Goal: Information Seeking & Learning: Learn about a topic

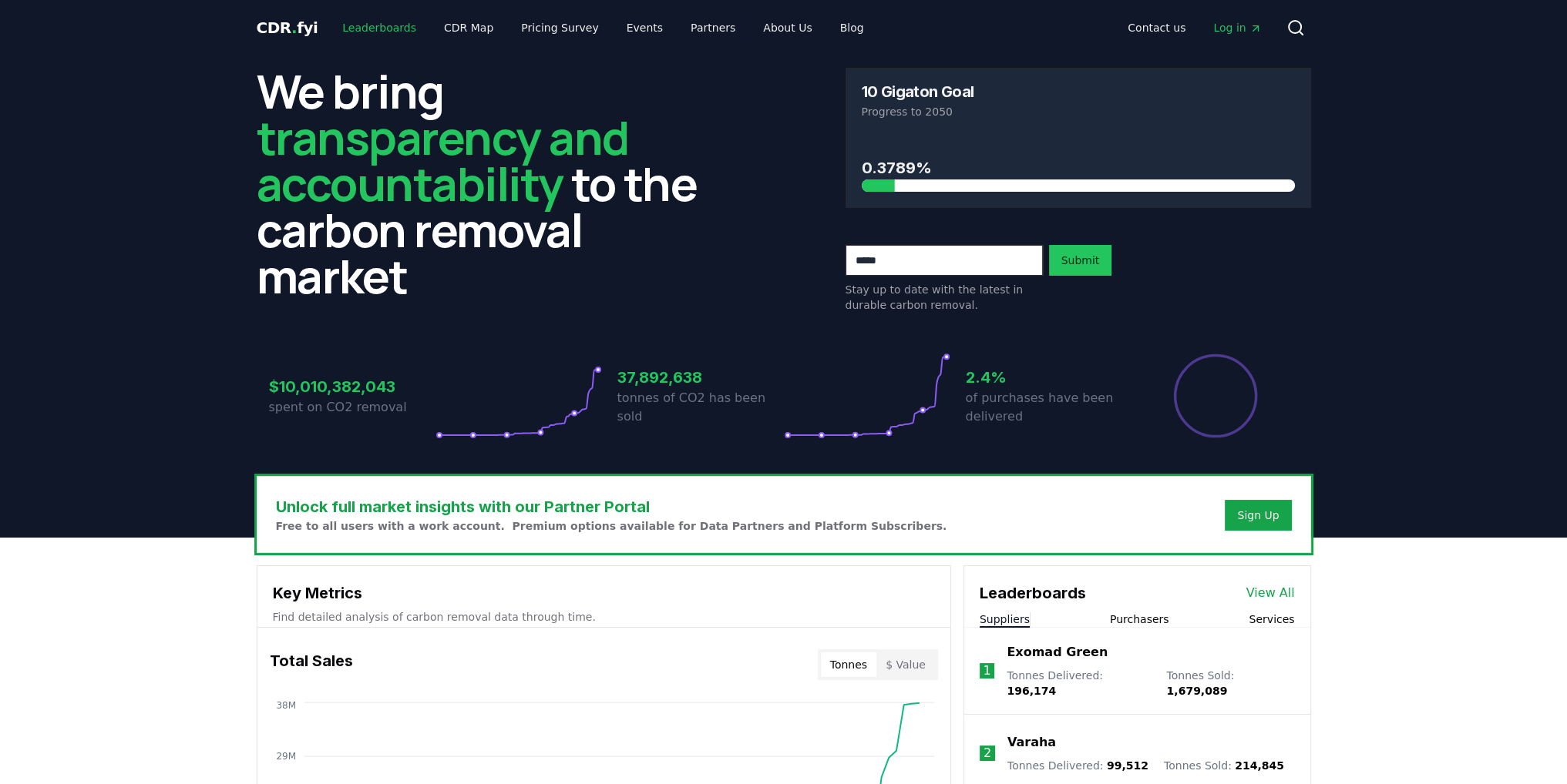
click at [330, 31] on link "Leaderboards" at bounding box center [379, 28] width 99 height 28
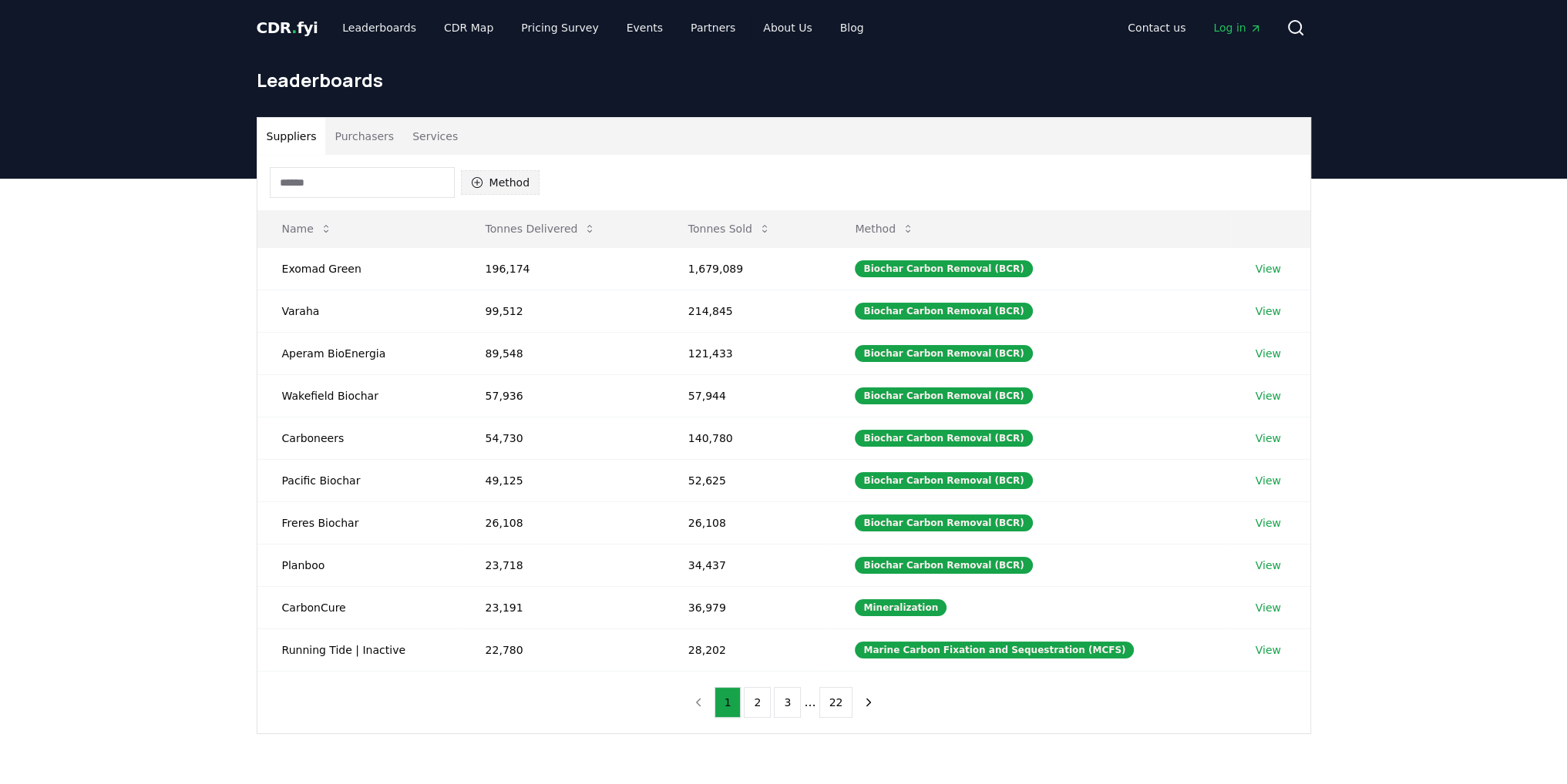
click at [490, 173] on button "Method" at bounding box center [500, 182] width 79 height 25
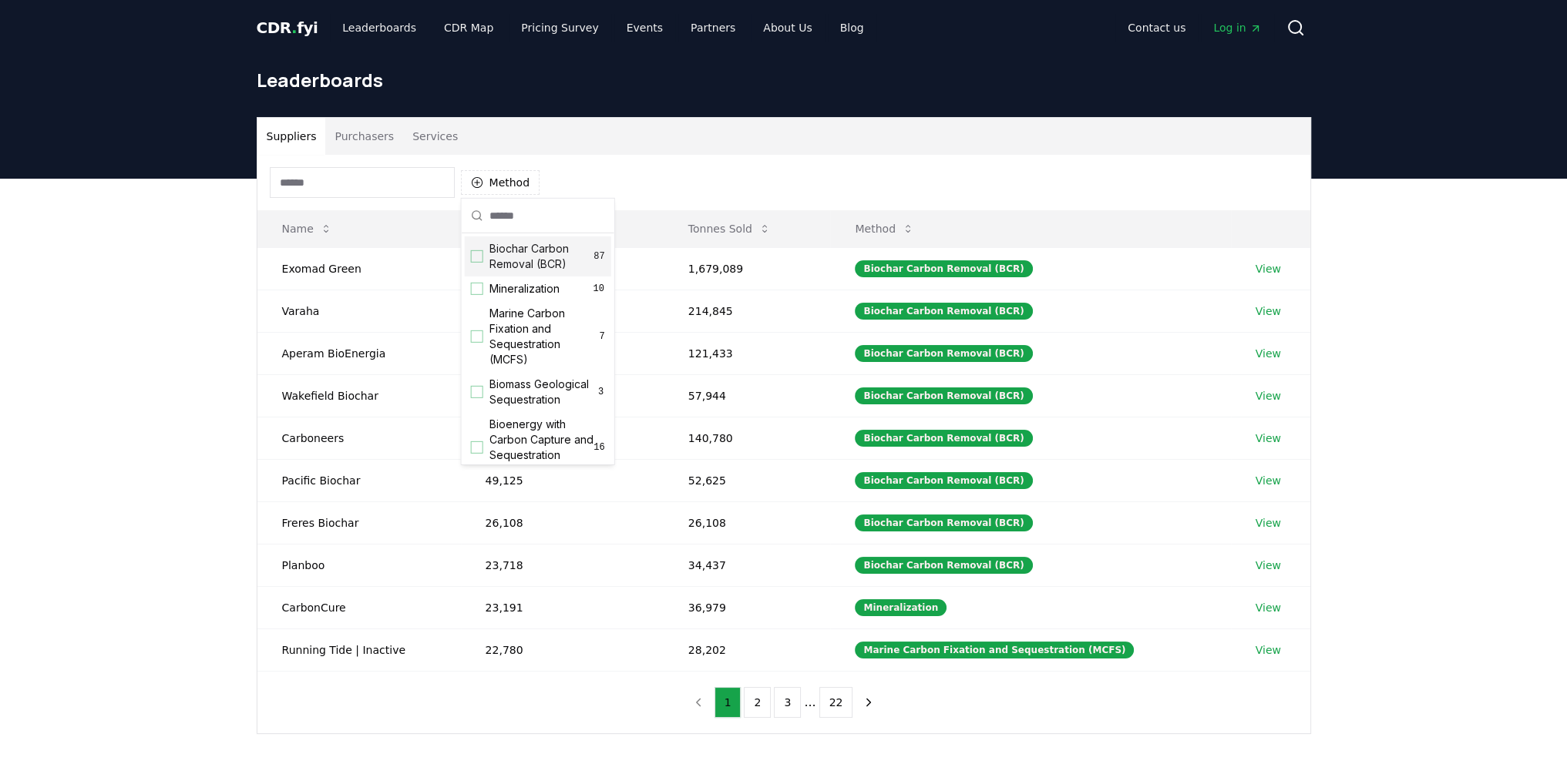
click at [281, 9] on div "CDR . fyi Leaderboards CDR Map Pricing Survey Events Partners About Us Blog Con…" at bounding box center [784, 28] width 1054 height 55
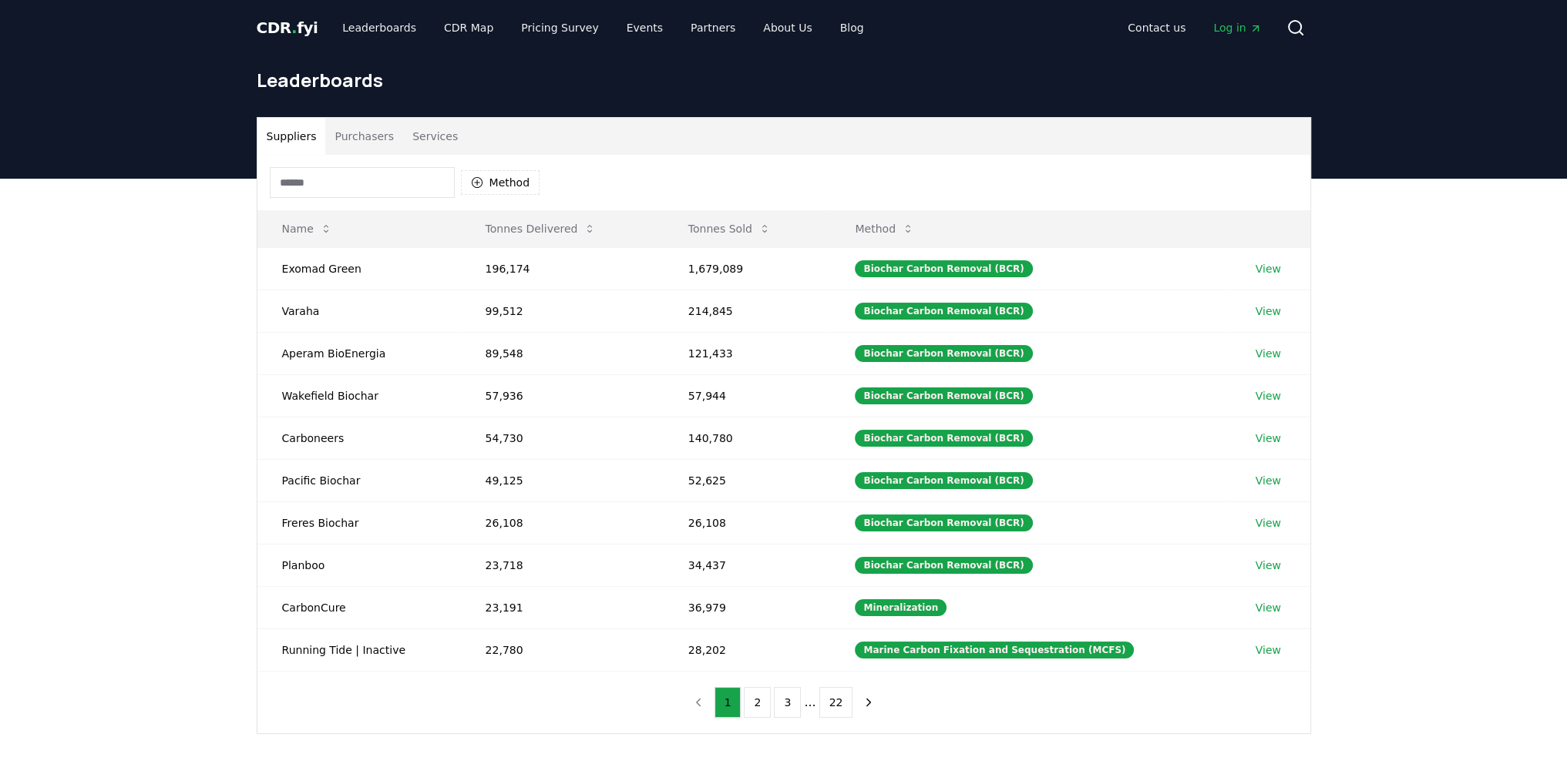
click at [279, 22] on span "CDR . fyi" at bounding box center [287, 27] width 62 height 18
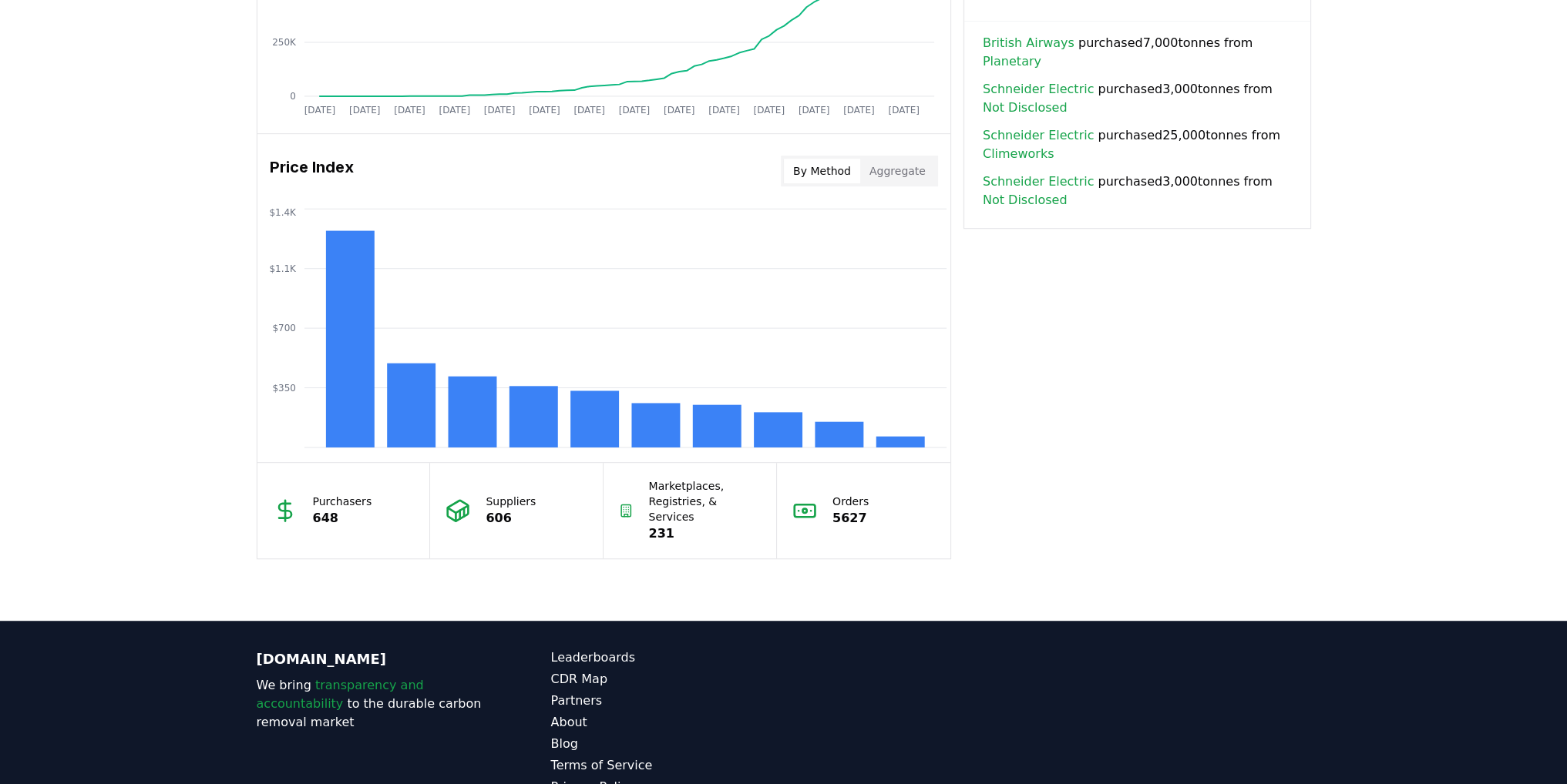
scroll to position [986, 0]
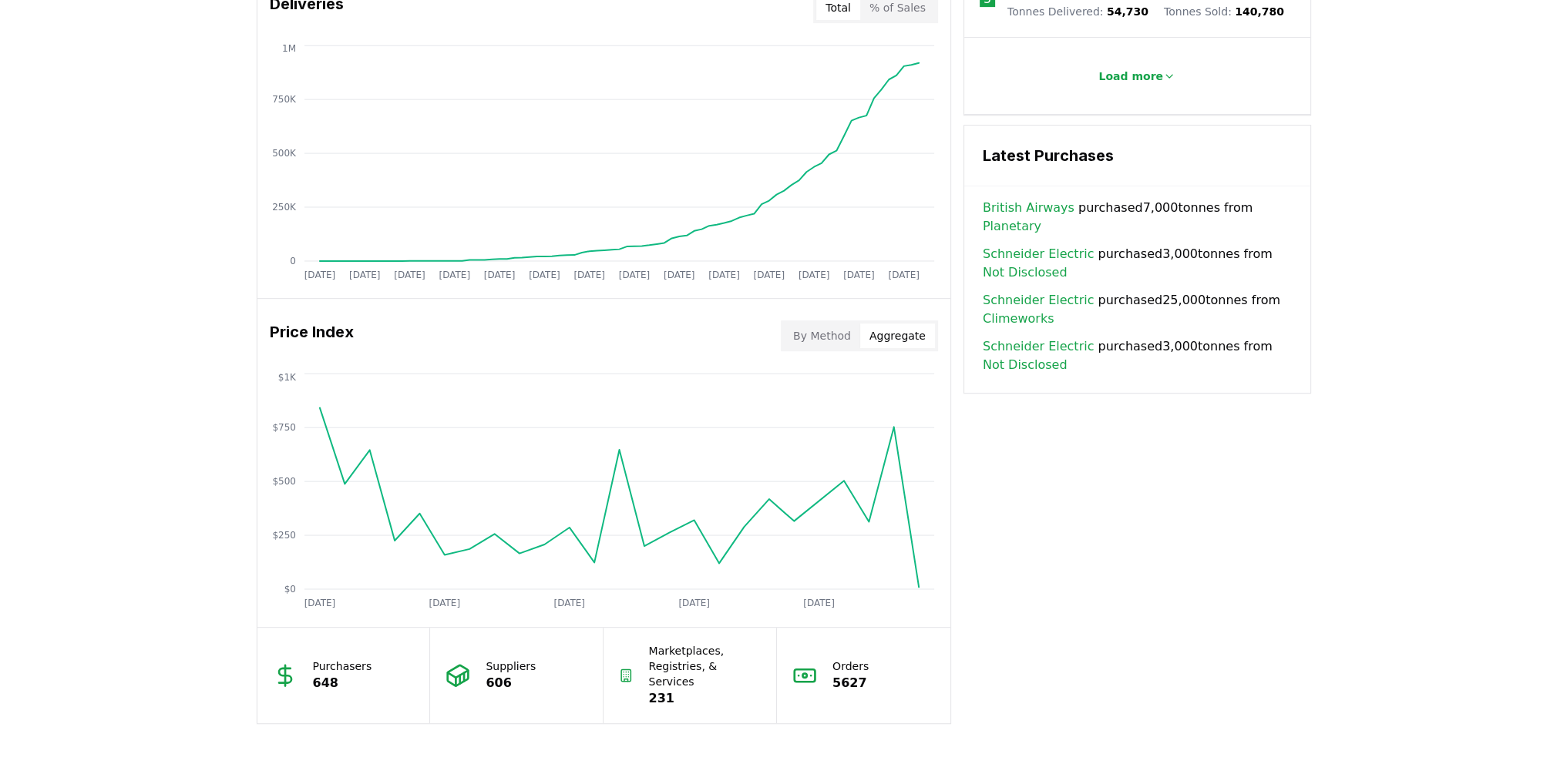
click at [888, 331] on button "Aggregate" at bounding box center [897, 335] width 74 height 25
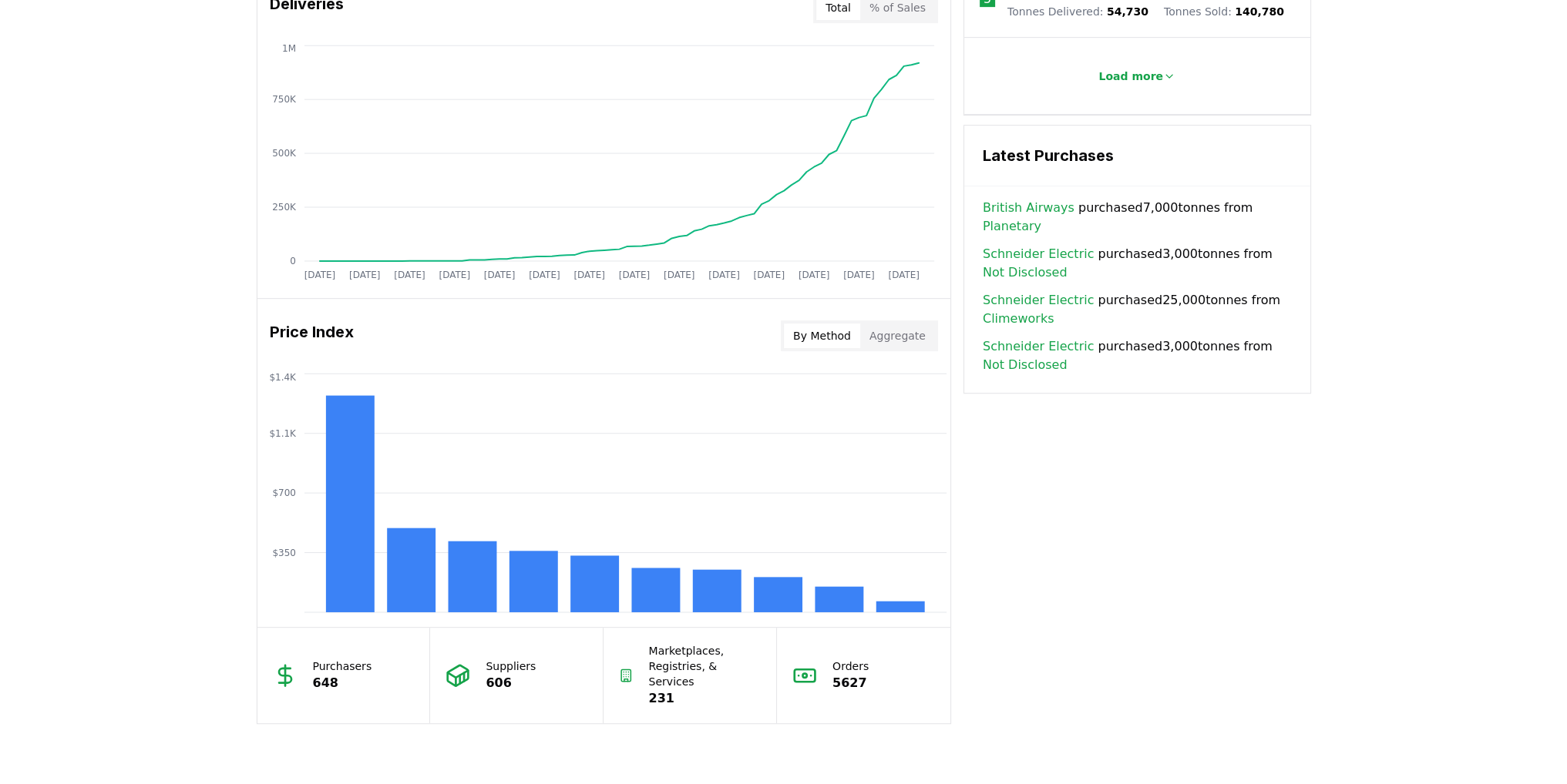
click at [826, 328] on button "By Method" at bounding box center [821, 335] width 76 height 25
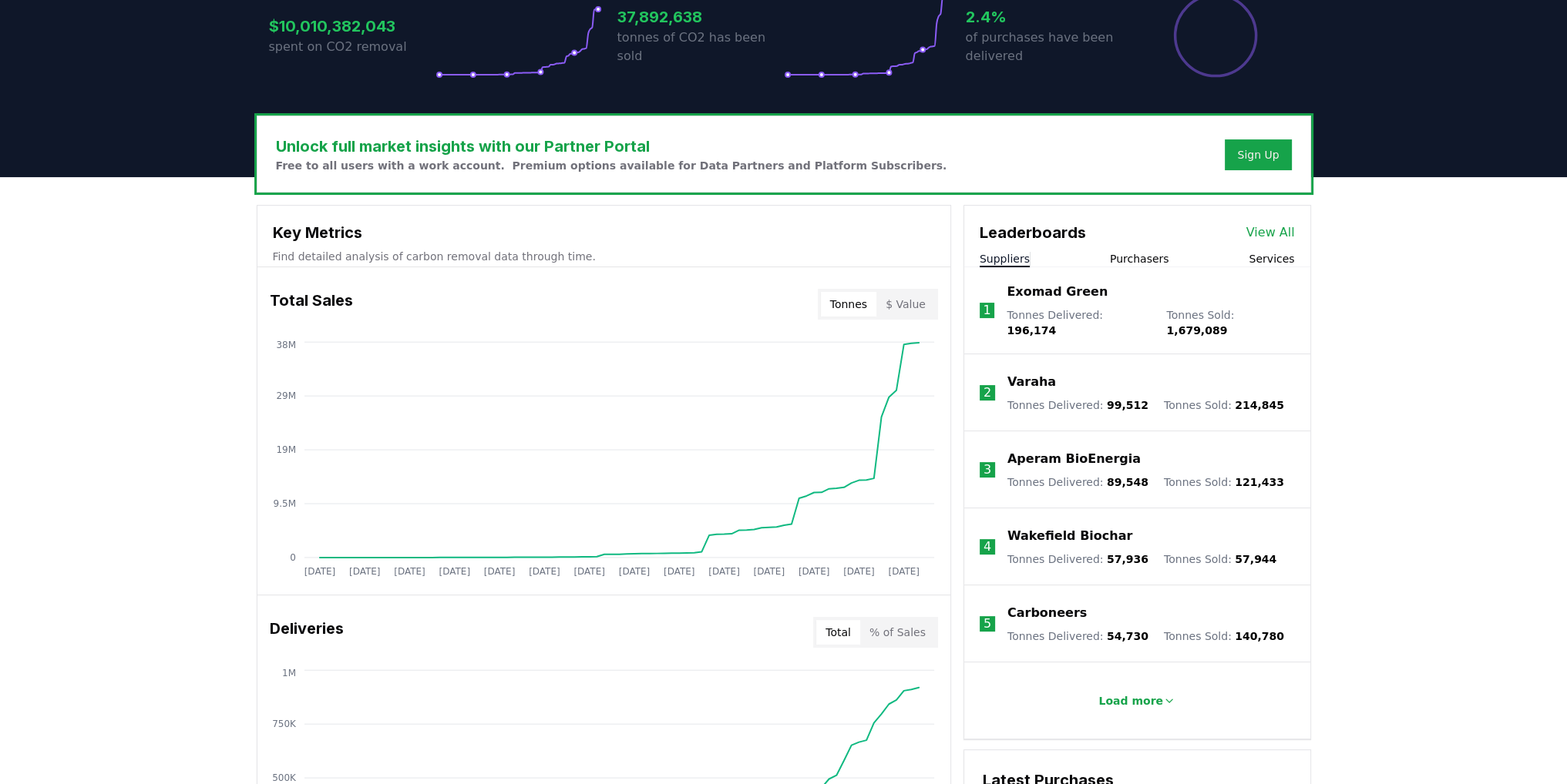
scroll to position [385, 0]
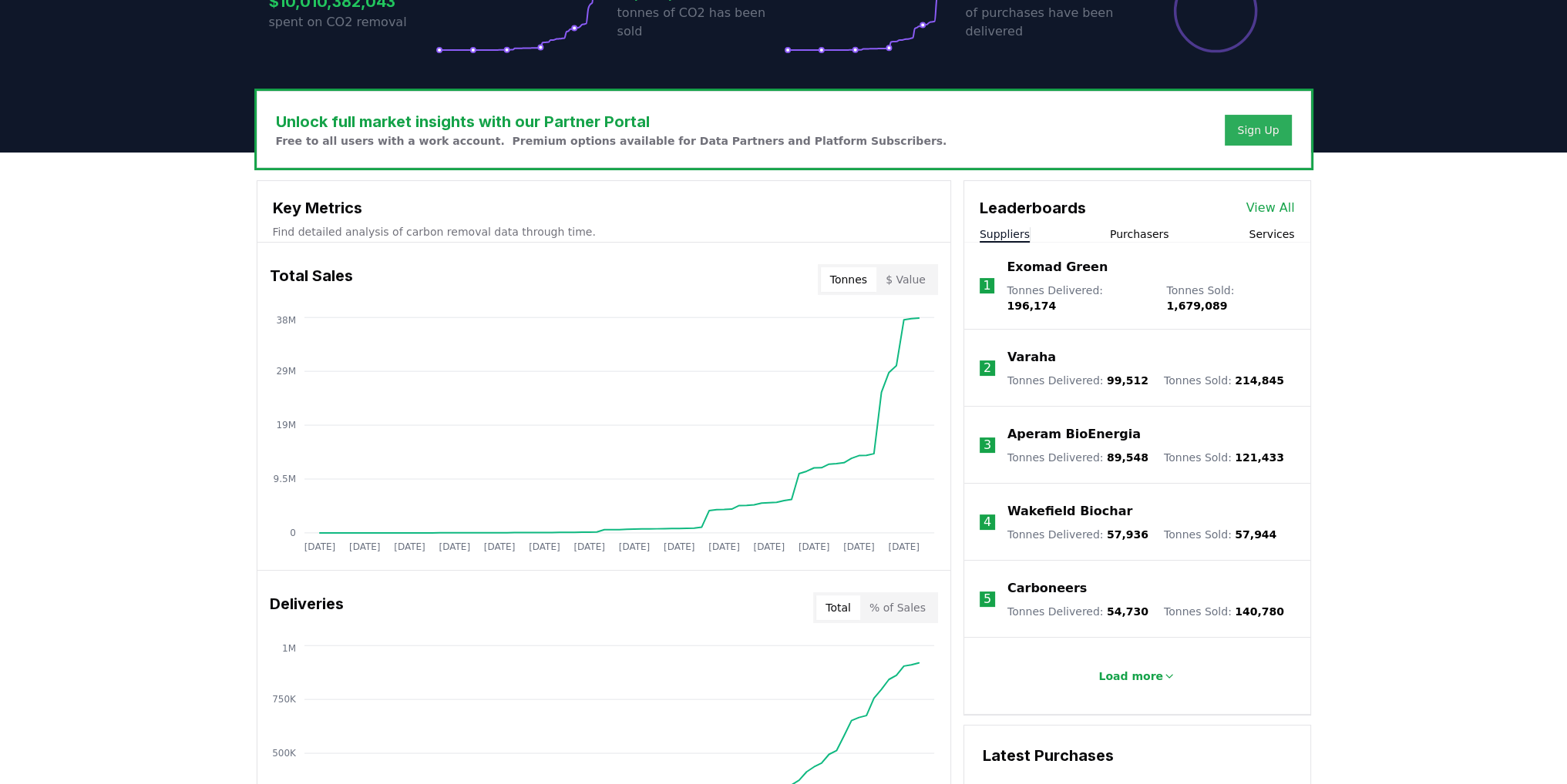
click at [1258, 139] on button "Sign Up" at bounding box center [1258, 130] width 66 height 31
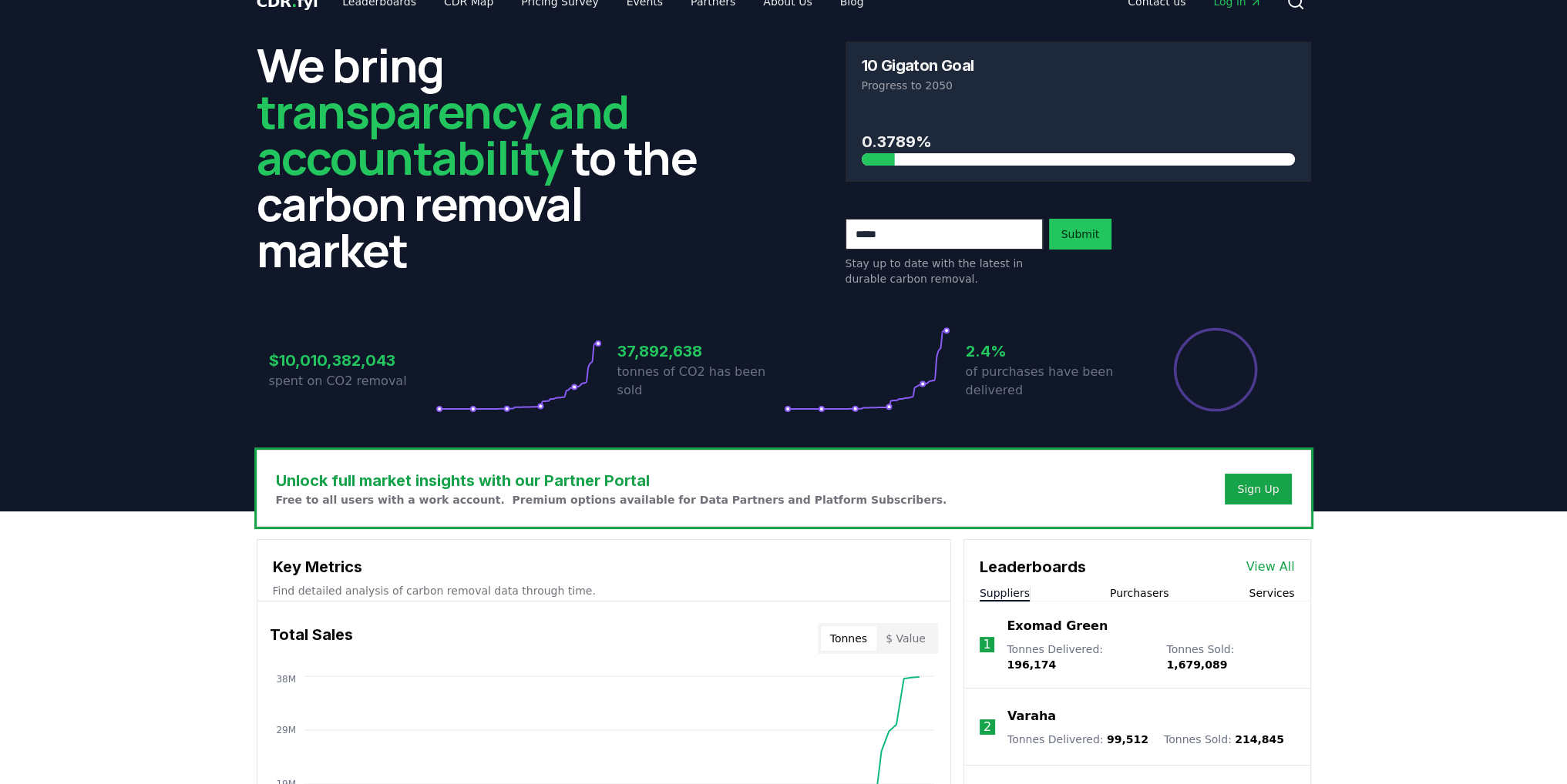
scroll to position [0, 0]
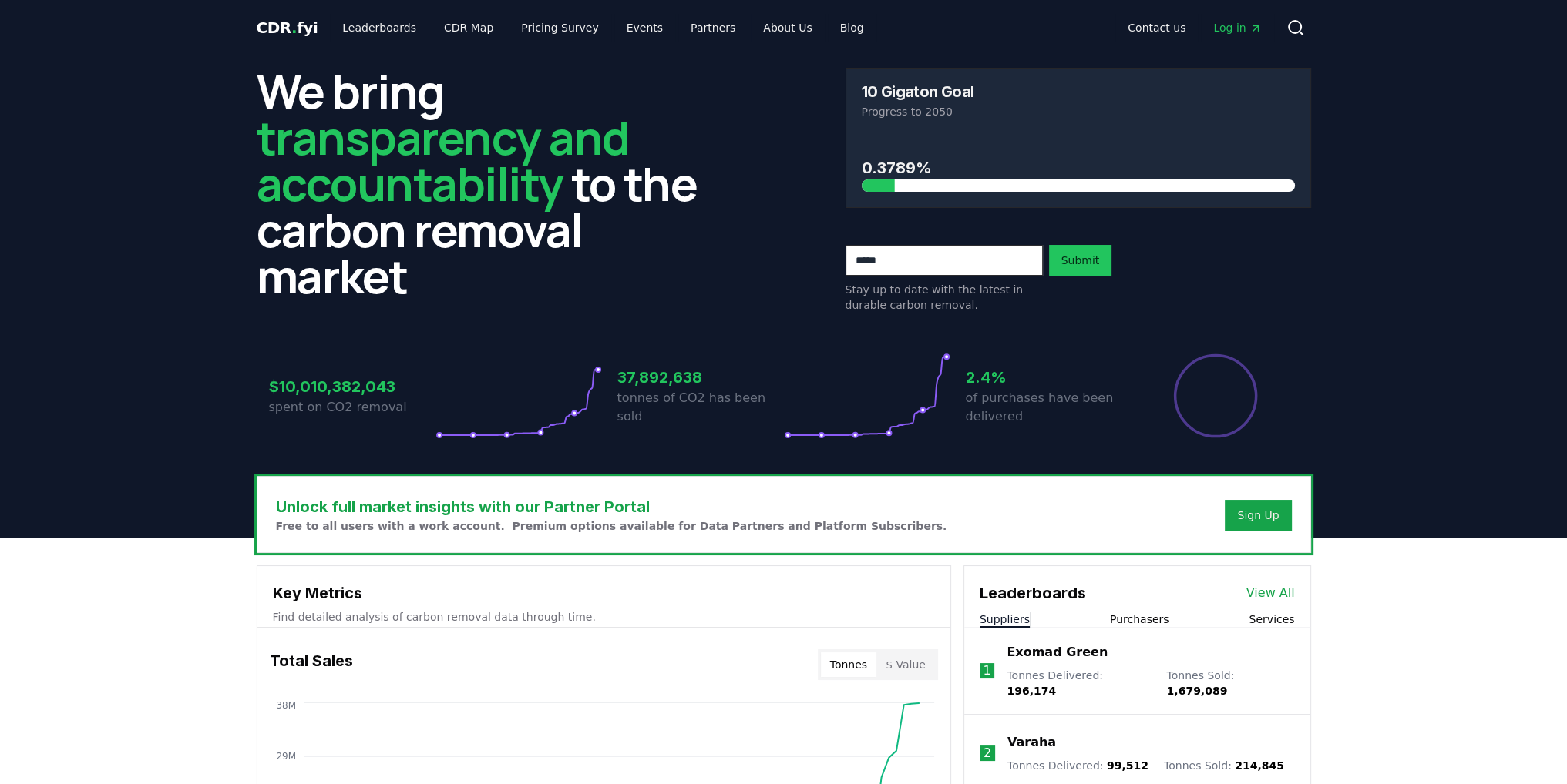
click at [1240, 32] on span "Log in" at bounding box center [1237, 27] width 47 height 15
click at [366, 32] on link "Leaderboards" at bounding box center [379, 28] width 99 height 28
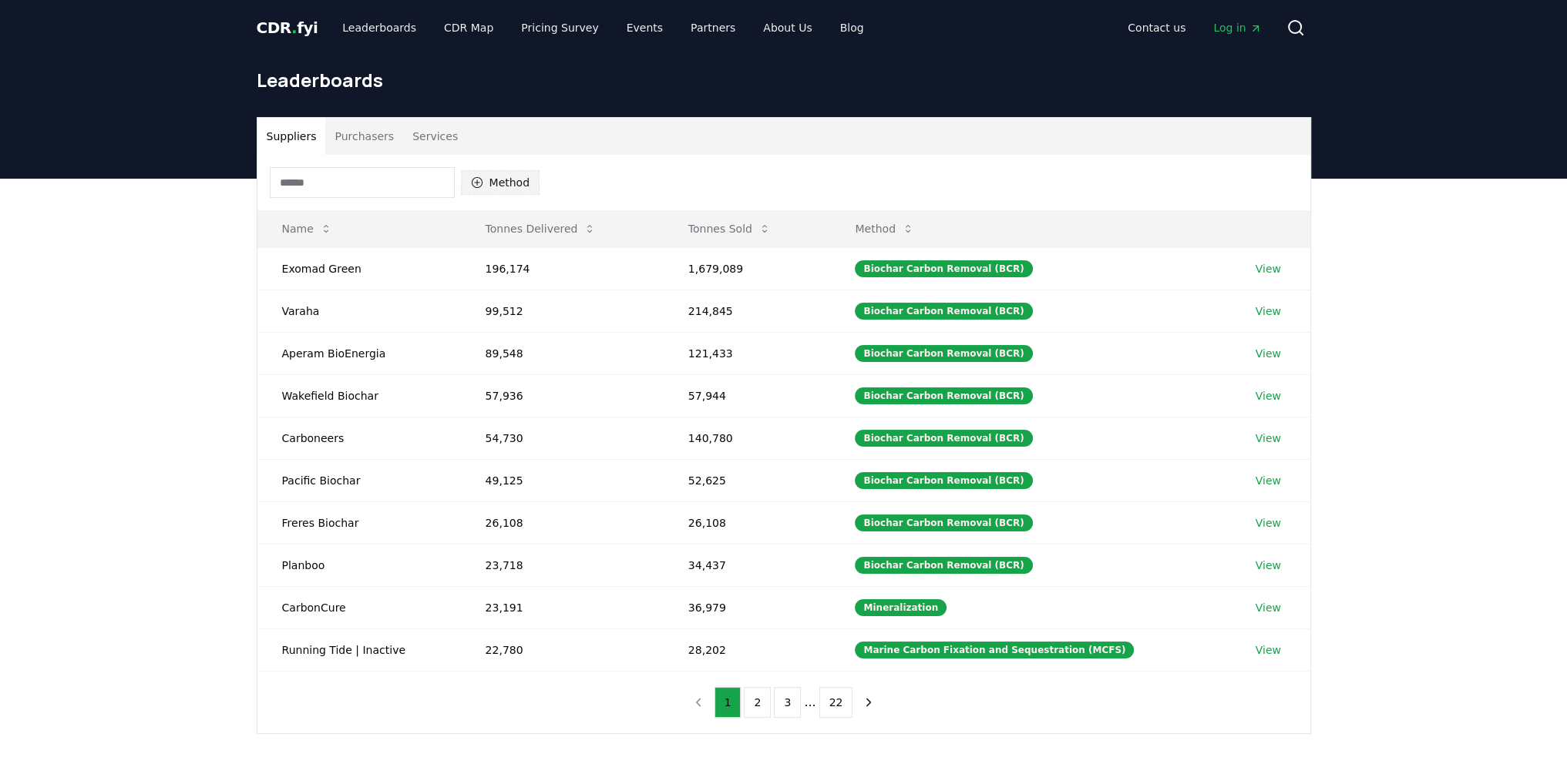
click at [491, 178] on button "Method" at bounding box center [500, 182] width 79 height 25
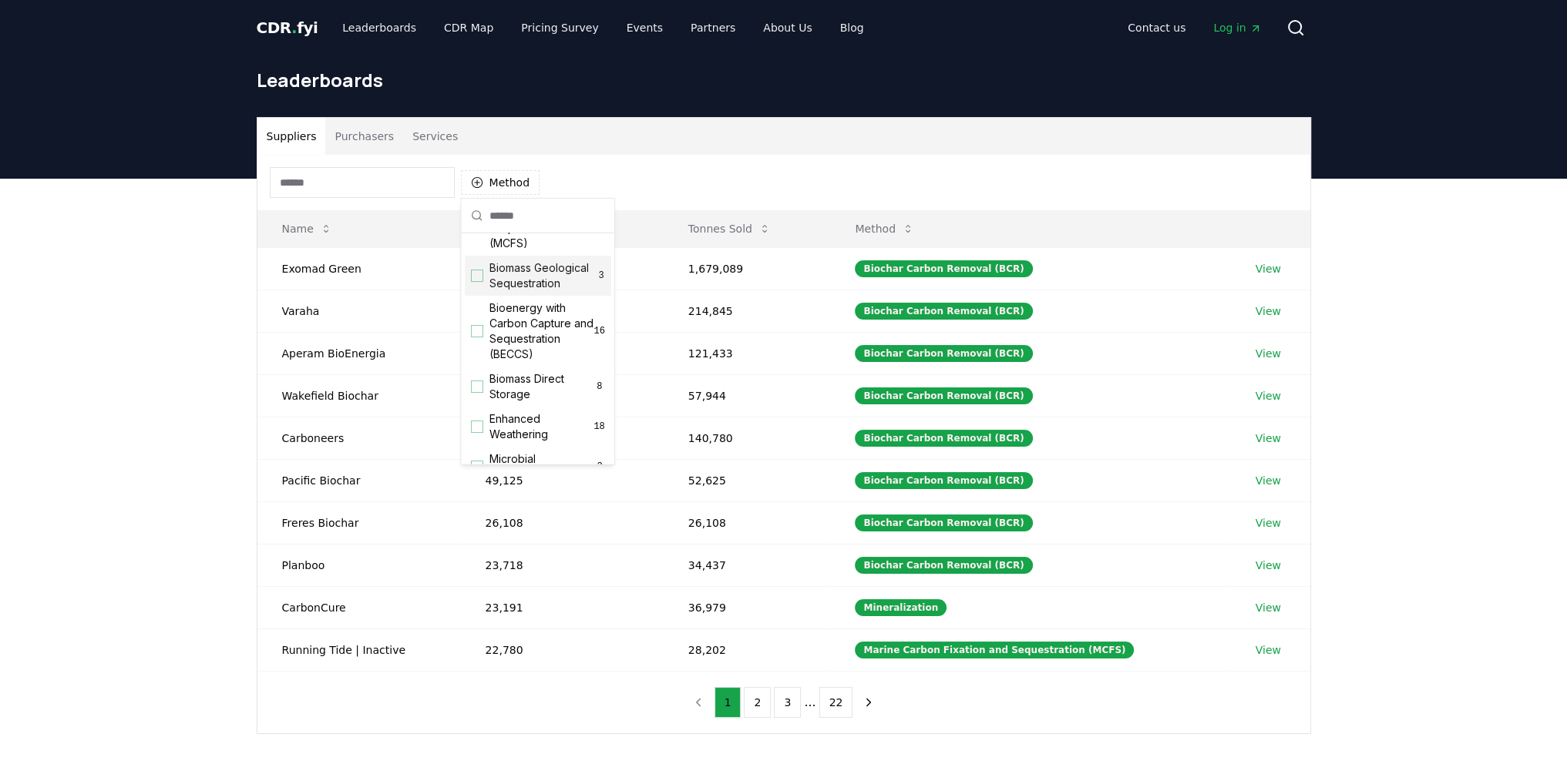
scroll to position [231, 0]
click at [532, 415] on span "Direct Air Carbon Capture and Sequestration (DACCS)" at bounding box center [541, 407] width 104 height 62
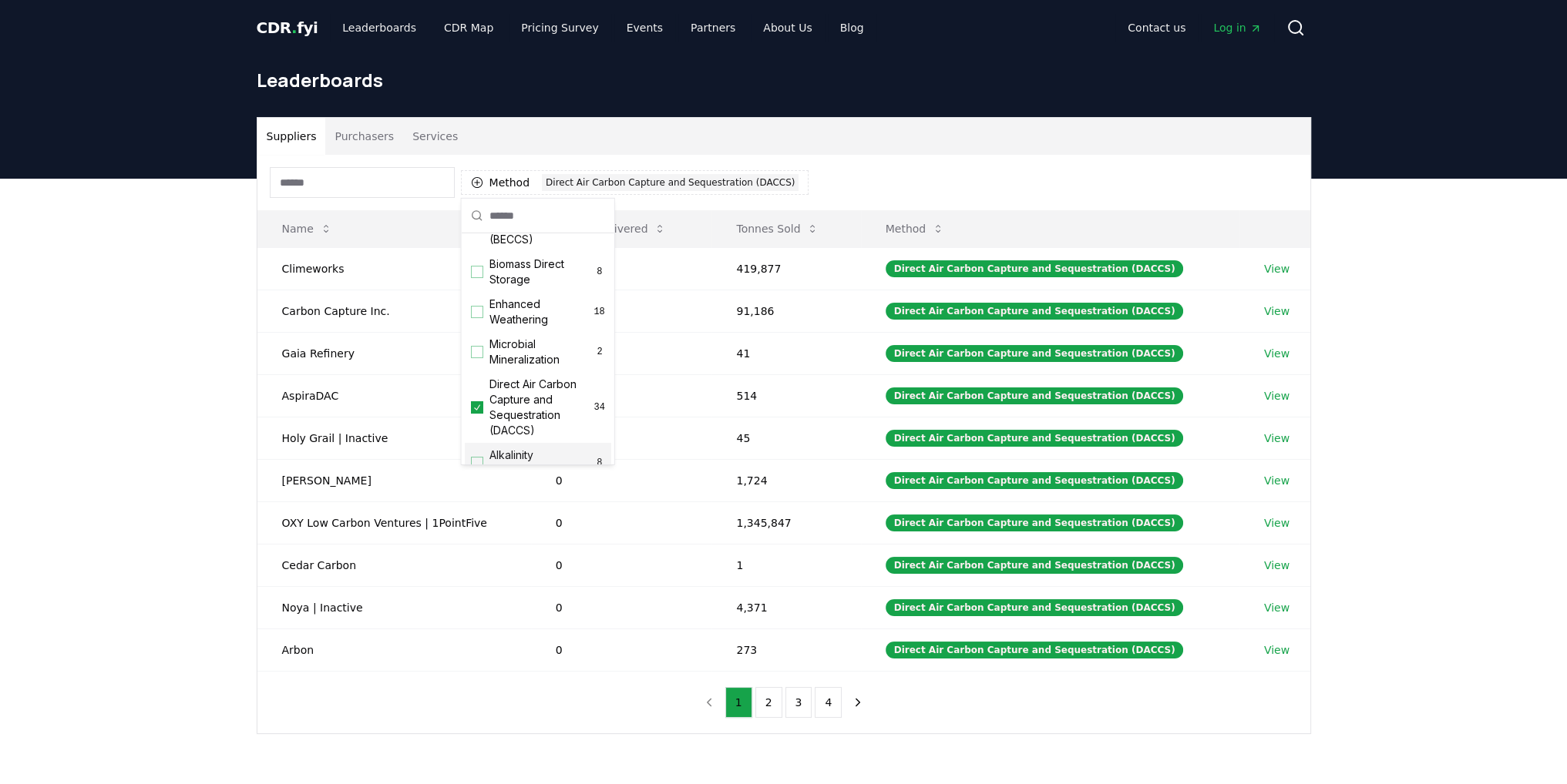
click at [135, 435] on div "Suppliers Purchasers Services Method 1 Direct Air Carbon Capture and Sequestrat…" at bounding box center [784, 487] width 1567 height 617
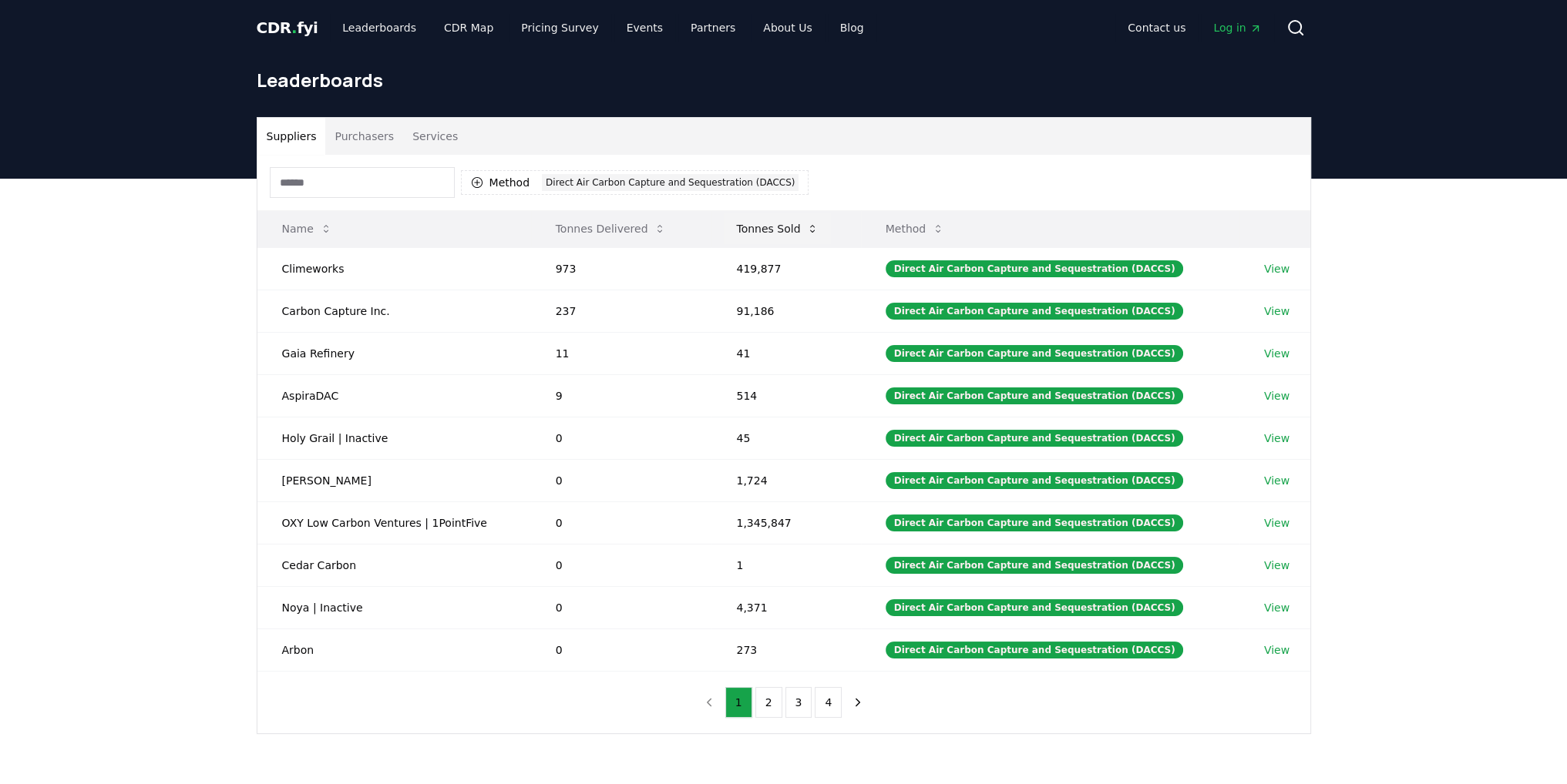
click at [815, 233] on icon at bounding box center [813, 229] width 13 height 13
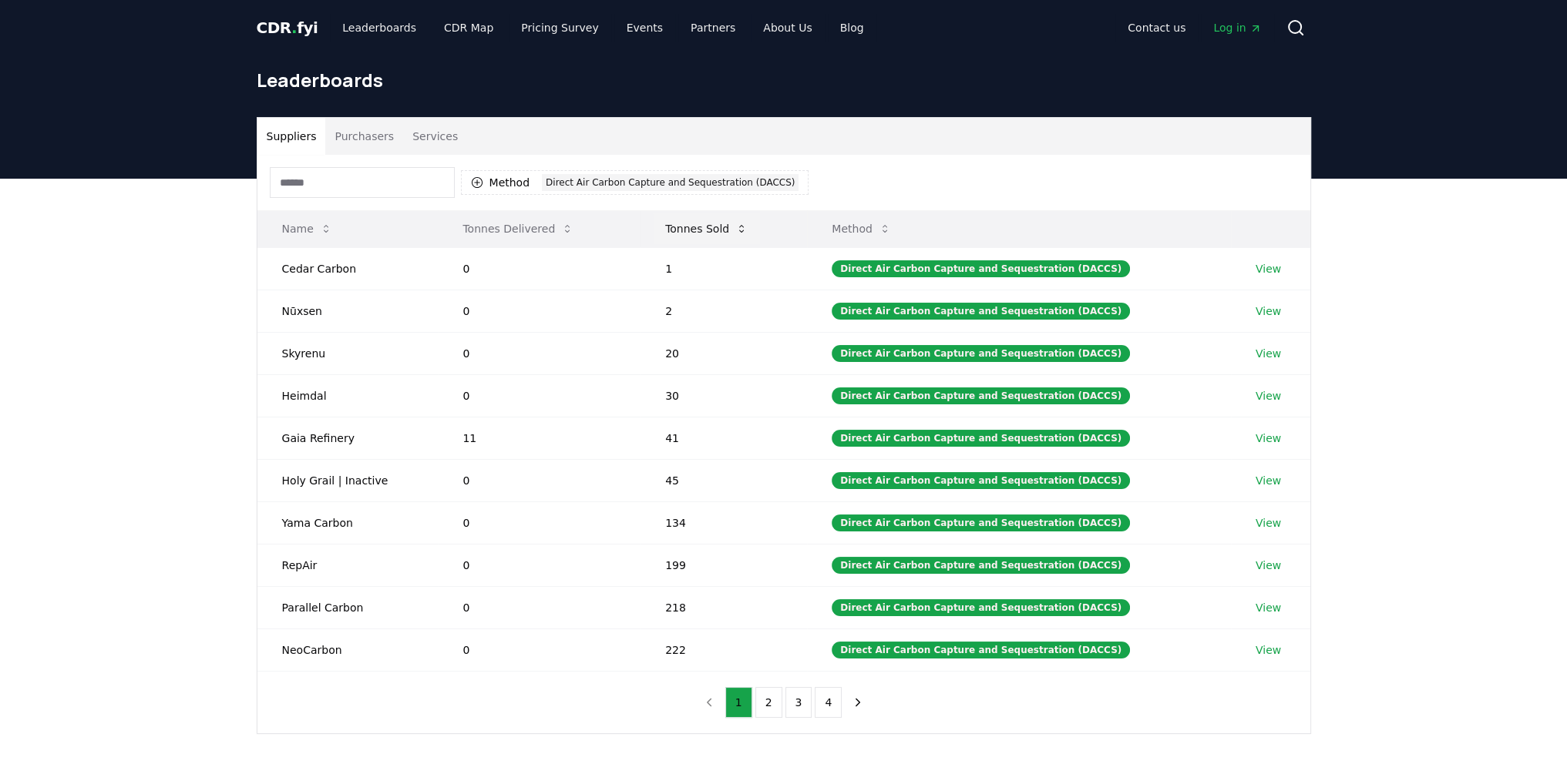
click at [744, 231] on icon at bounding box center [742, 229] width 5 height 8
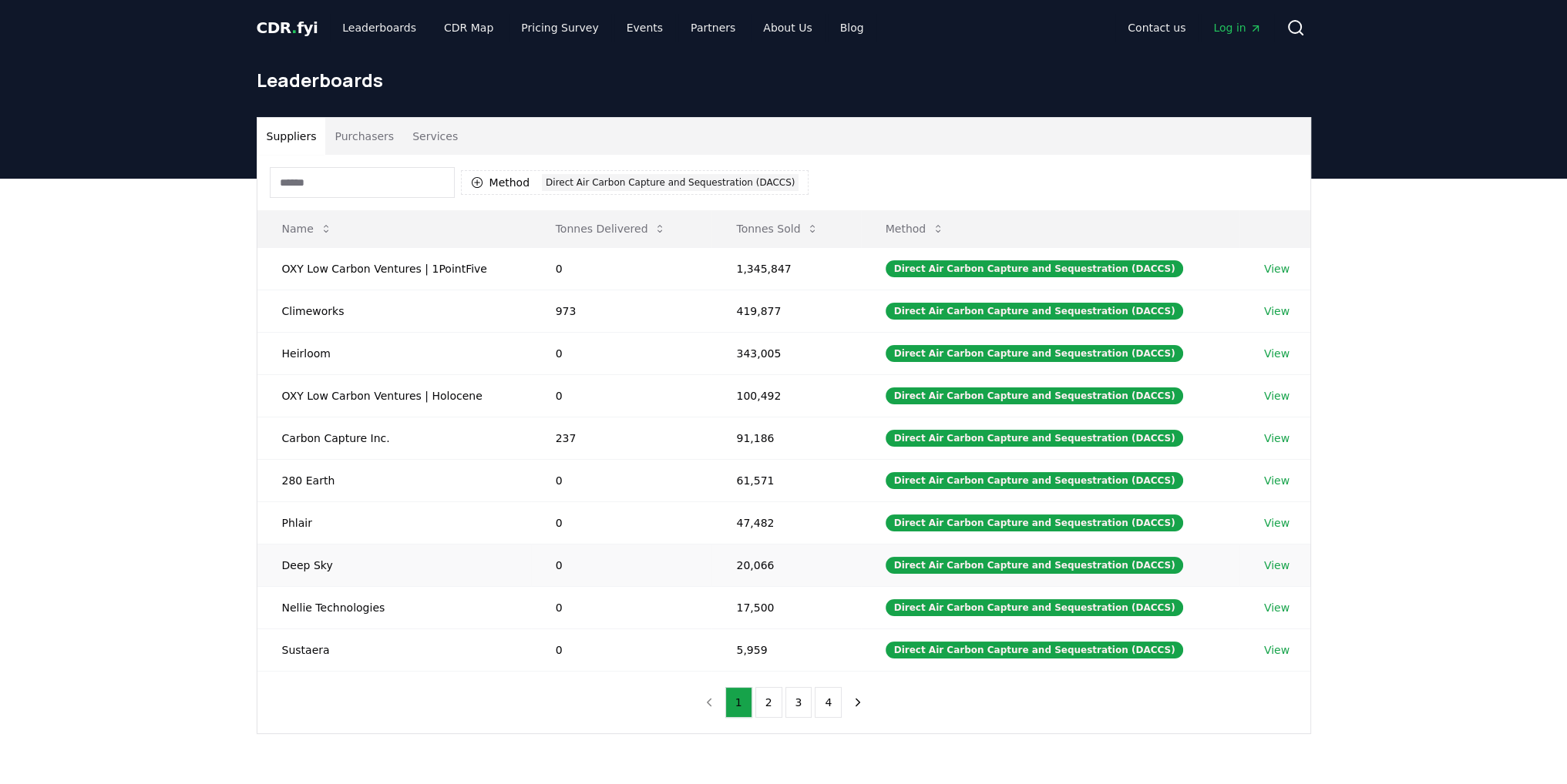
click at [1273, 562] on link "View" at bounding box center [1277, 565] width 25 height 15
click at [1274, 518] on link "View" at bounding box center [1277, 523] width 25 height 15
click at [1279, 356] on link "View" at bounding box center [1277, 353] width 25 height 15
click at [1270, 432] on link "View" at bounding box center [1277, 437] width 25 height 15
click at [1288, 267] on td "View" at bounding box center [1275, 269] width 71 height 43
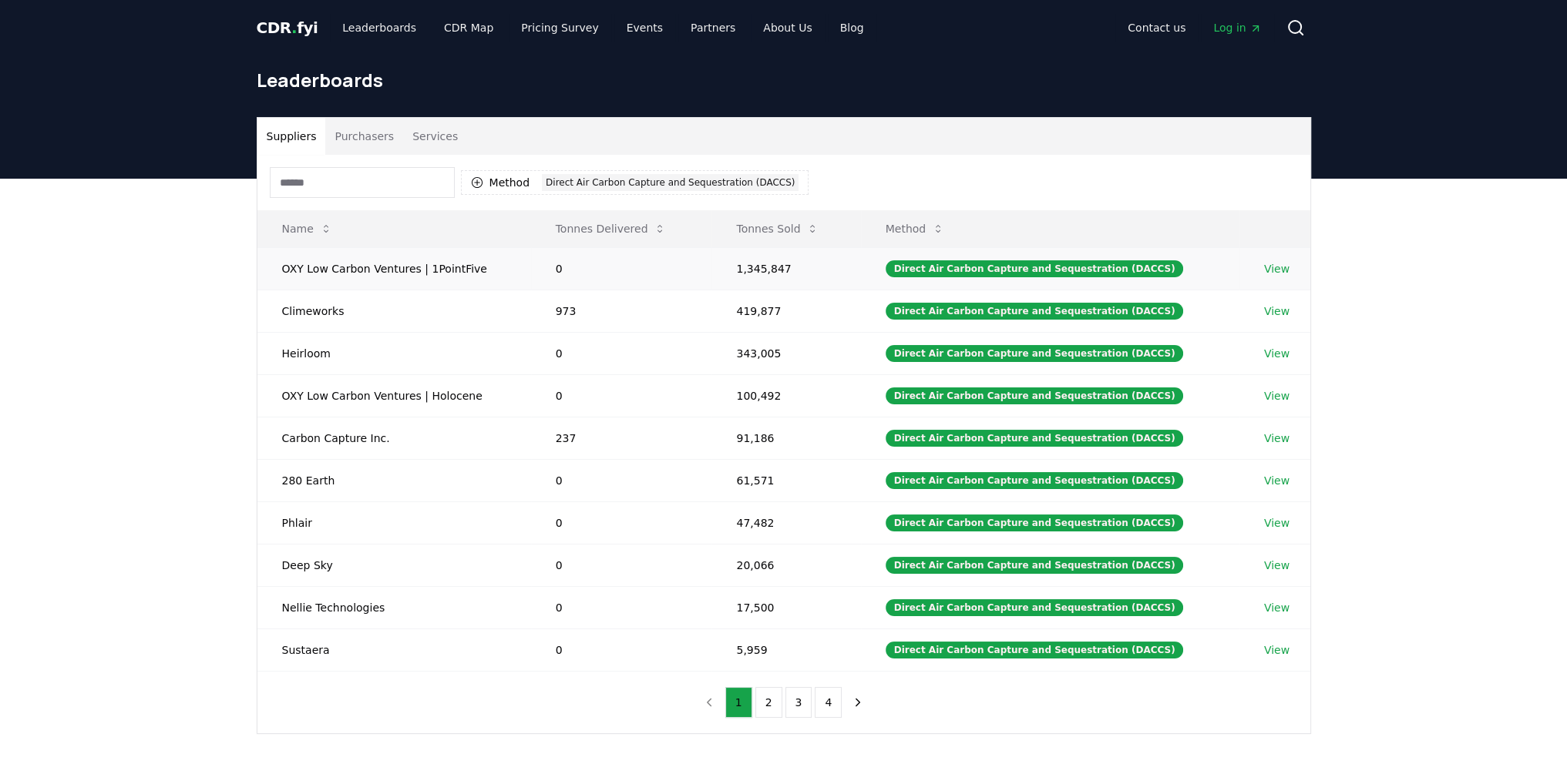
click at [1286, 268] on td "View" at bounding box center [1275, 269] width 71 height 43
click at [1277, 267] on link "View" at bounding box center [1277, 268] width 25 height 15
click at [1283, 316] on link "View" at bounding box center [1277, 311] width 25 height 15
click at [1283, 479] on link "View" at bounding box center [1277, 480] width 25 height 15
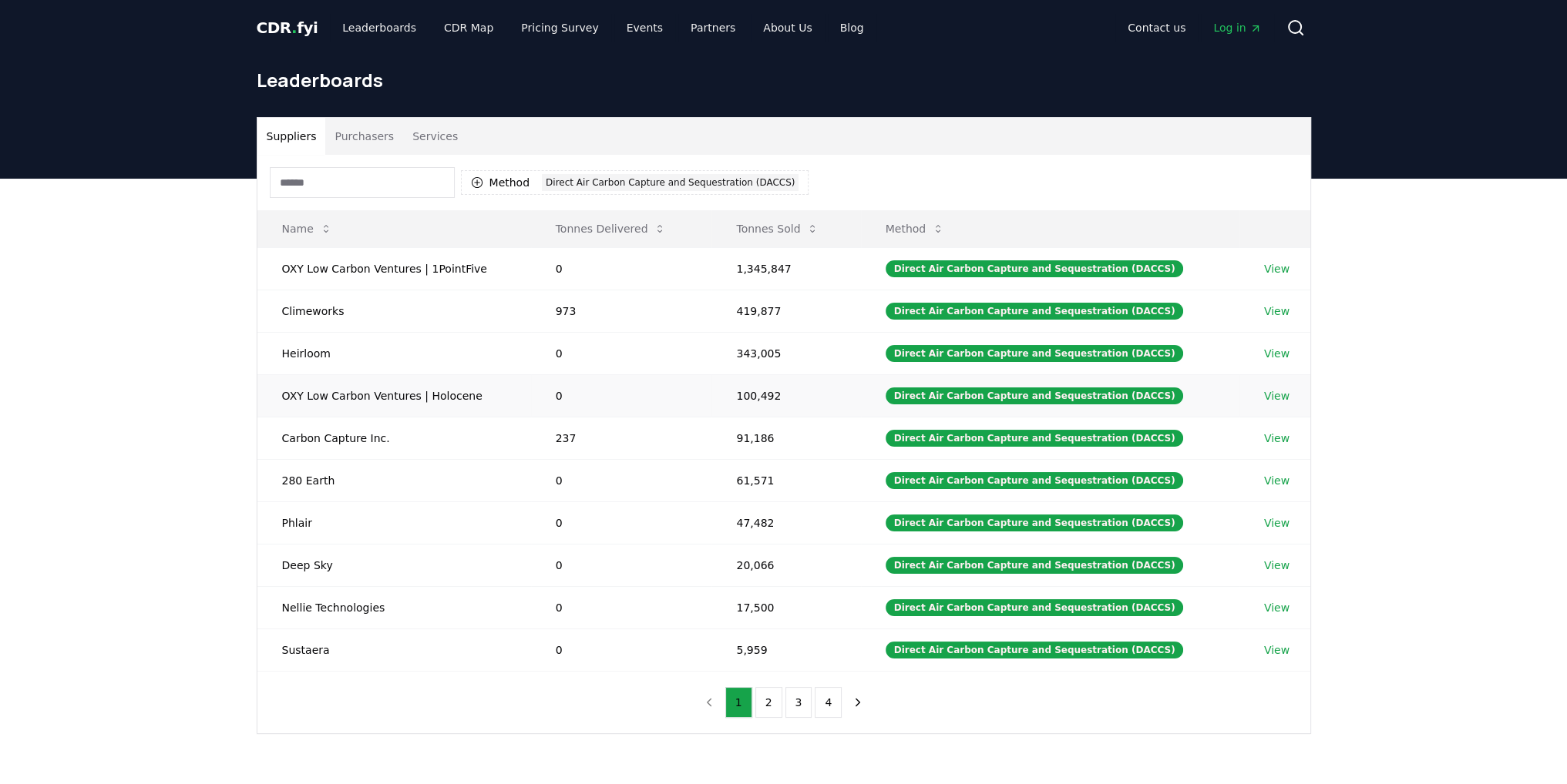
click at [1273, 392] on link "View" at bounding box center [1277, 396] width 25 height 15
drag, startPoint x: 280, startPoint y: 437, endPoint x: 392, endPoint y: 275, distance: 196.9
click at [399, 437] on td "Carbon Capture Inc." at bounding box center [394, 438] width 274 height 43
click at [768, 695] on button "2" at bounding box center [768, 703] width 27 height 31
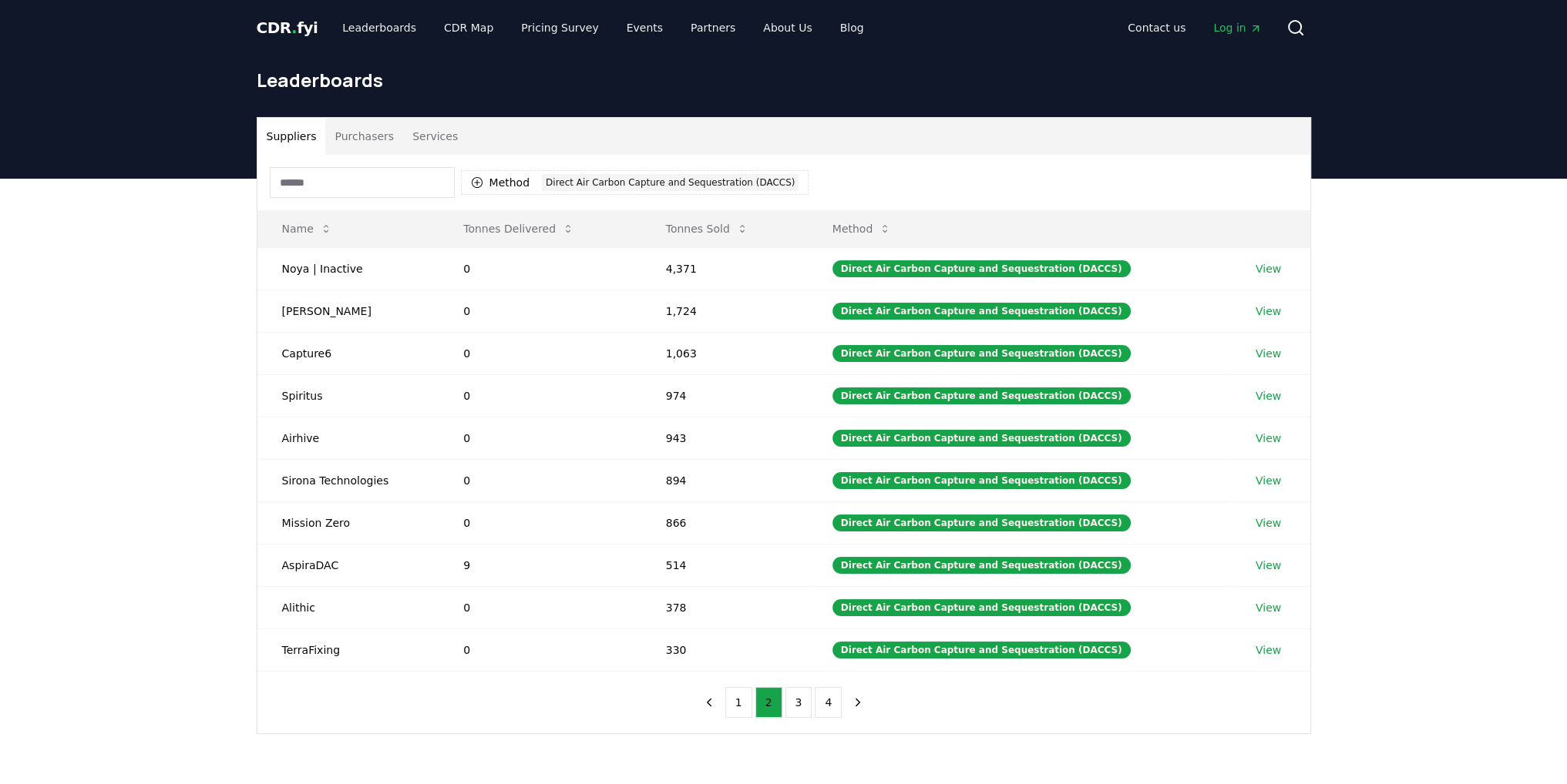
click at [159, 389] on div "Suppliers Purchasers Services Method 1 Direct Air Carbon Capture and Sequestrat…" at bounding box center [784, 487] width 1567 height 617
click at [1273, 392] on link "View" at bounding box center [1269, 396] width 25 height 15
click at [1246, 525] on td "View" at bounding box center [1270, 523] width 79 height 43
click at [1270, 509] on td "View" at bounding box center [1270, 523] width 79 height 43
click at [1269, 516] on link "View" at bounding box center [1269, 523] width 25 height 15
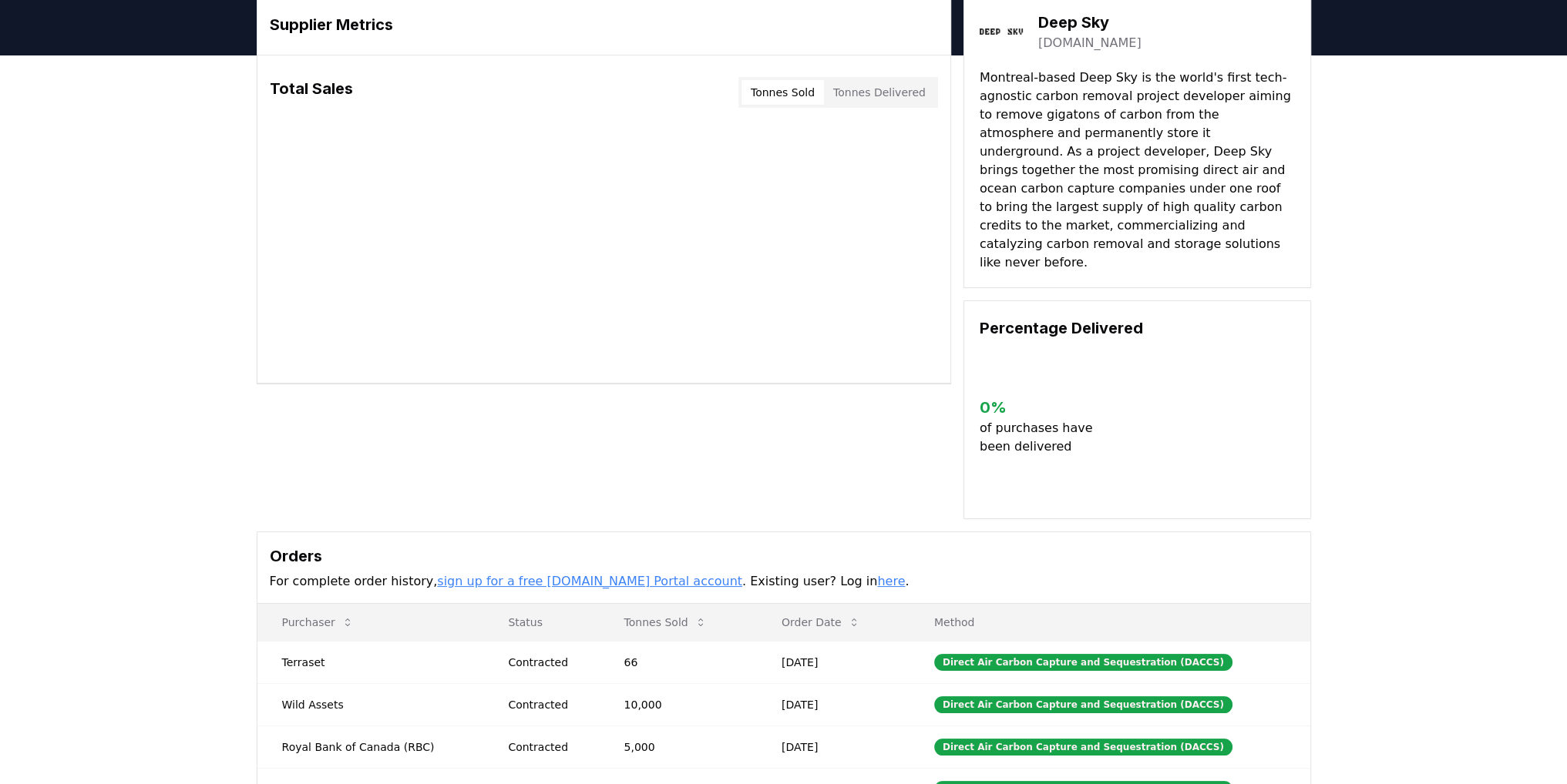
scroll to position [154, 0]
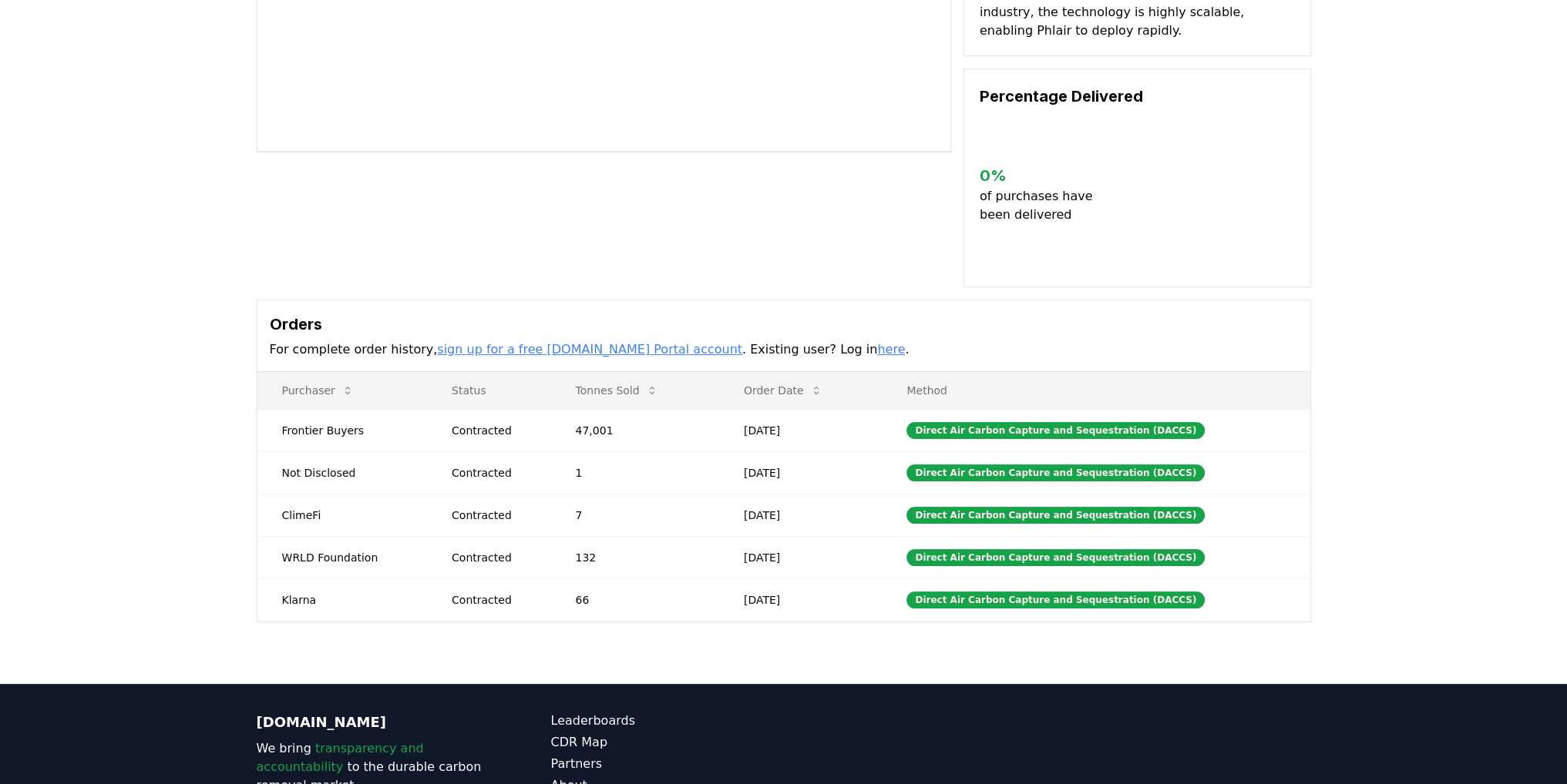
scroll to position [309, 0]
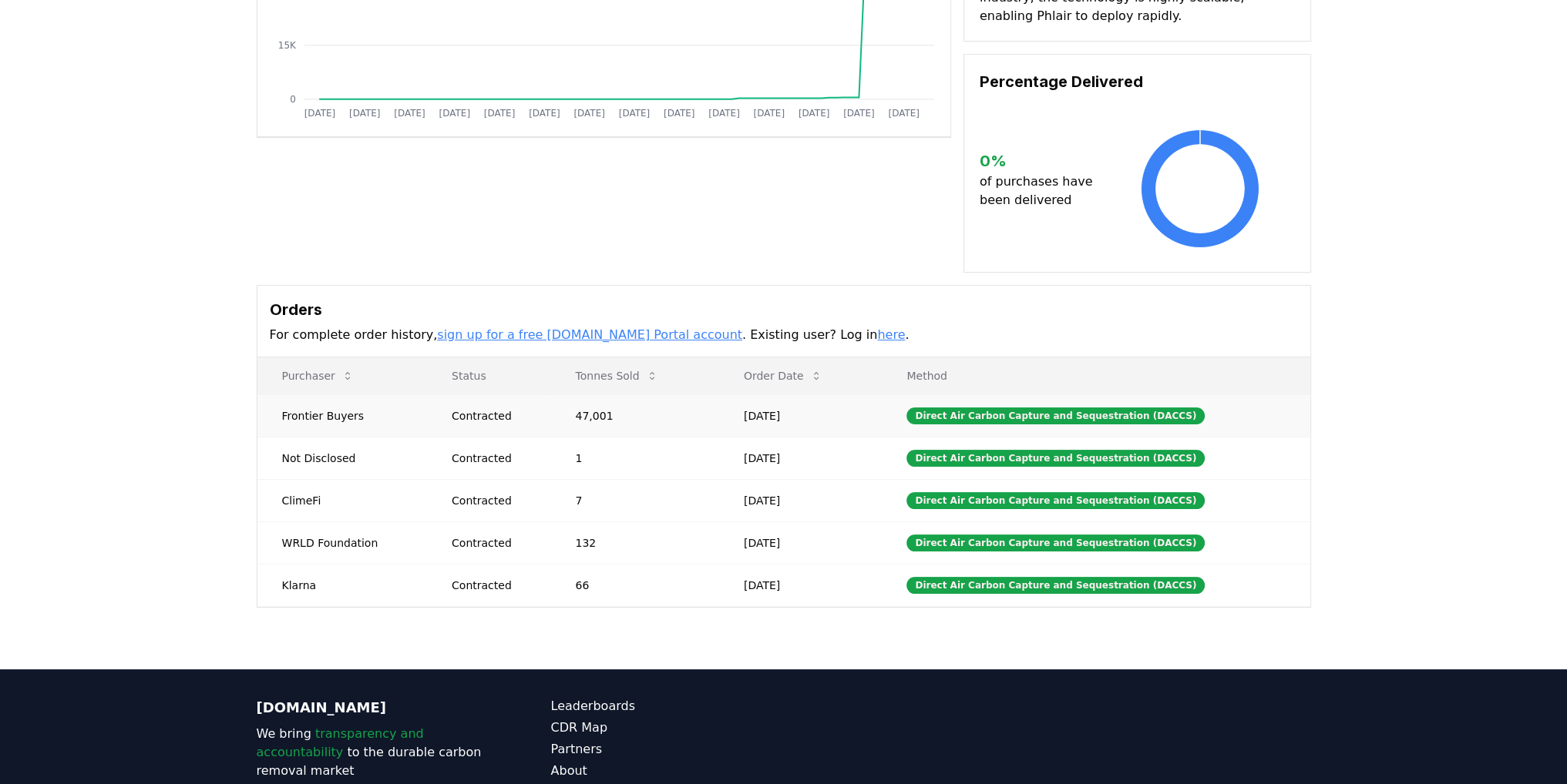
click at [327, 395] on td "Frontier Buyers" at bounding box center [342, 416] width 170 height 43
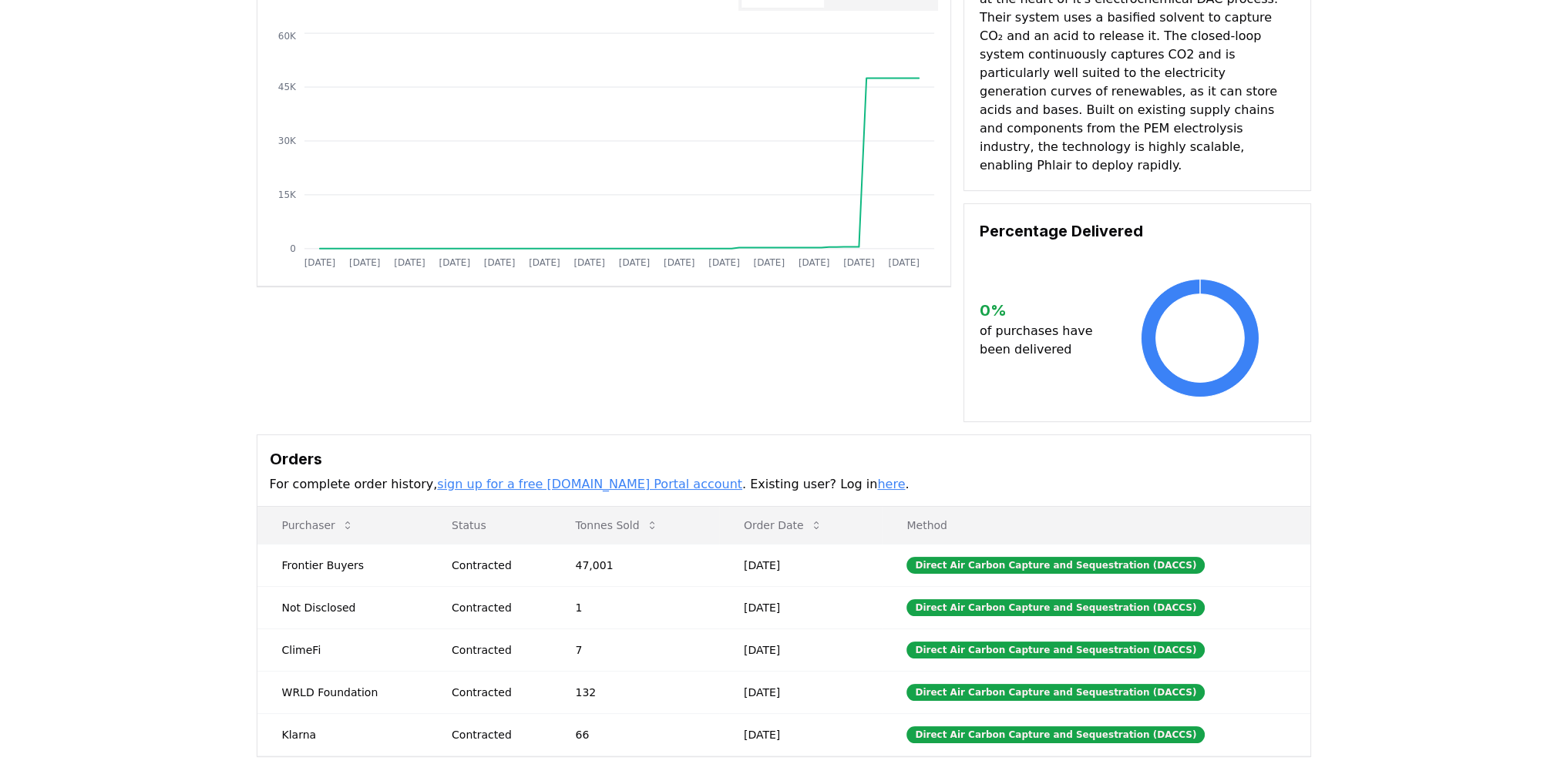
scroll to position [231, 0]
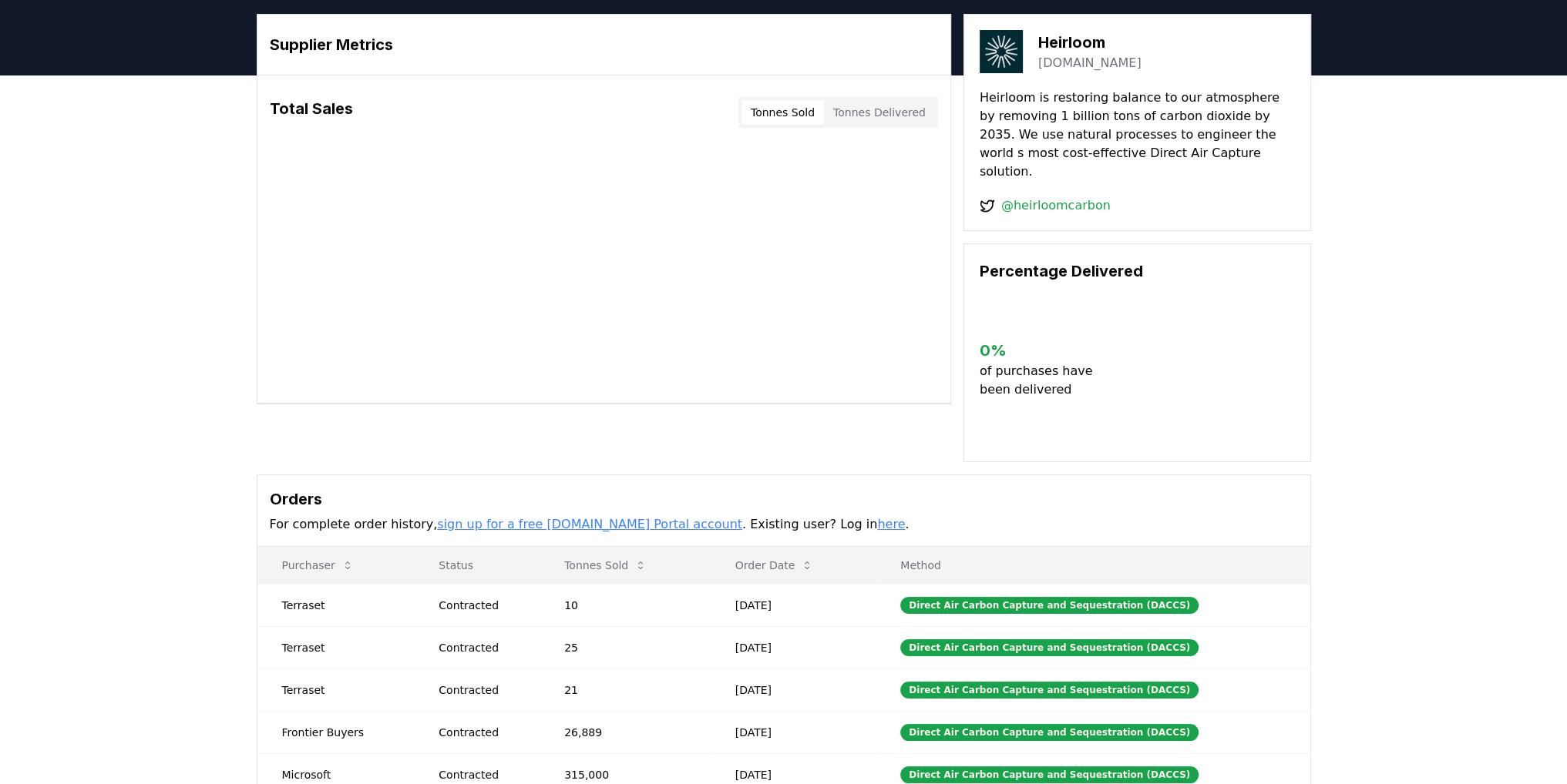
scroll to position [77, 0]
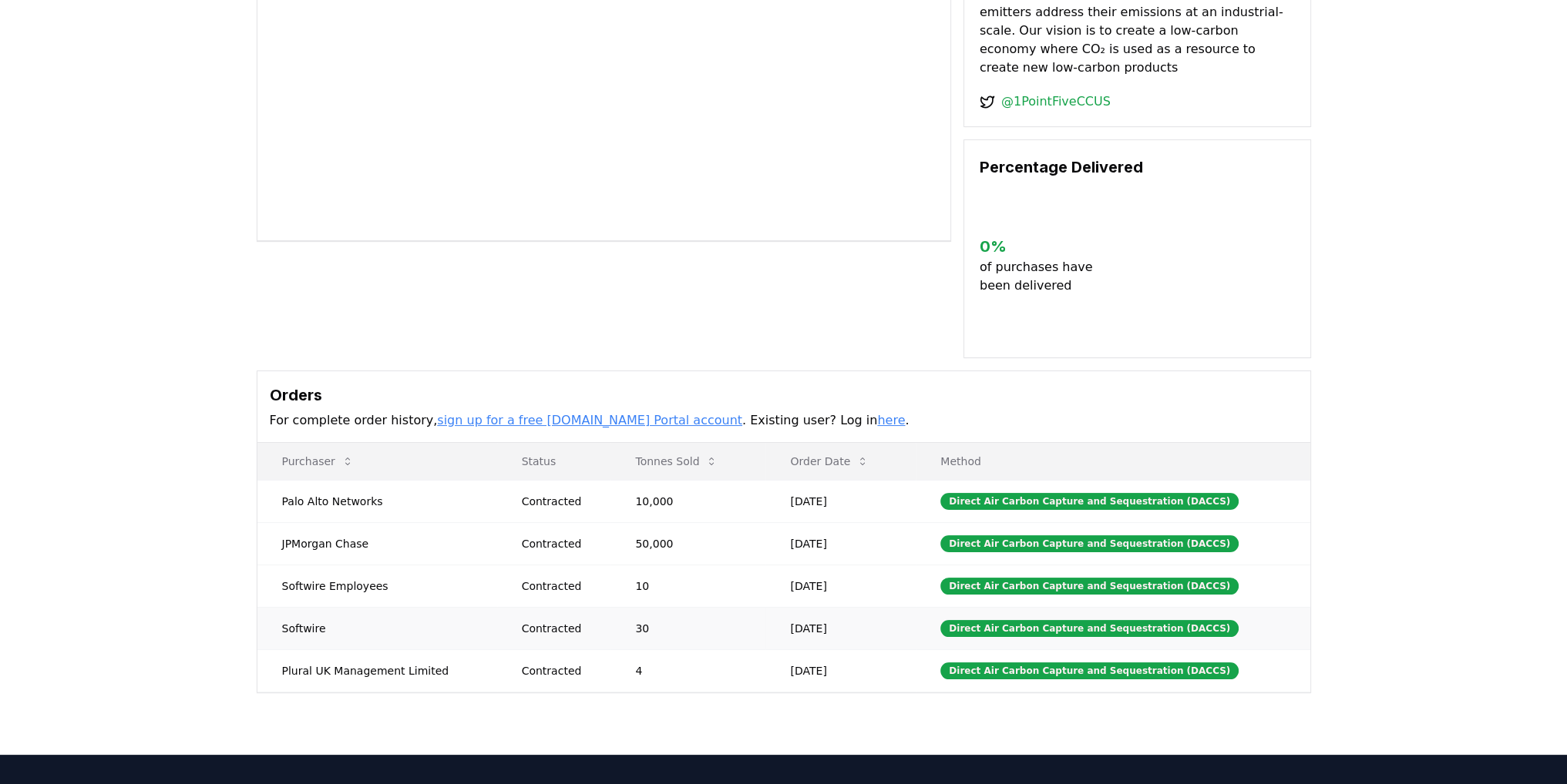
scroll to position [231, 0]
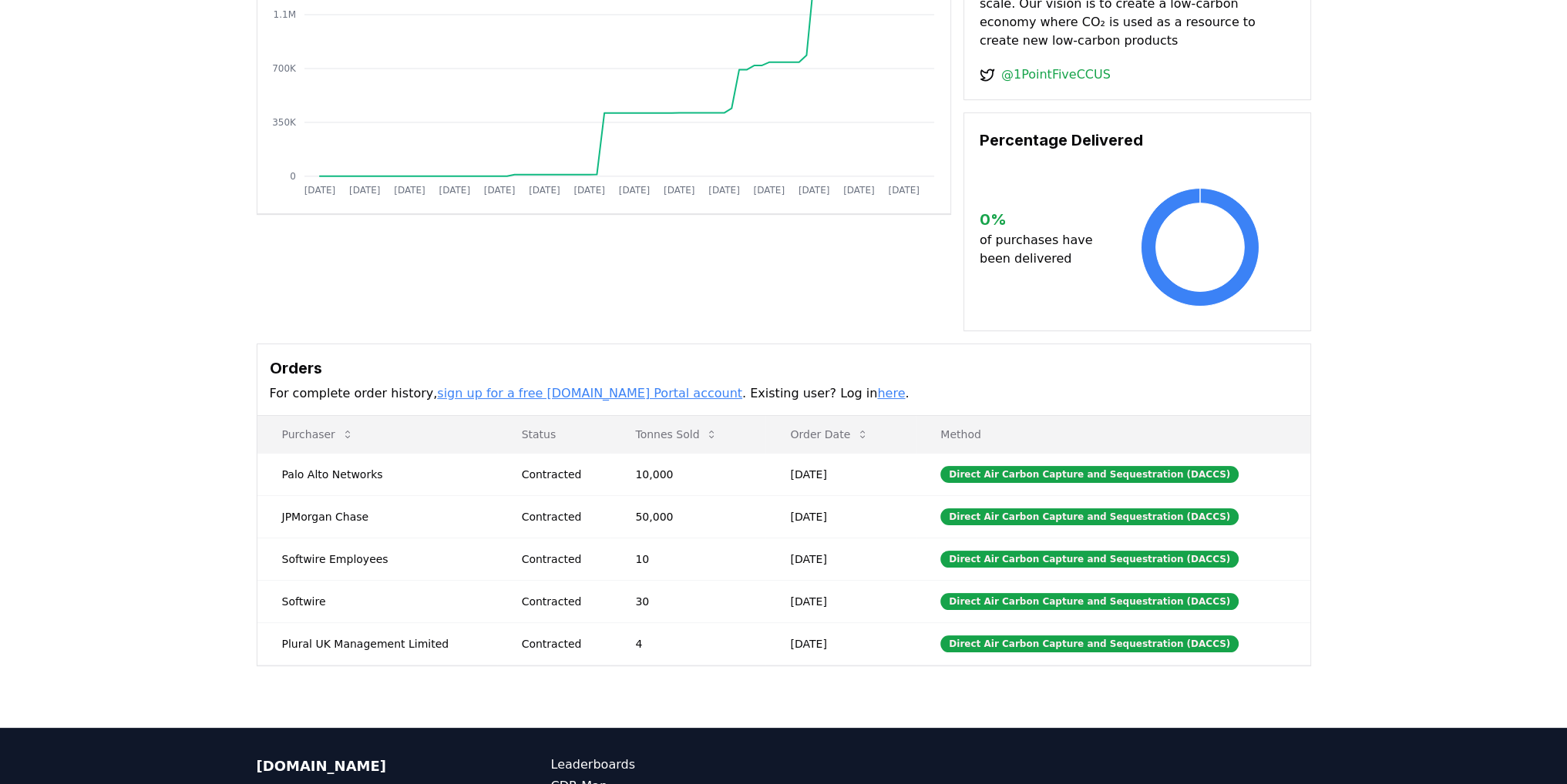
click at [521, 386] on link "sign up for a free CDR.fyi Portal account" at bounding box center [590, 393] width 305 height 15
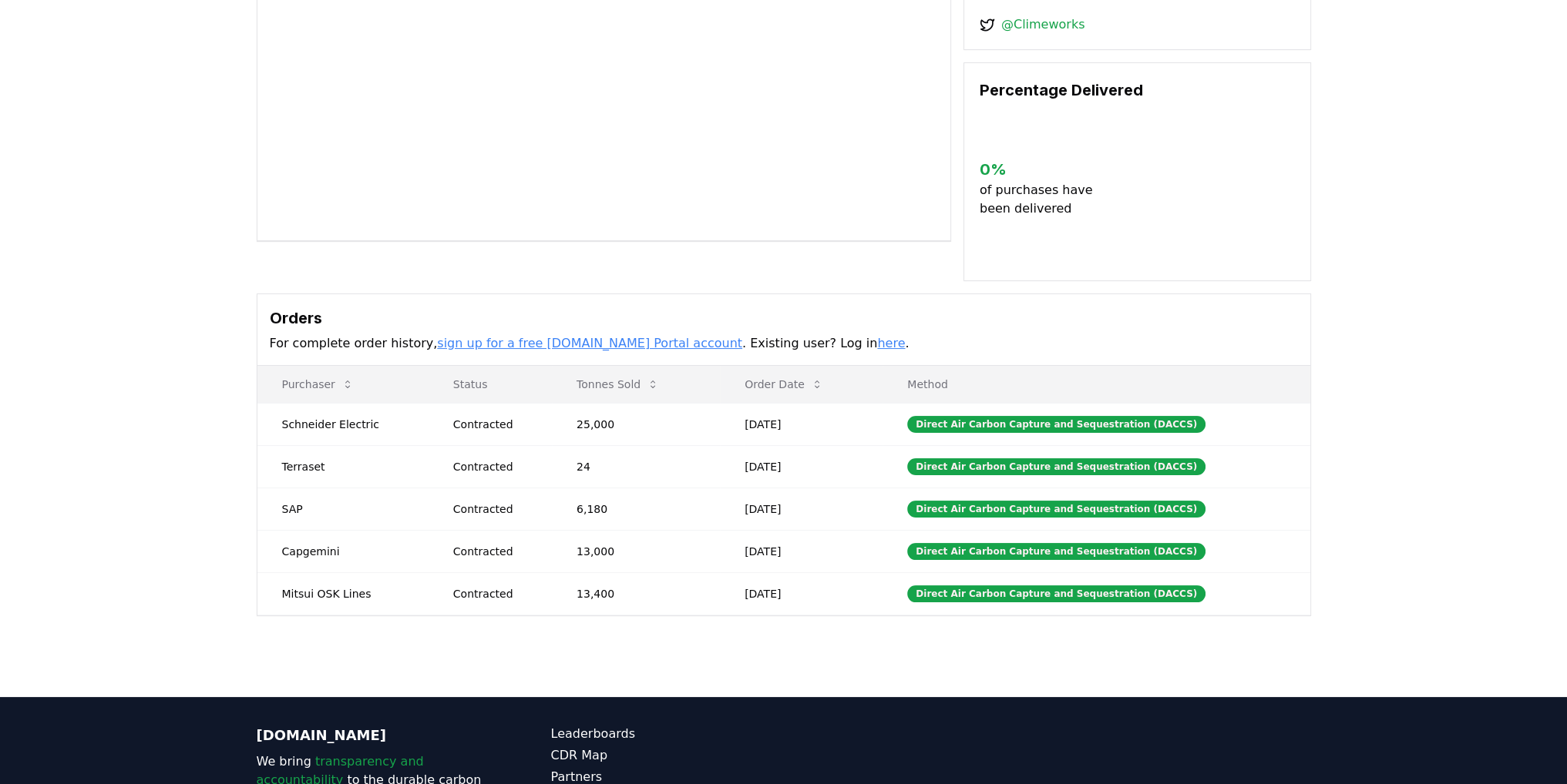
scroll to position [231, 0]
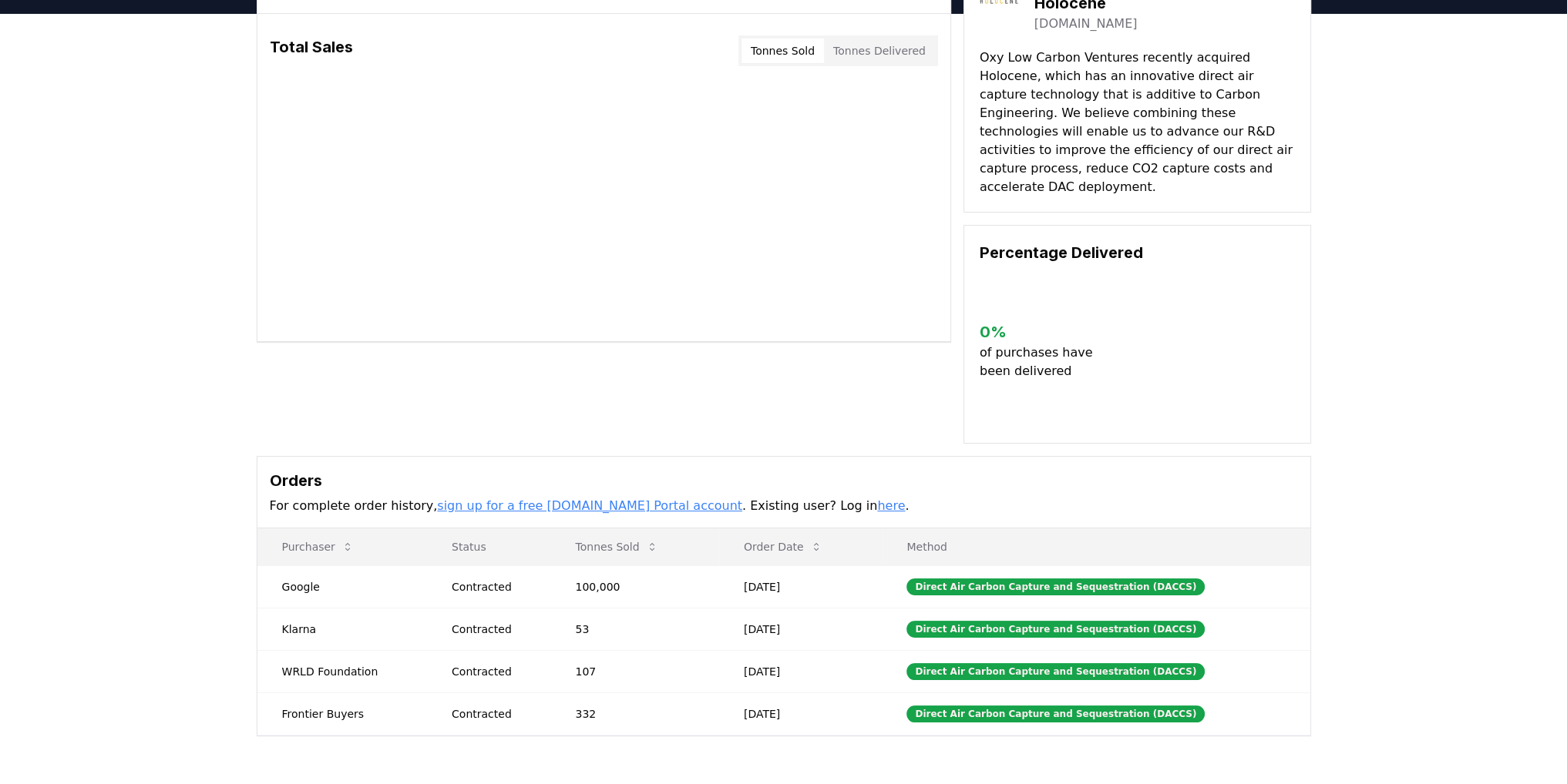
scroll to position [77, 0]
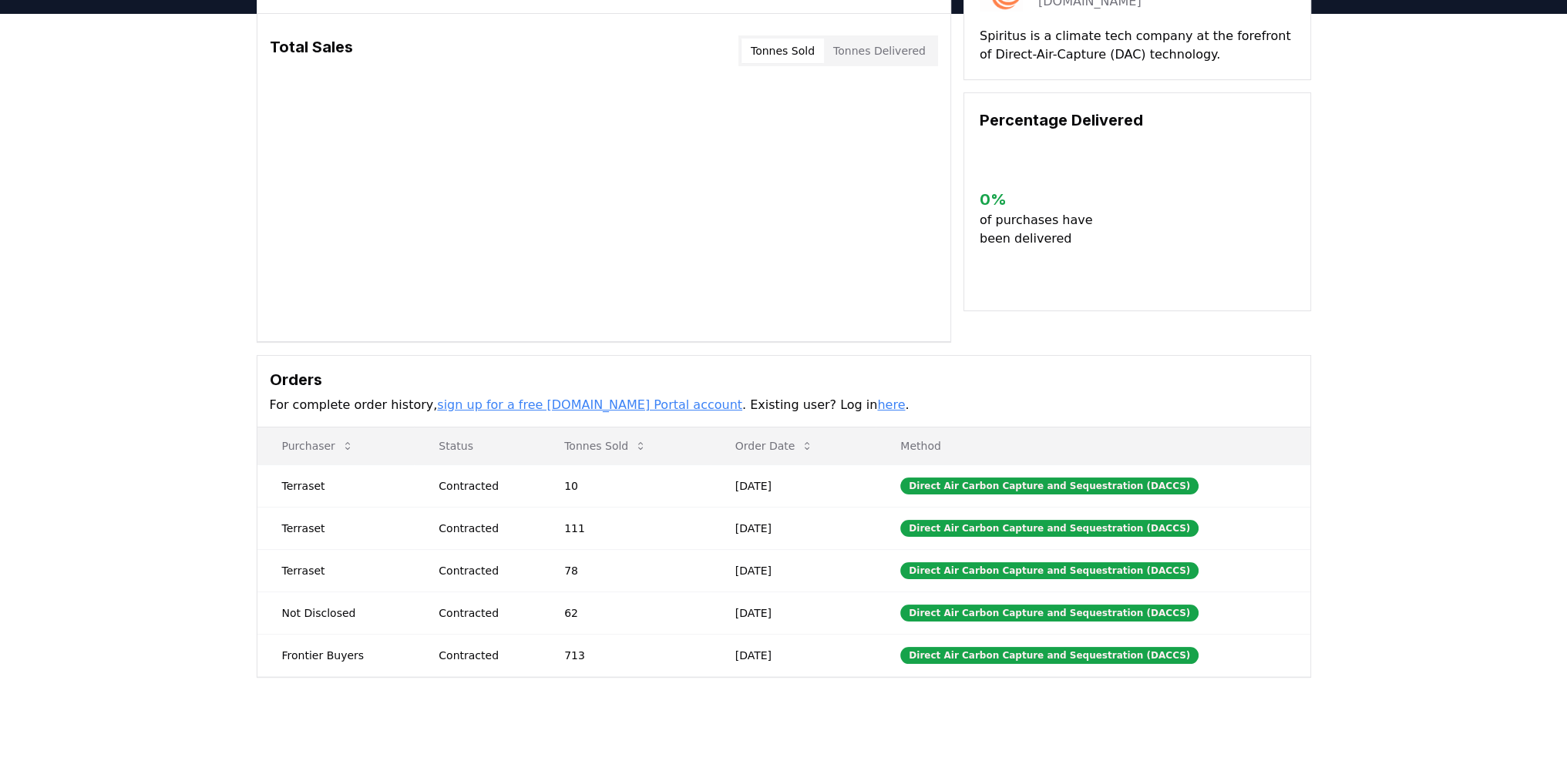
scroll to position [77, 0]
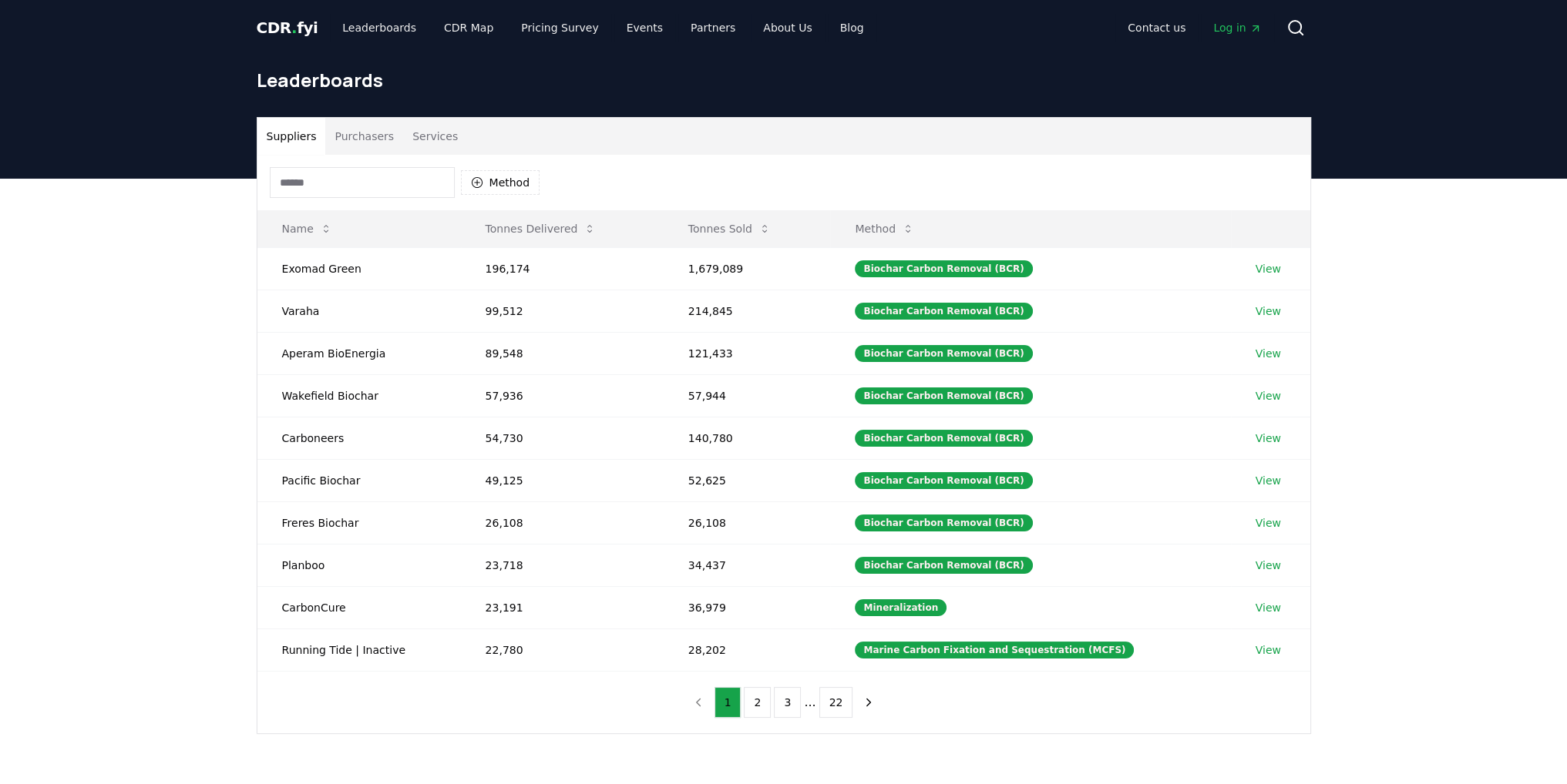
click at [286, 27] on span "CDR . fyi" at bounding box center [287, 27] width 62 height 18
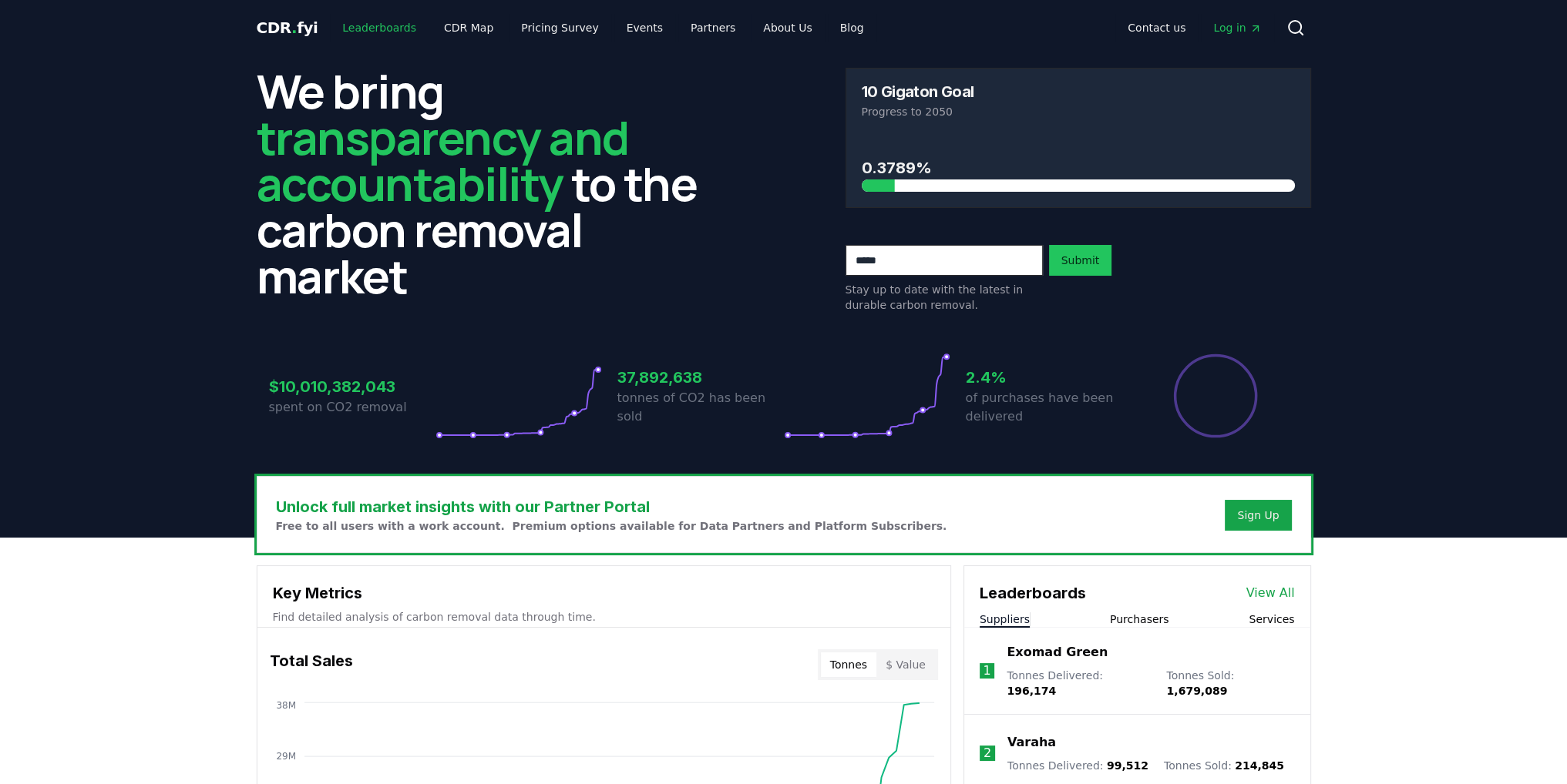
click at [364, 24] on link "Leaderboards" at bounding box center [379, 28] width 99 height 28
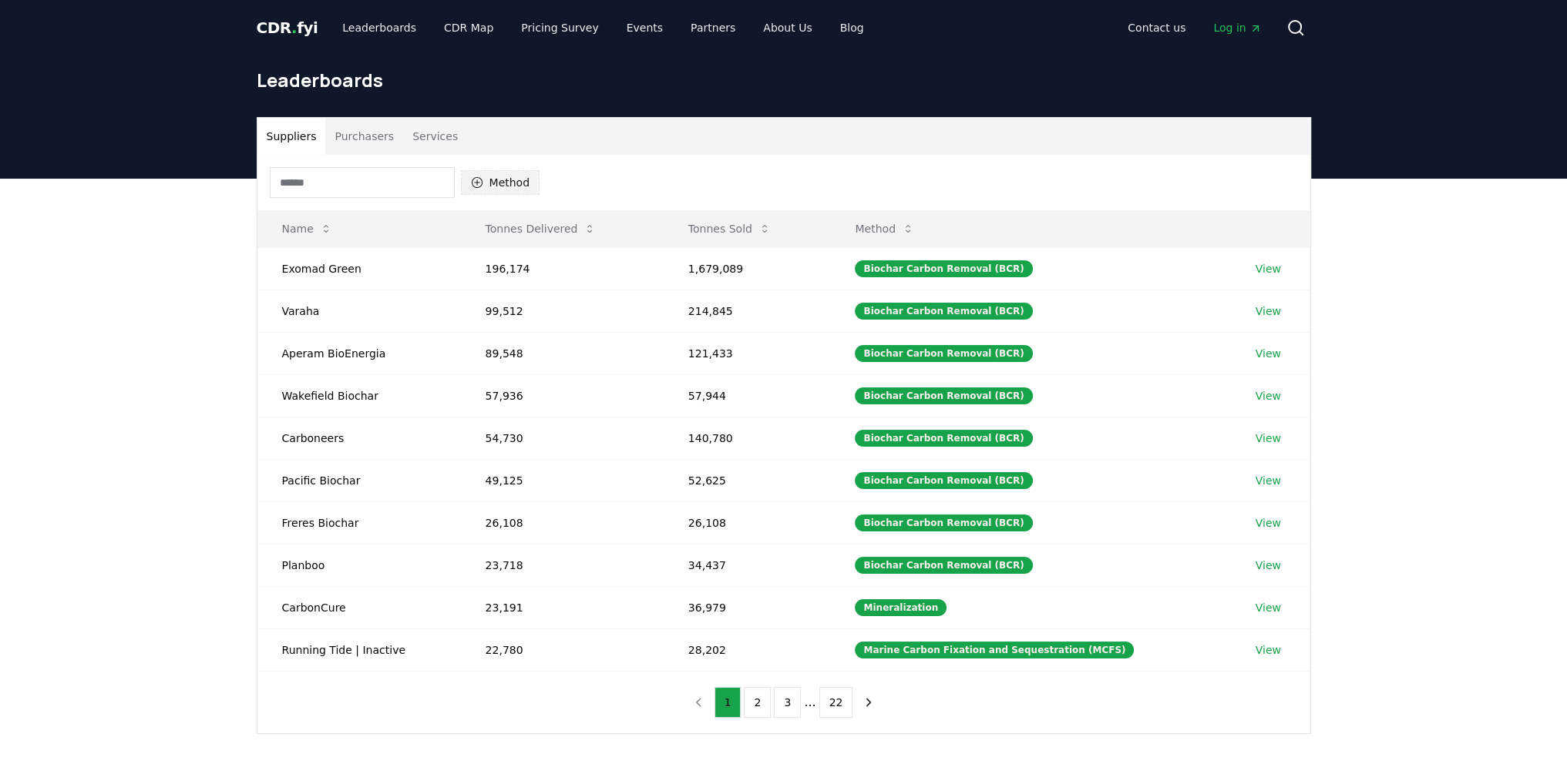
click at [527, 183] on button "Method" at bounding box center [500, 182] width 79 height 25
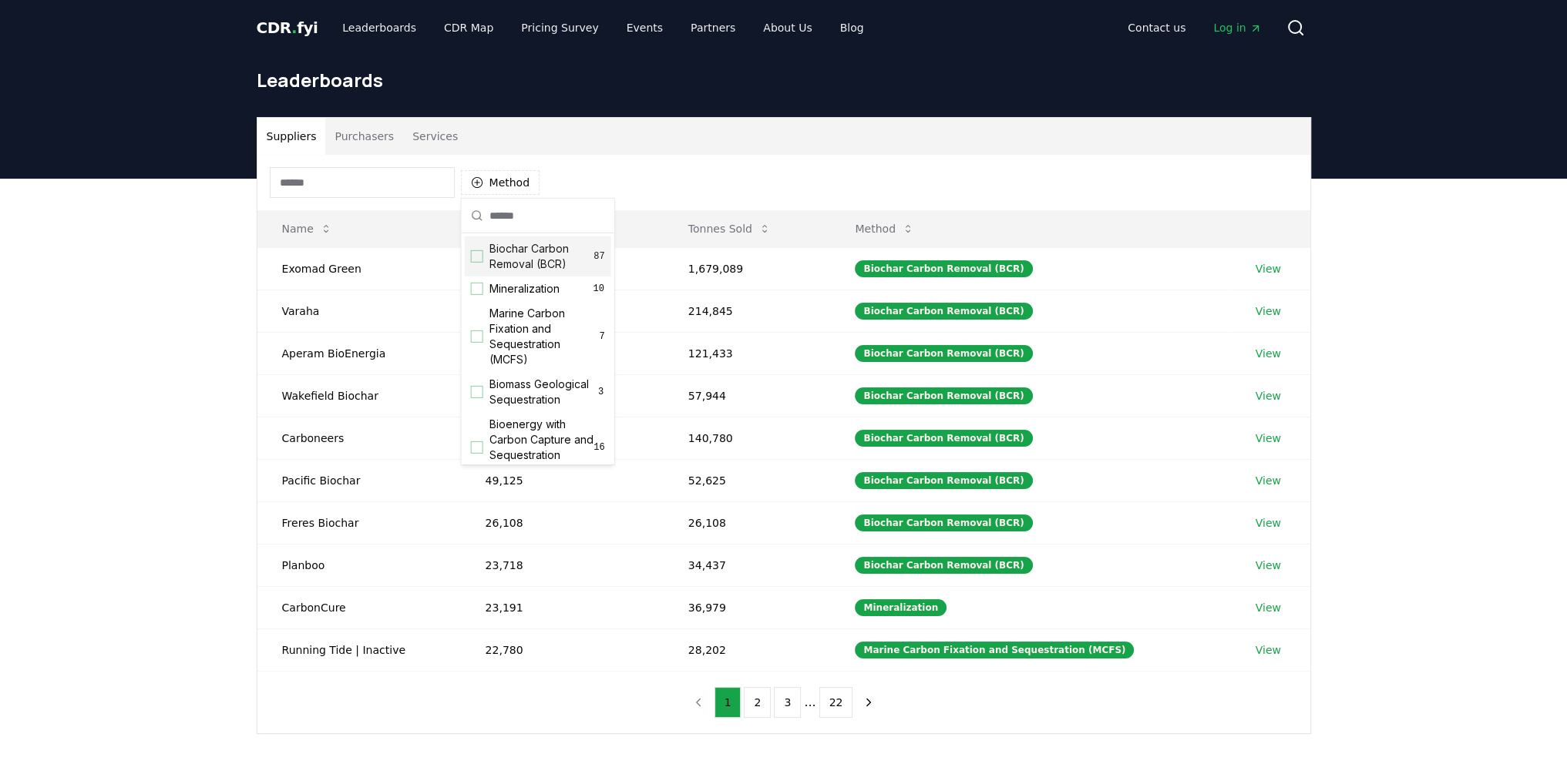
click at [476, 252] on div "Suggestions" at bounding box center [477, 257] width 13 height 13
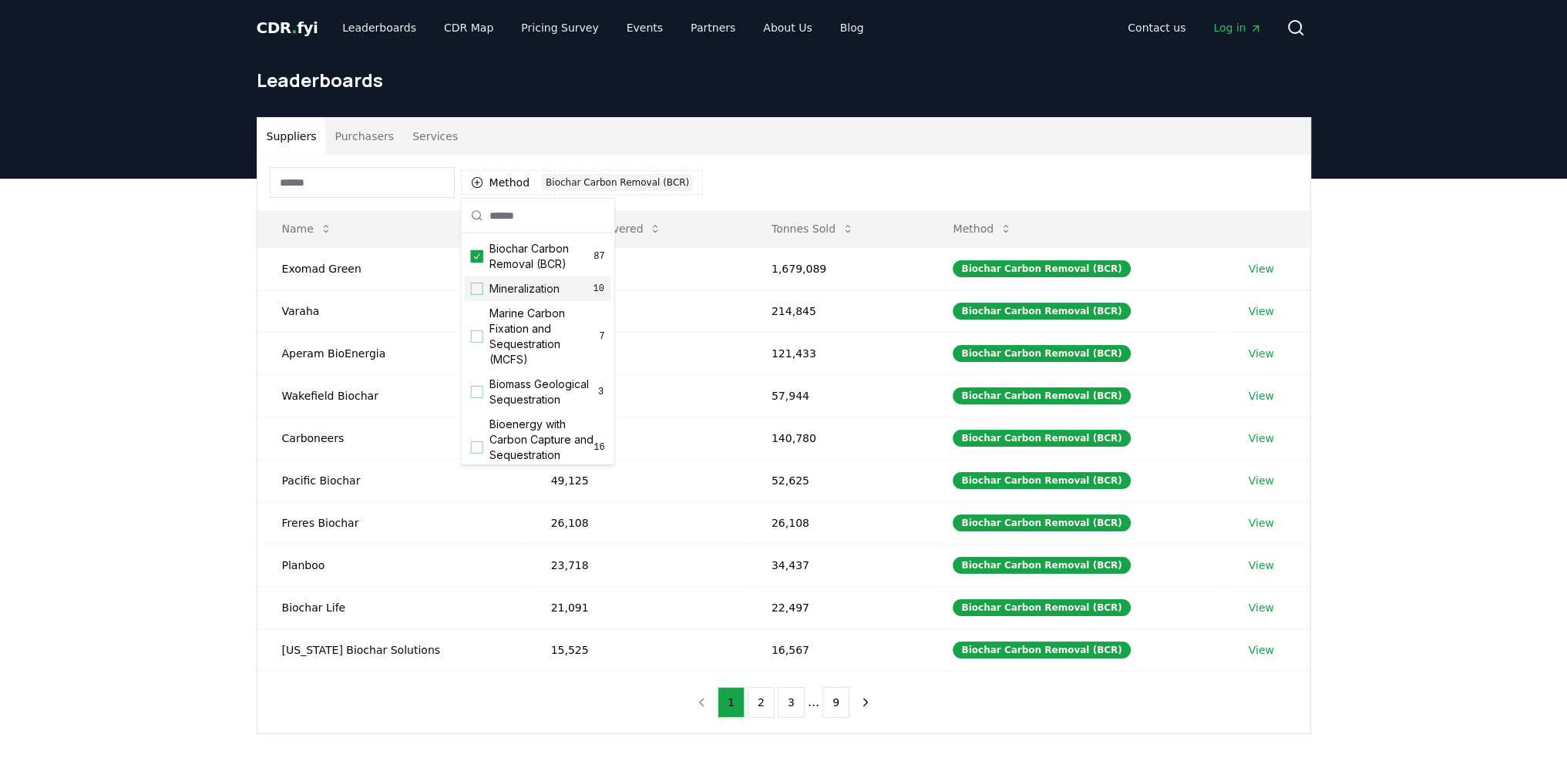
click at [477, 284] on div "Suggestions" at bounding box center [477, 289] width 13 height 13
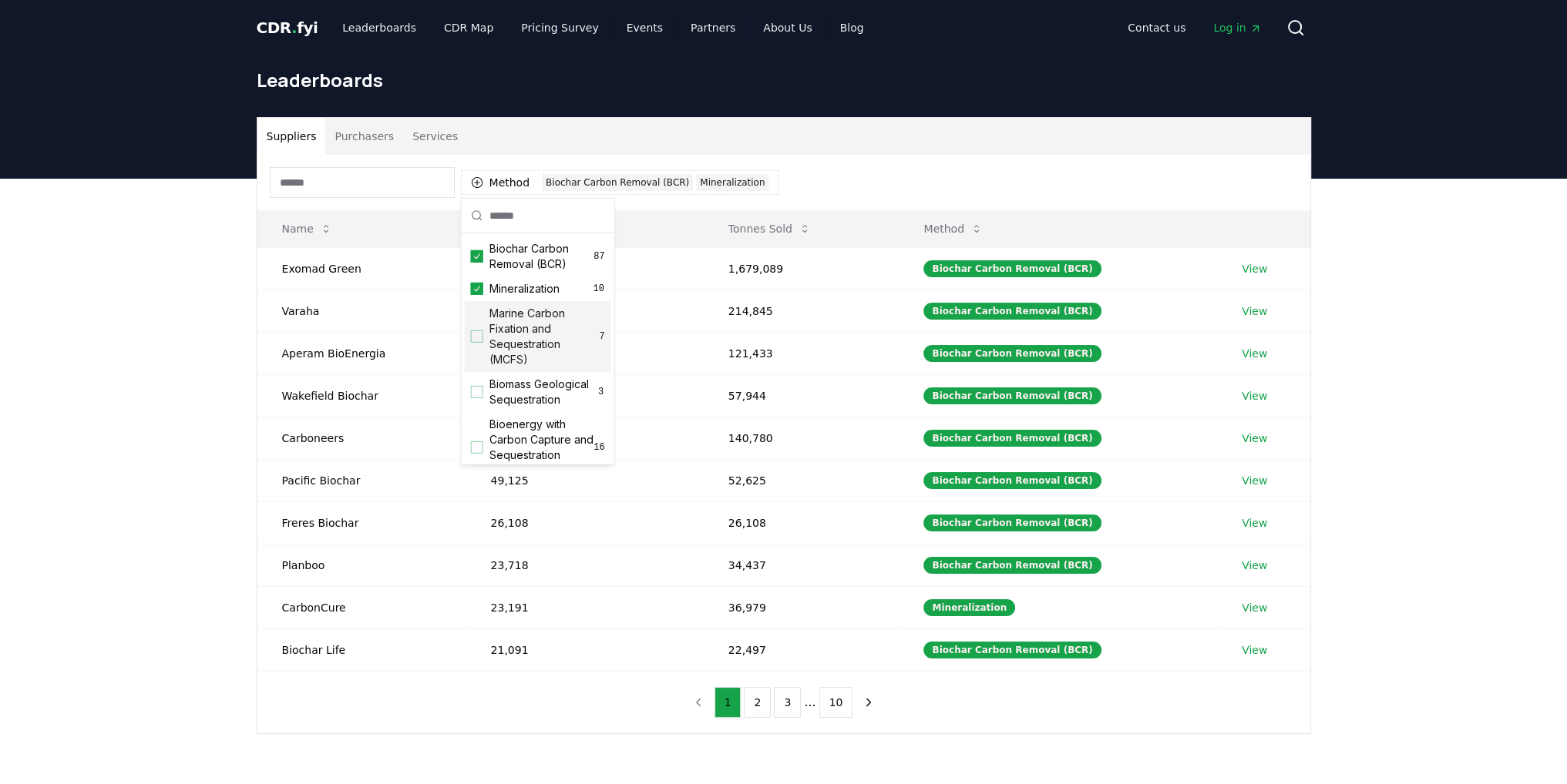
click at [480, 343] on div "Marine Carbon Fixation and Sequestration (MCFS) 7" at bounding box center [537, 337] width 146 height 71
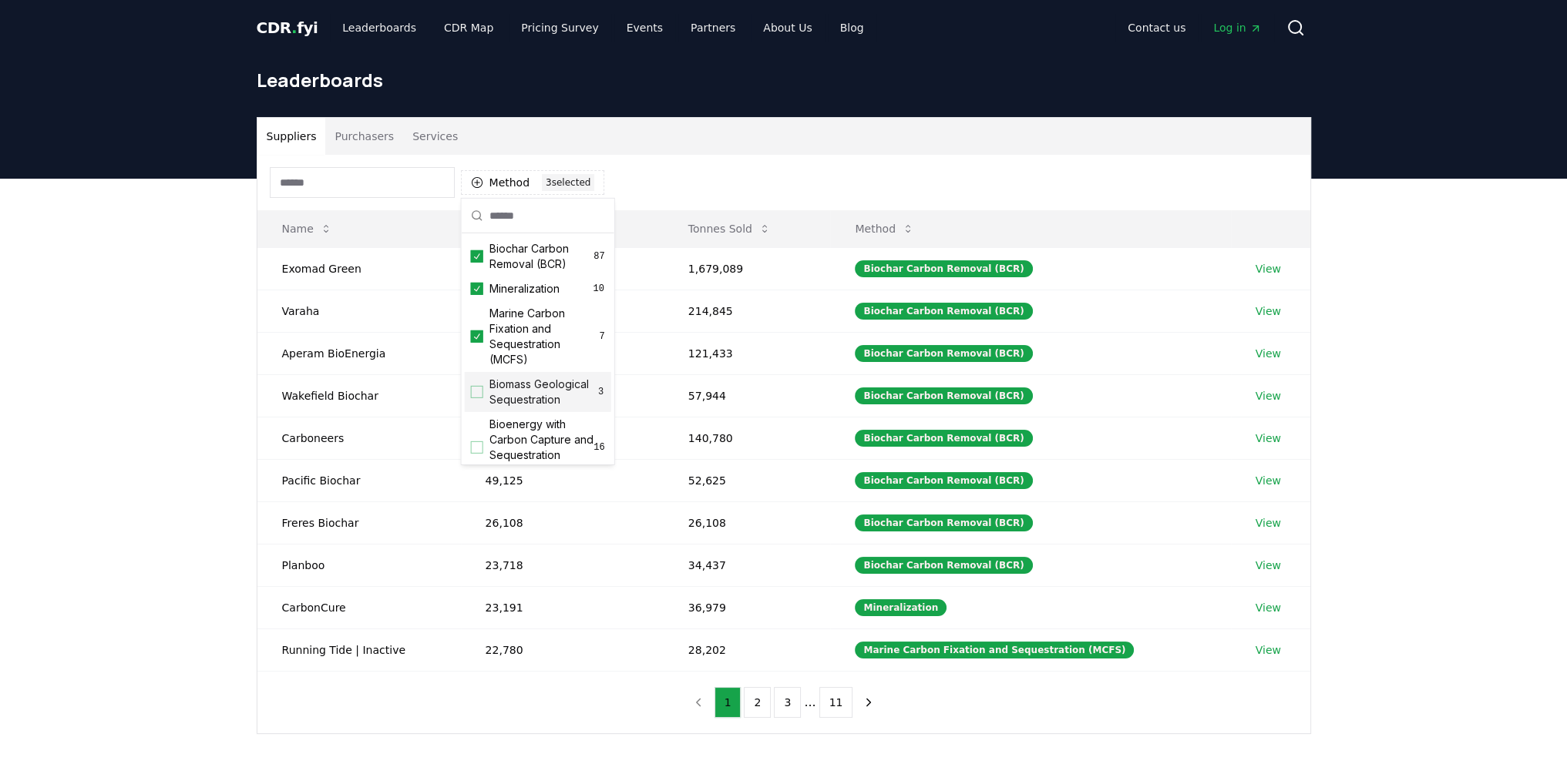
click at [484, 400] on div "Biomass Geological Sequestration 3" at bounding box center [537, 392] width 146 height 40
click at [511, 386] on span "Bioenergy with Carbon Capture and Sequestration (BECCS)" at bounding box center [541, 371] width 104 height 62
click at [510, 365] on span "Biomass Direct Storage" at bounding box center [541, 349] width 104 height 31
click at [510, 409] on div "Enhanced Weathering 18" at bounding box center [537, 389] width 146 height 40
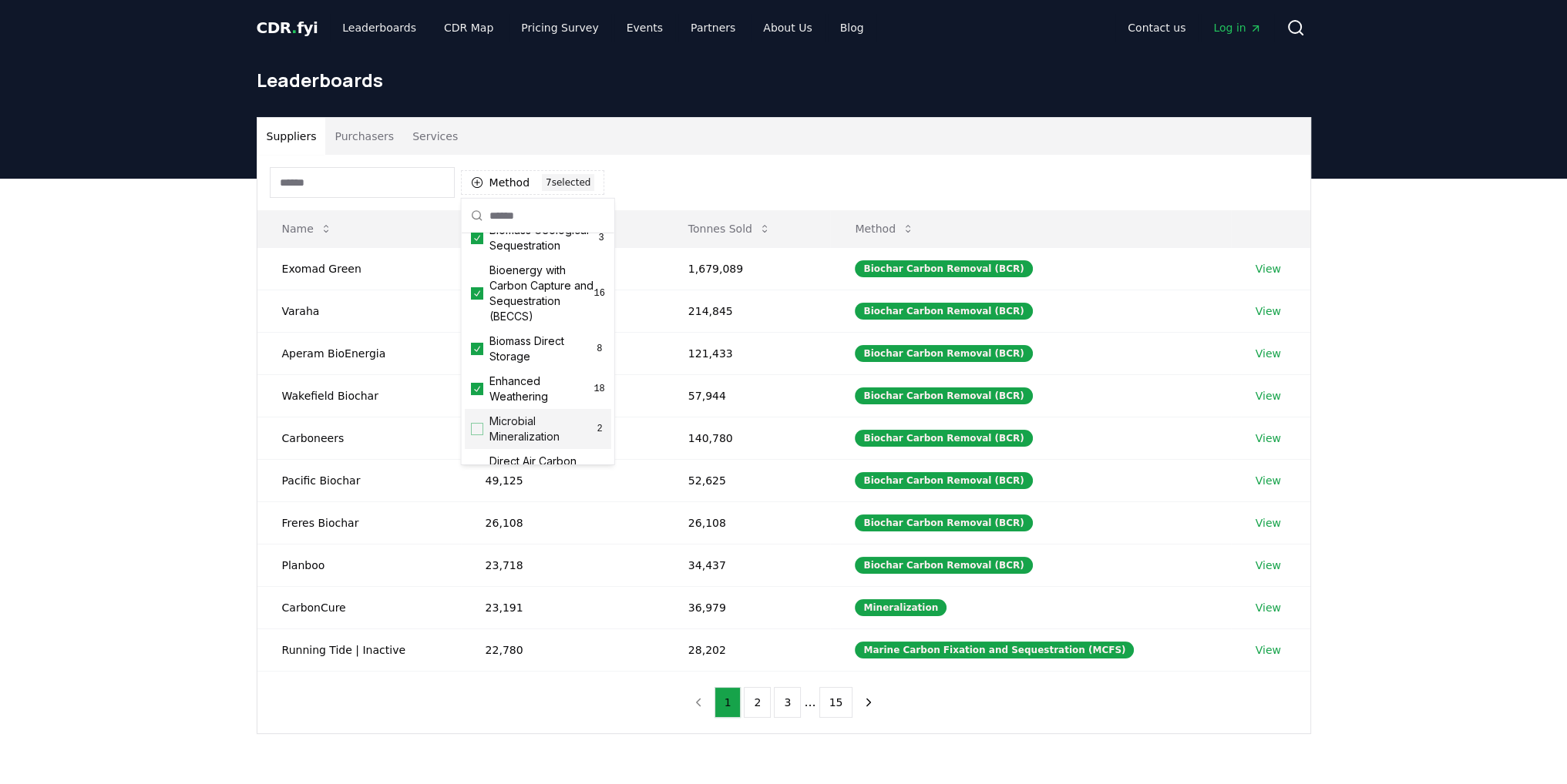
click at [515, 445] on span "Microbial Mineralization" at bounding box center [541, 429] width 104 height 31
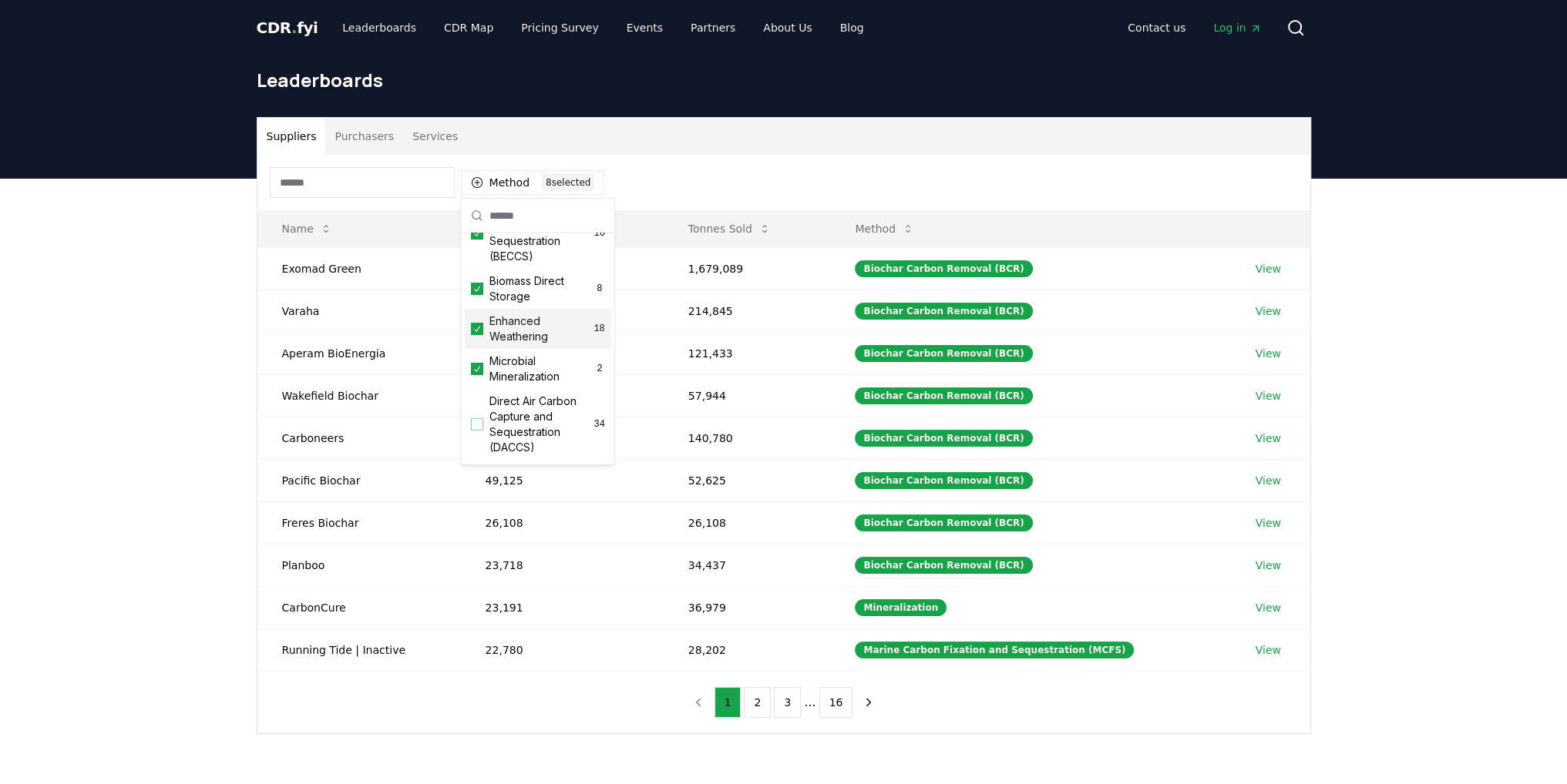
scroll to position [309, 0]
click at [523, 359] on span "Direct Air Carbon Capture and Sequestration (DACCS)" at bounding box center [541, 331] width 104 height 62
click at [516, 401] on span "Alkalinity Enhancement" at bounding box center [541, 385] width 104 height 31
click at [518, 435] on span "Direct Ocean Removal" at bounding box center [541, 426] width 104 height 31
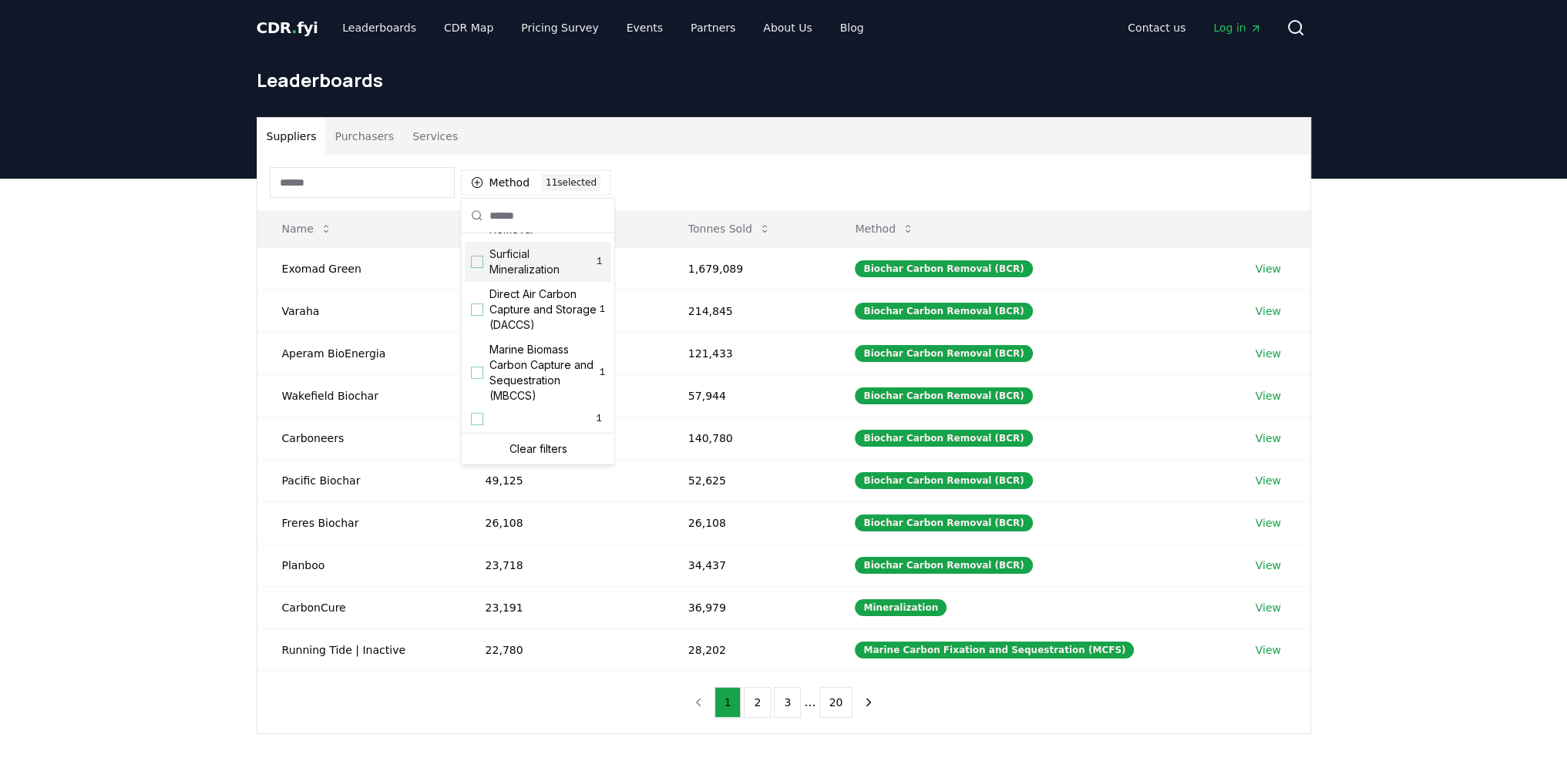
click at [513, 266] on span "Surficial Mineralization" at bounding box center [541, 262] width 104 height 31
click at [514, 309] on span "Direct Air Carbon Capture and Storage (DACCS)" at bounding box center [544, 309] width 110 height 46
click at [517, 371] on span "Marine Biomass Carbon Capture and Sequestration (MBCCS)" at bounding box center [544, 373] width 110 height 62
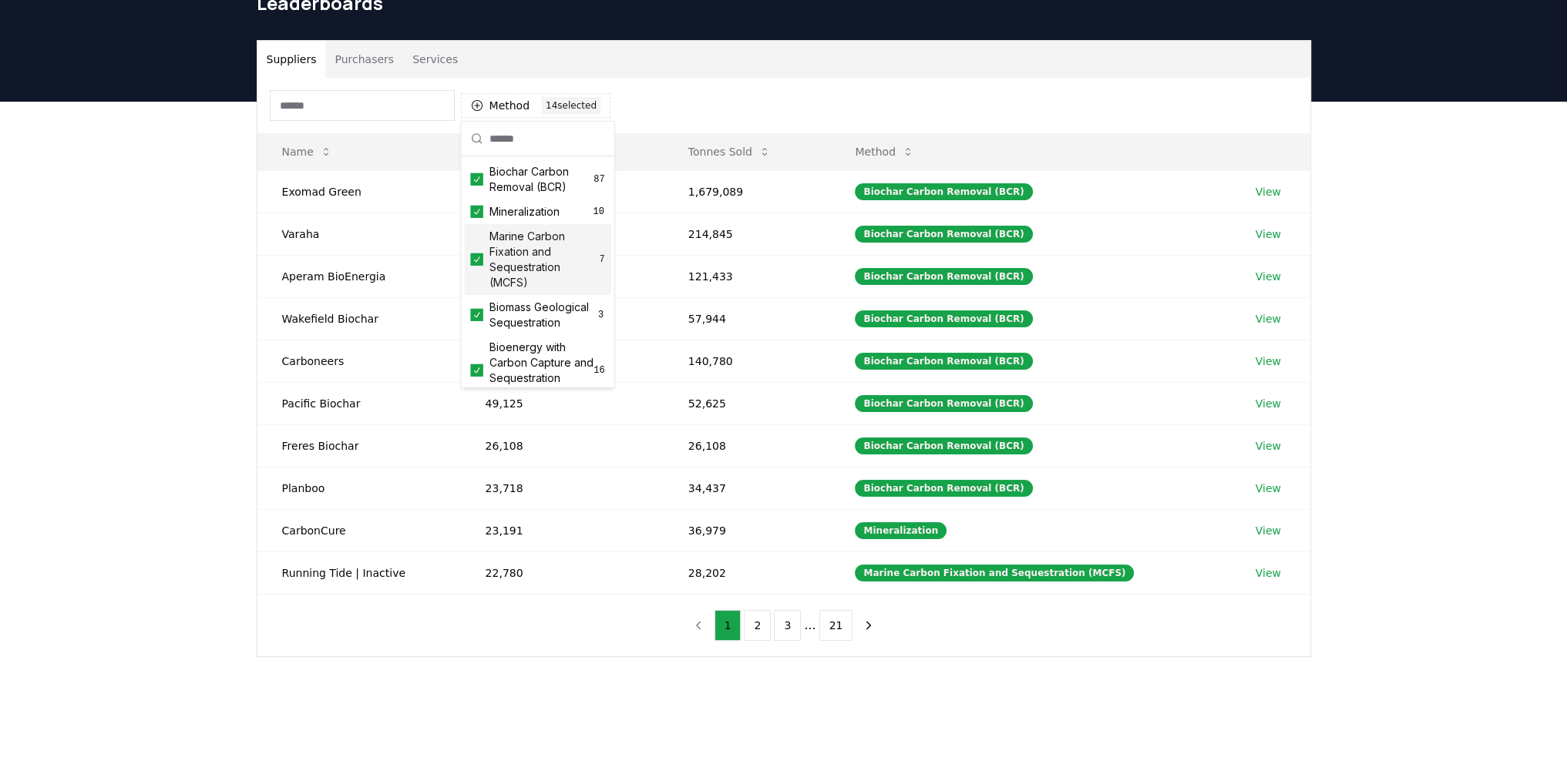
scroll to position [0, 0]
click at [540, 180] on span "Biochar Carbon Removal (BCR)" at bounding box center [541, 179] width 104 height 31
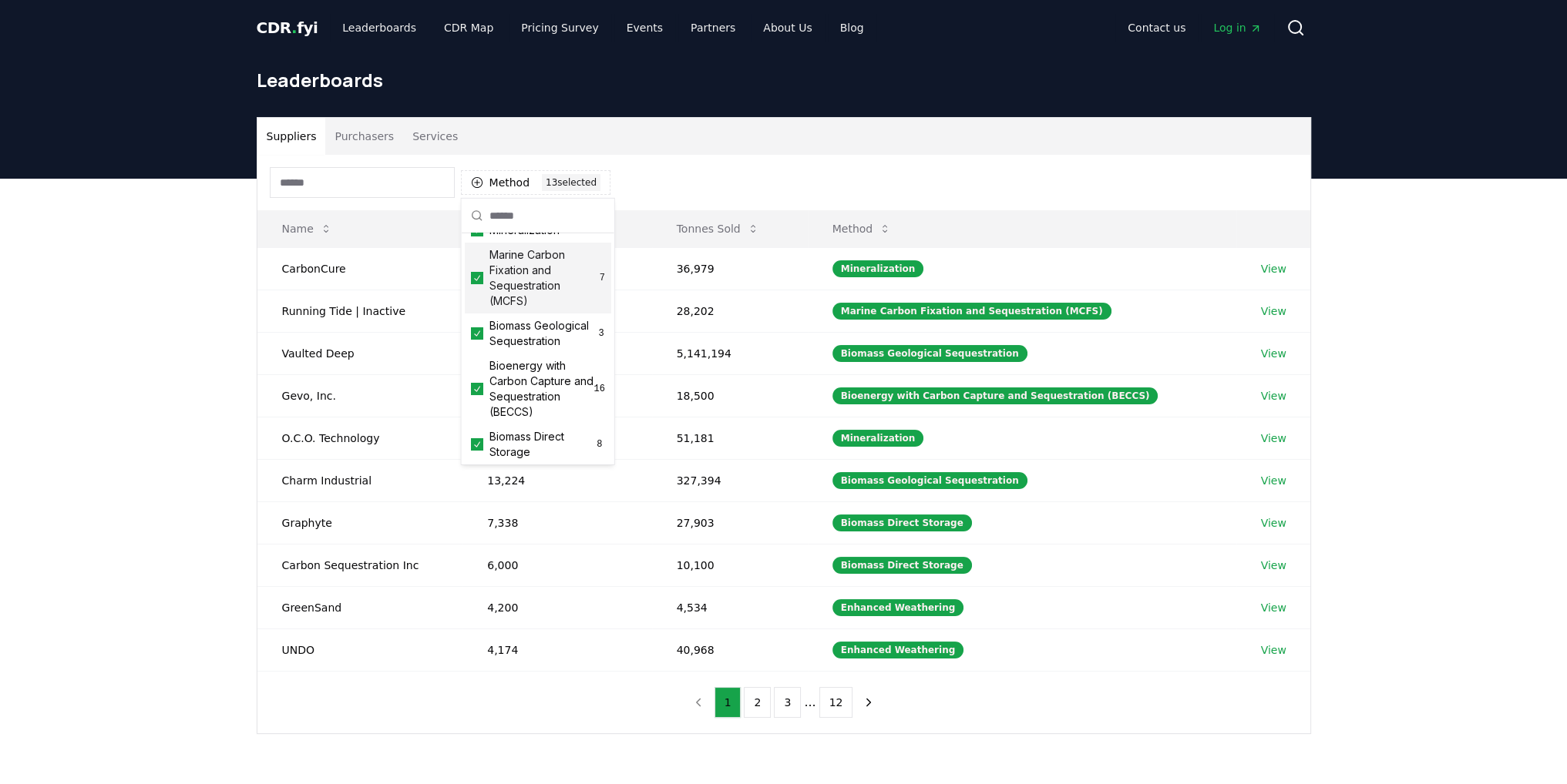
scroll to position [154, 0]
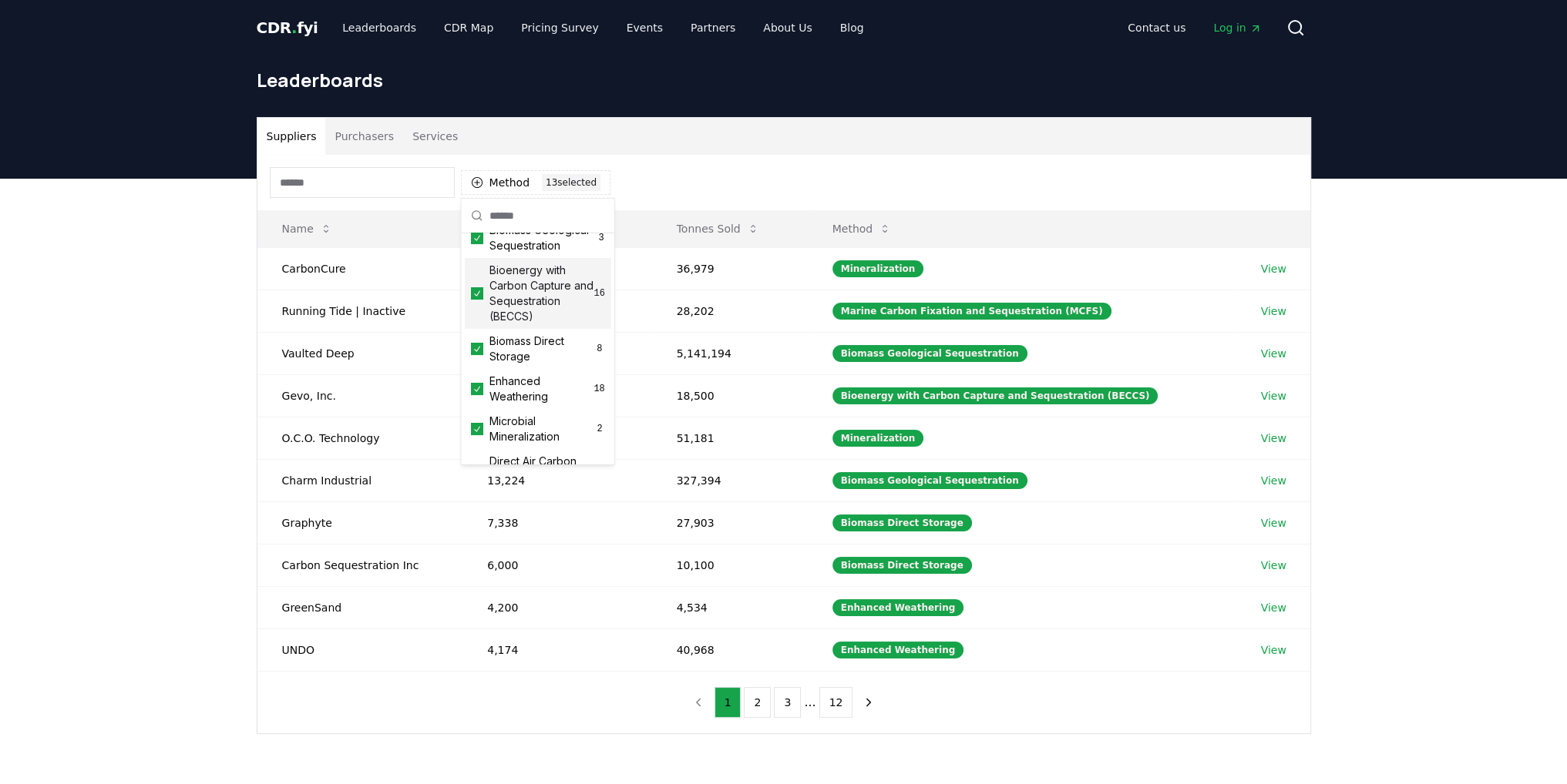
click at [536, 314] on span "Bioenergy with Carbon Capture and Sequestration (BECCS)" at bounding box center [541, 294] width 104 height 62
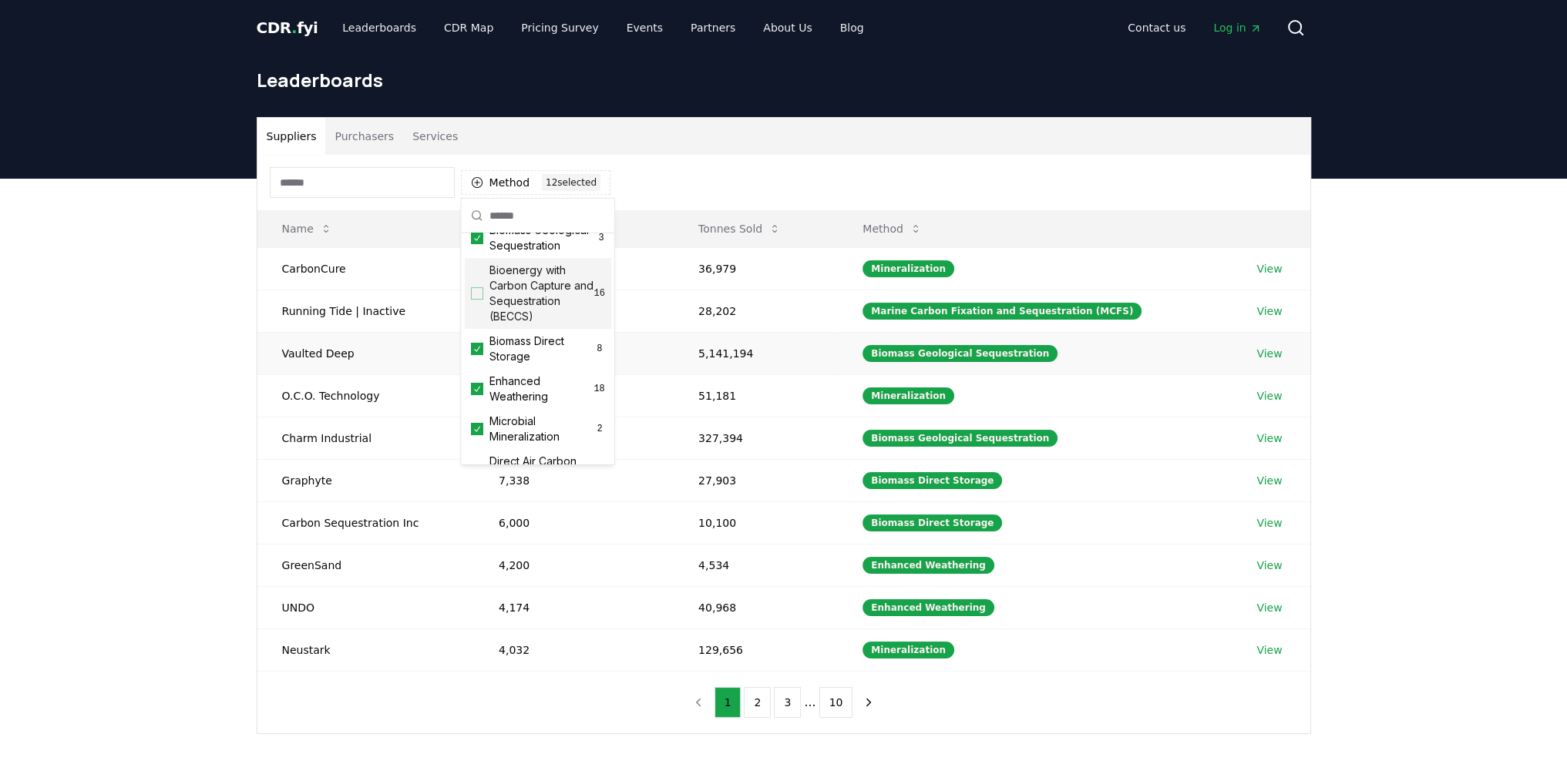
click at [259, 338] on td "Vaulted Deep" at bounding box center [366, 354] width 217 height 43
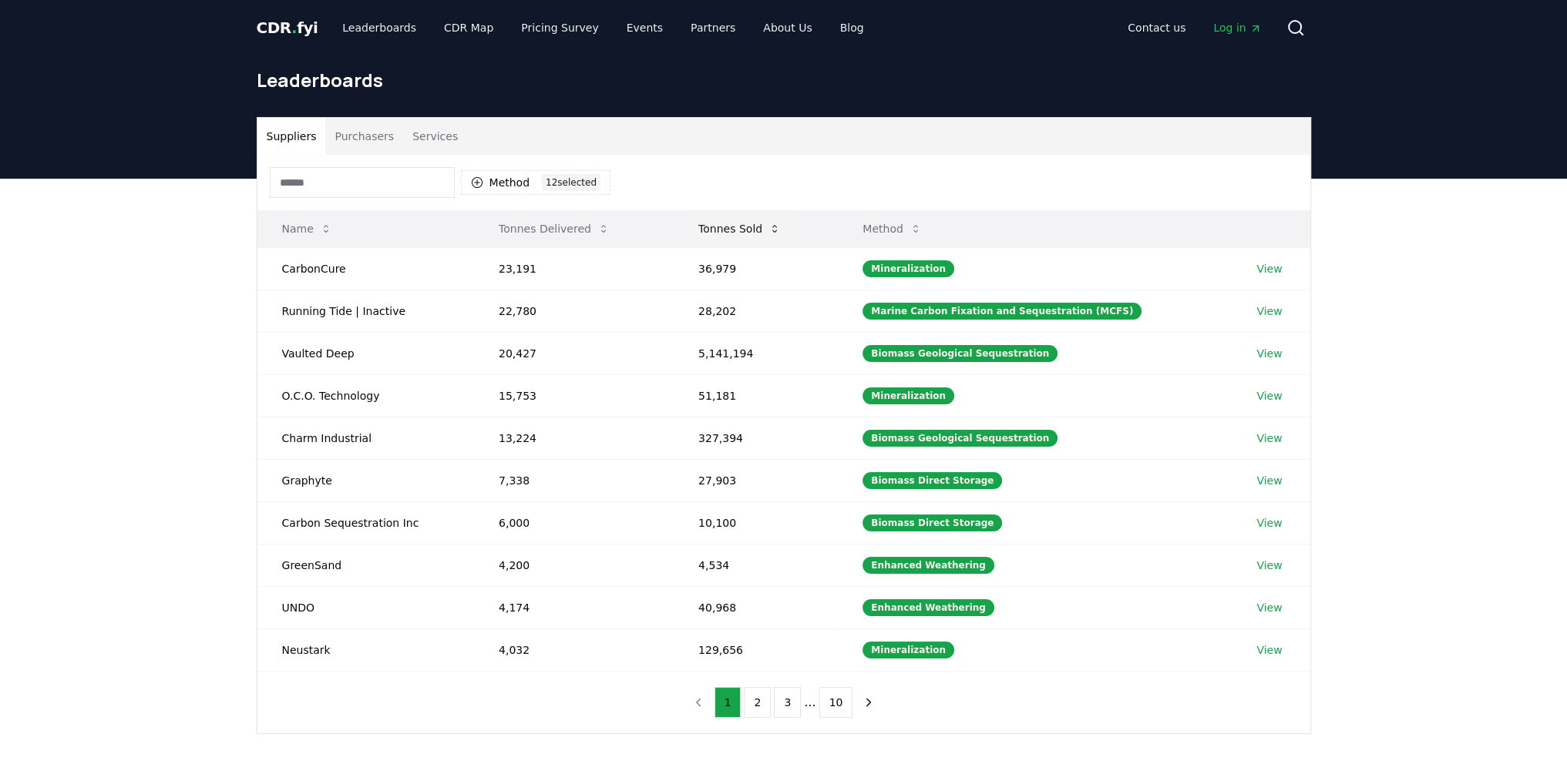
click at [776, 233] on icon at bounding box center [775, 229] width 13 height 13
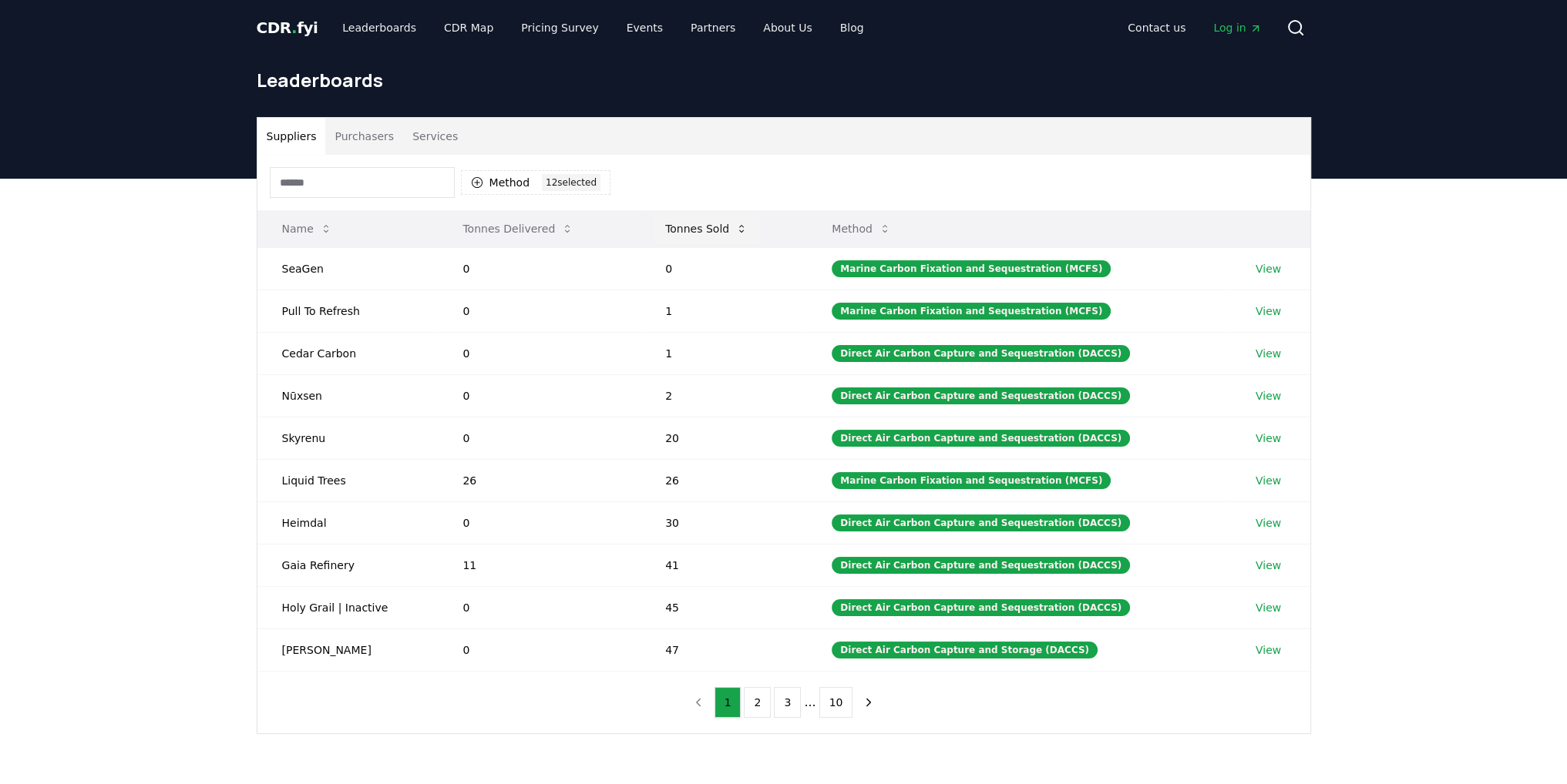
click at [748, 232] on icon at bounding box center [742, 229] width 13 height 13
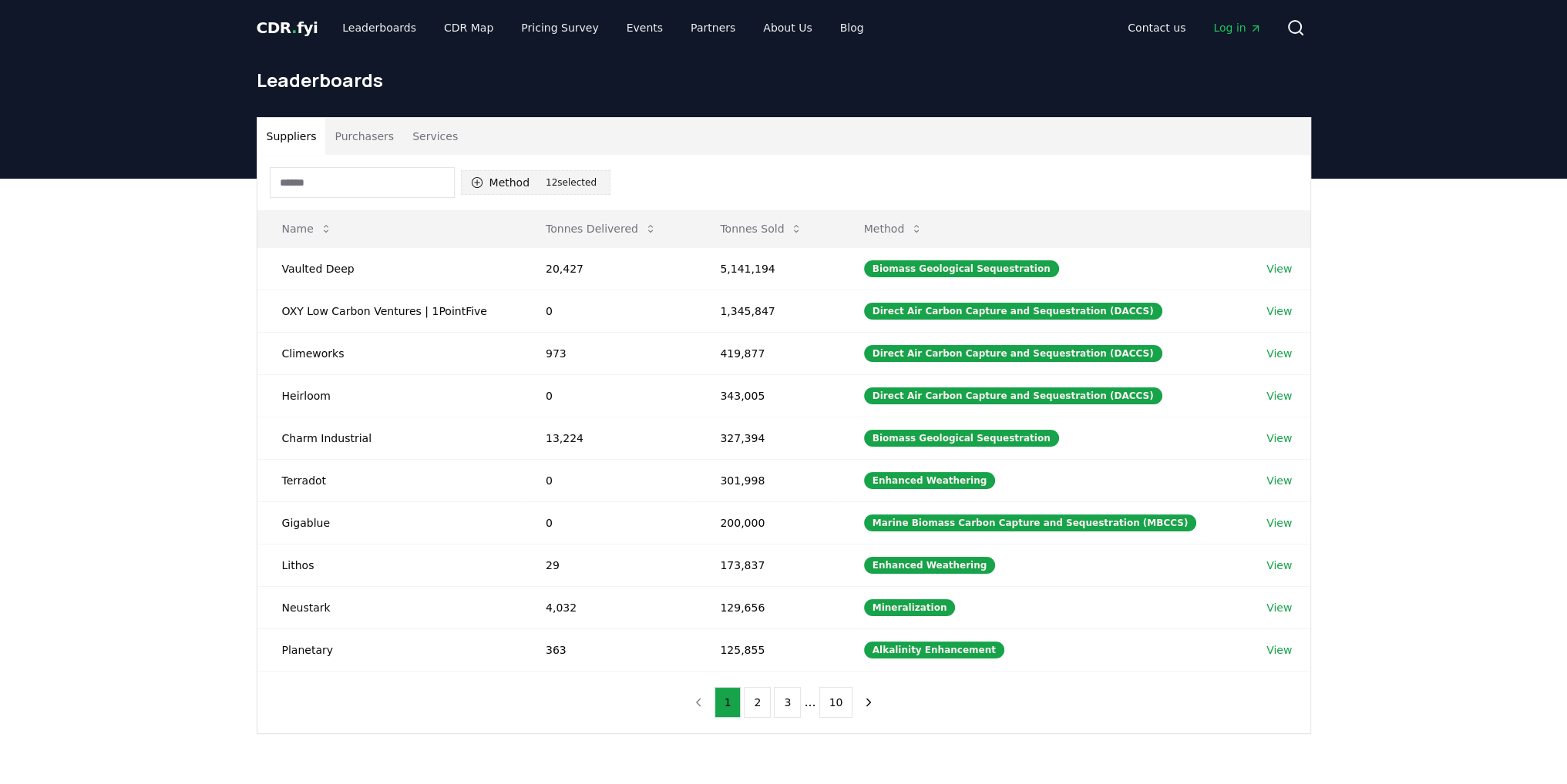
click at [525, 183] on button "Method 12 12 selected" at bounding box center [535, 182] width 150 height 25
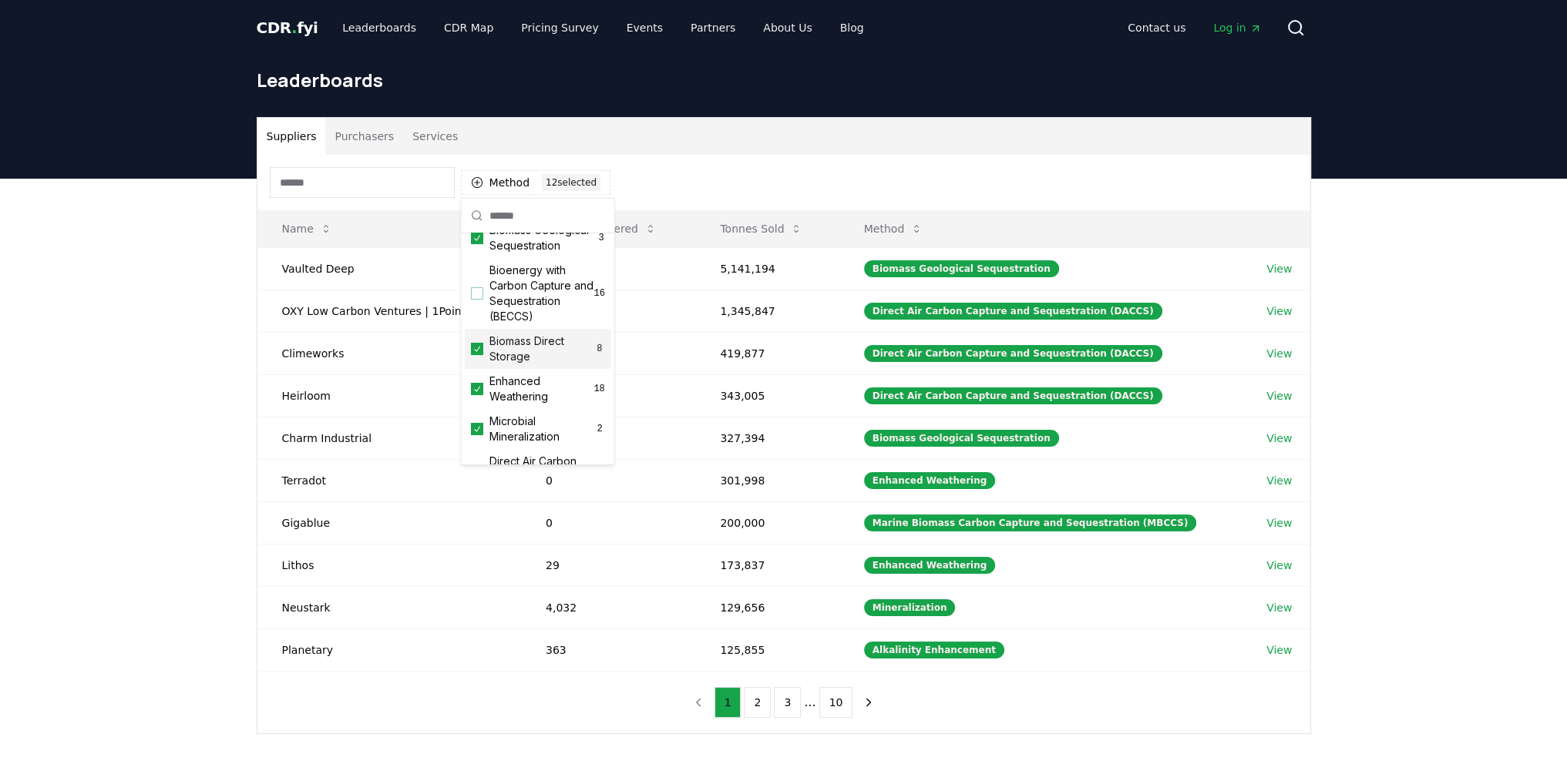
click at [179, 377] on div "Suppliers Purchasers Services Method 12 12 selected Name Tonnes Delivered Tonne…" at bounding box center [784, 487] width 1567 height 617
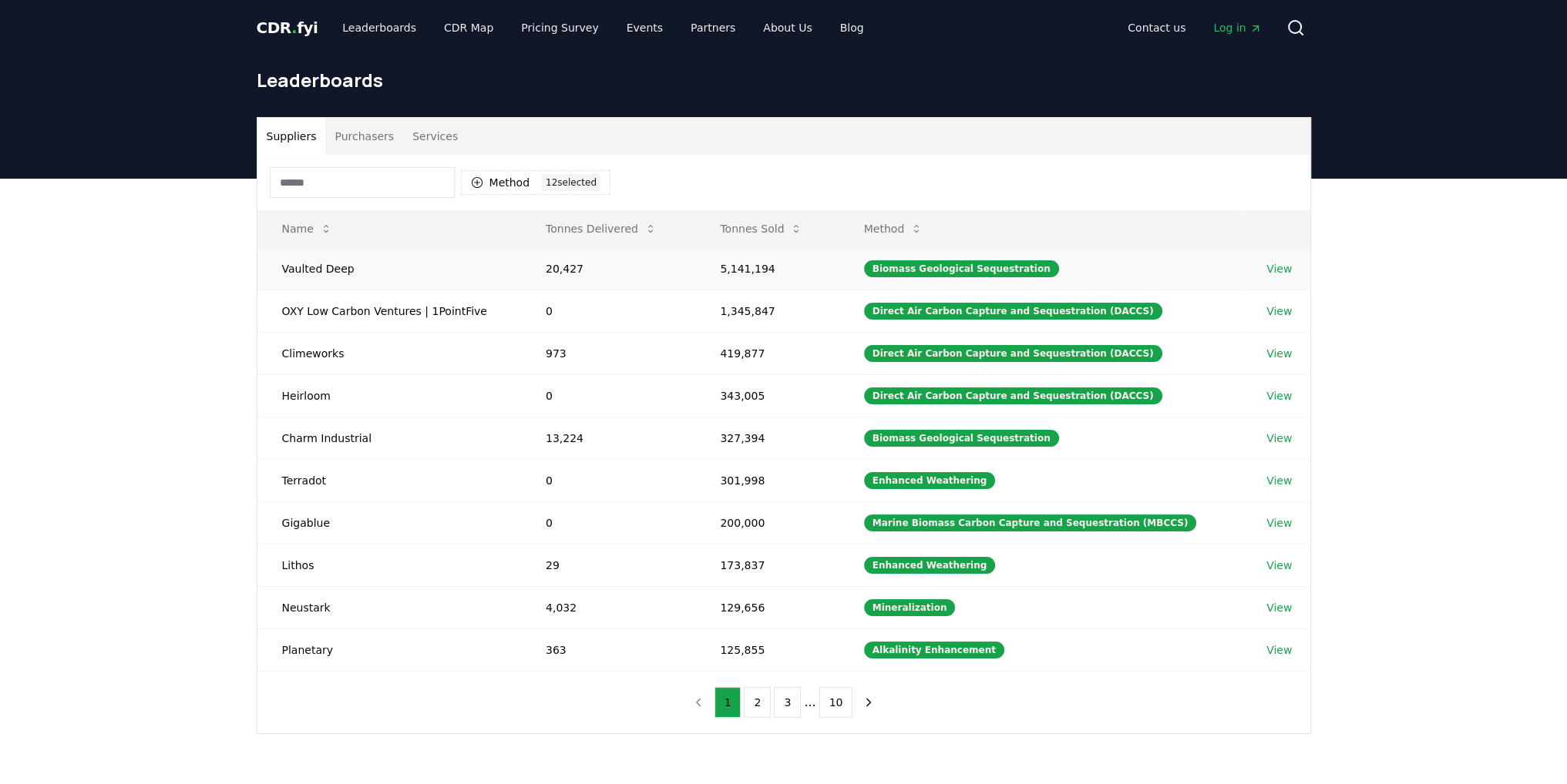
click at [1270, 269] on link "View" at bounding box center [1279, 268] width 25 height 15
click at [1285, 430] on link "View" at bounding box center [1279, 437] width 25 height 15
click at [1278, 483] on link "View" at bounding box center [1279, 480] width 25 height 15
click at [760, 709] on button "2" at bounding box center [757, 703] width 27 height 31
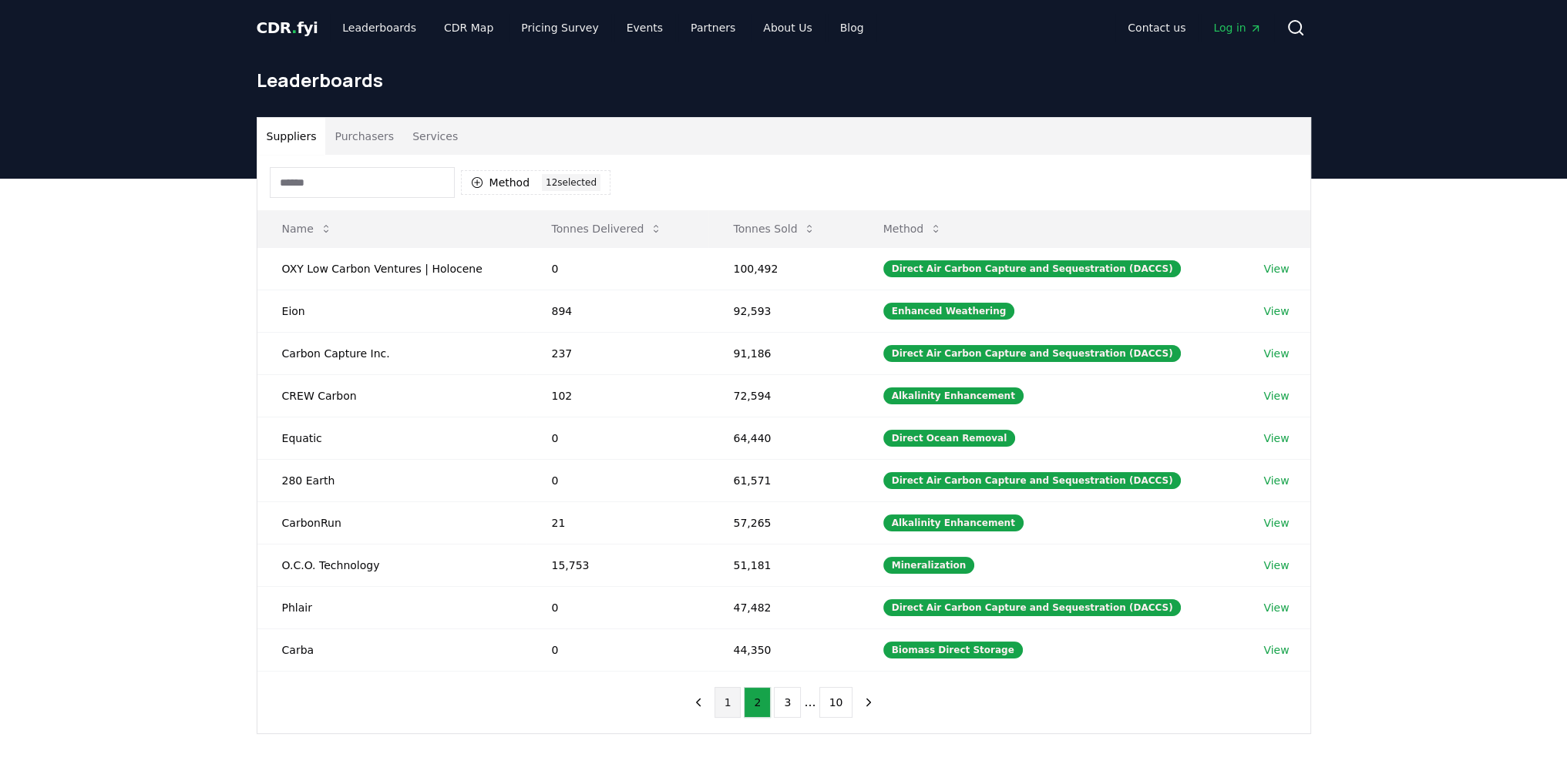
click at [733, 706] on button "1" at bounding box center [728, 703] width 27 height 31
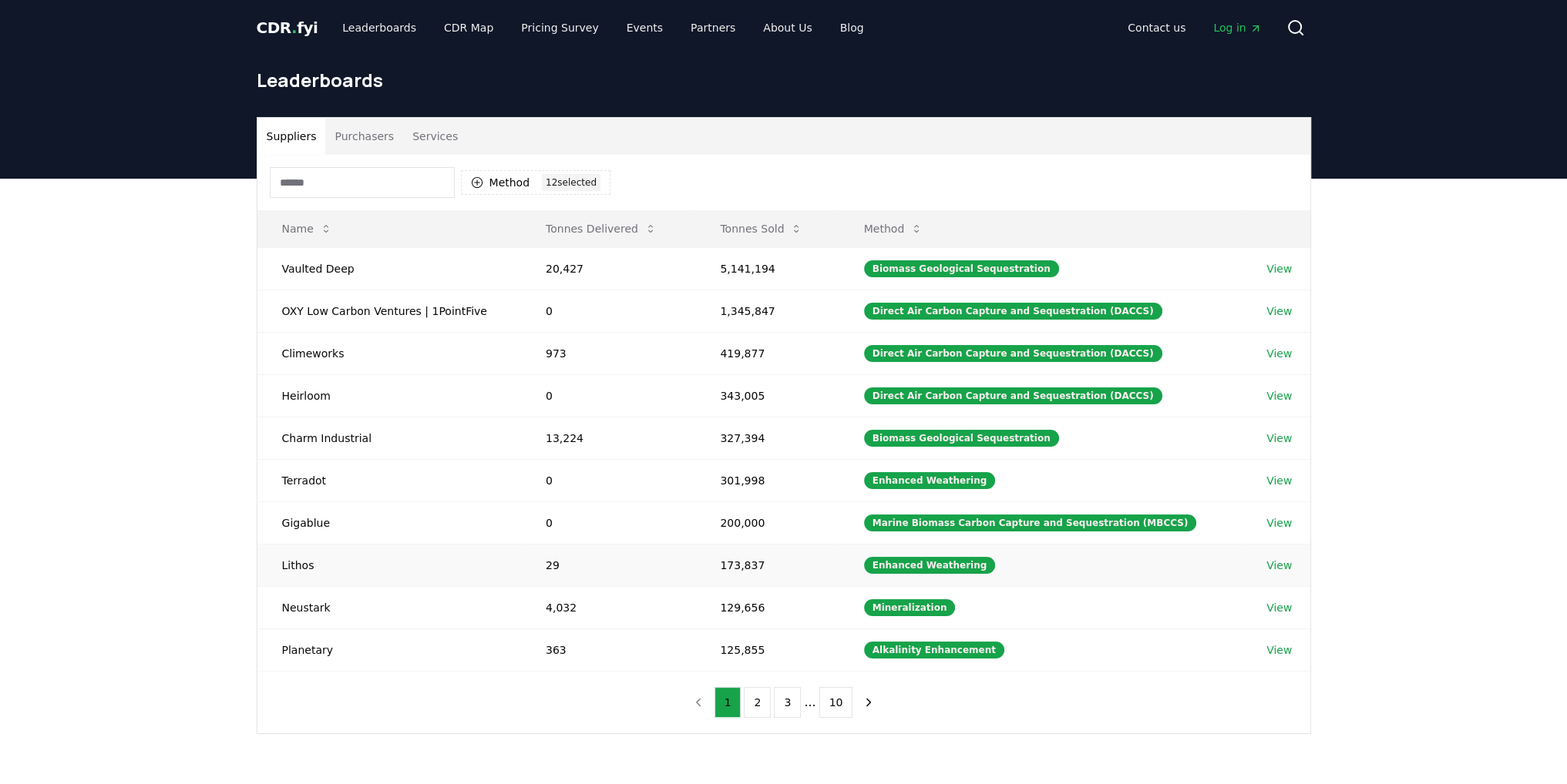
click at [1277, 561] on link "View" at bounding box center [1279, 565] width 25 height 15
click at [1269, 601] on link "View" at bounding box center [1279, 608] width 25 height 15
click at [1273, 645] on link "View" at bounding box center [1279, 650] width 25 height 15
click at [759, 696] on button "2" at bounding box center [757, 703] width 27 height 31
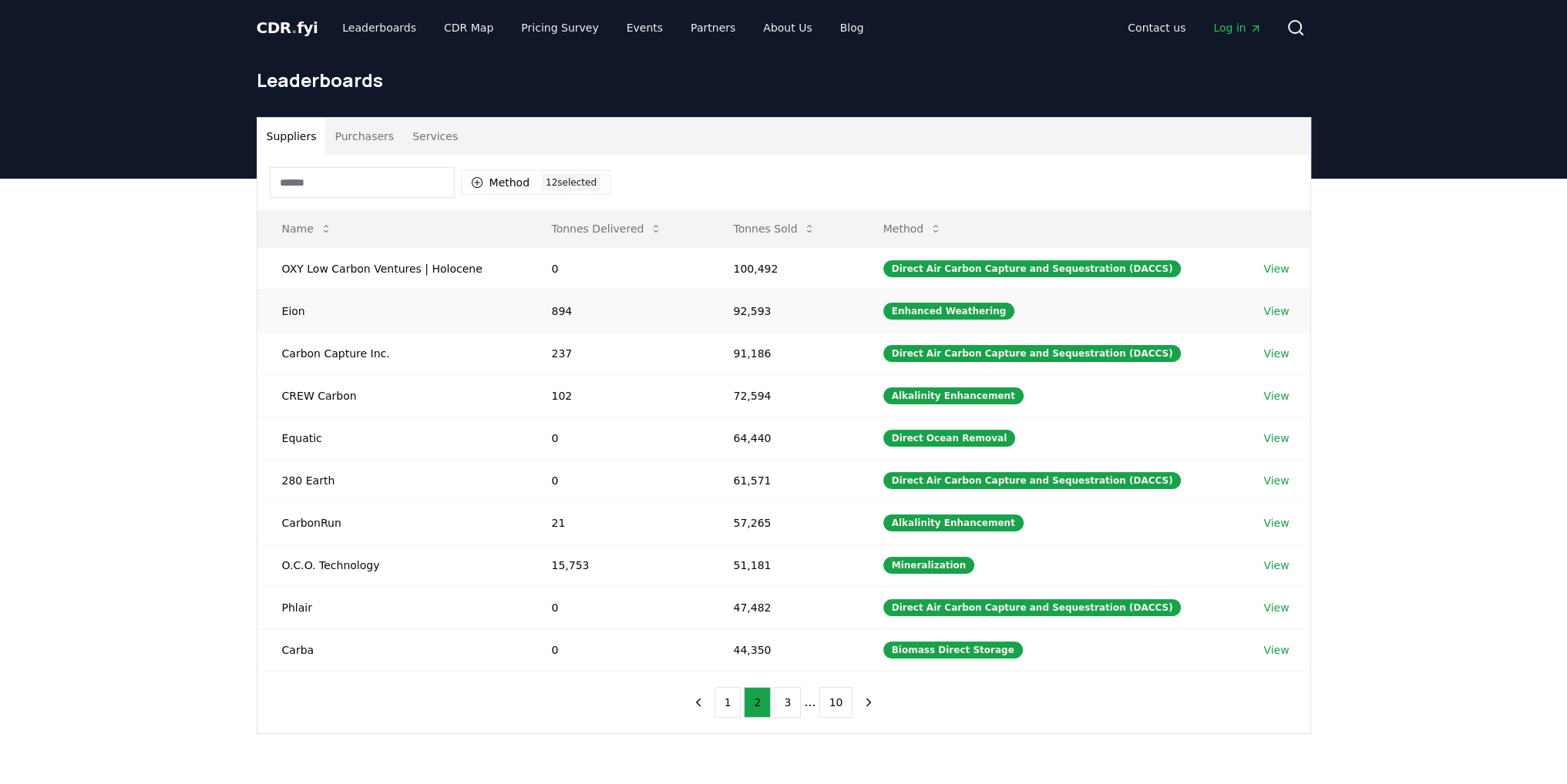
click at [1270, 304] on link "View" at bounding box center [1276, 311] width 25 height 15
click at [1281, 394] on link "View" at bounding box center [1276, 396] width 25 height 15
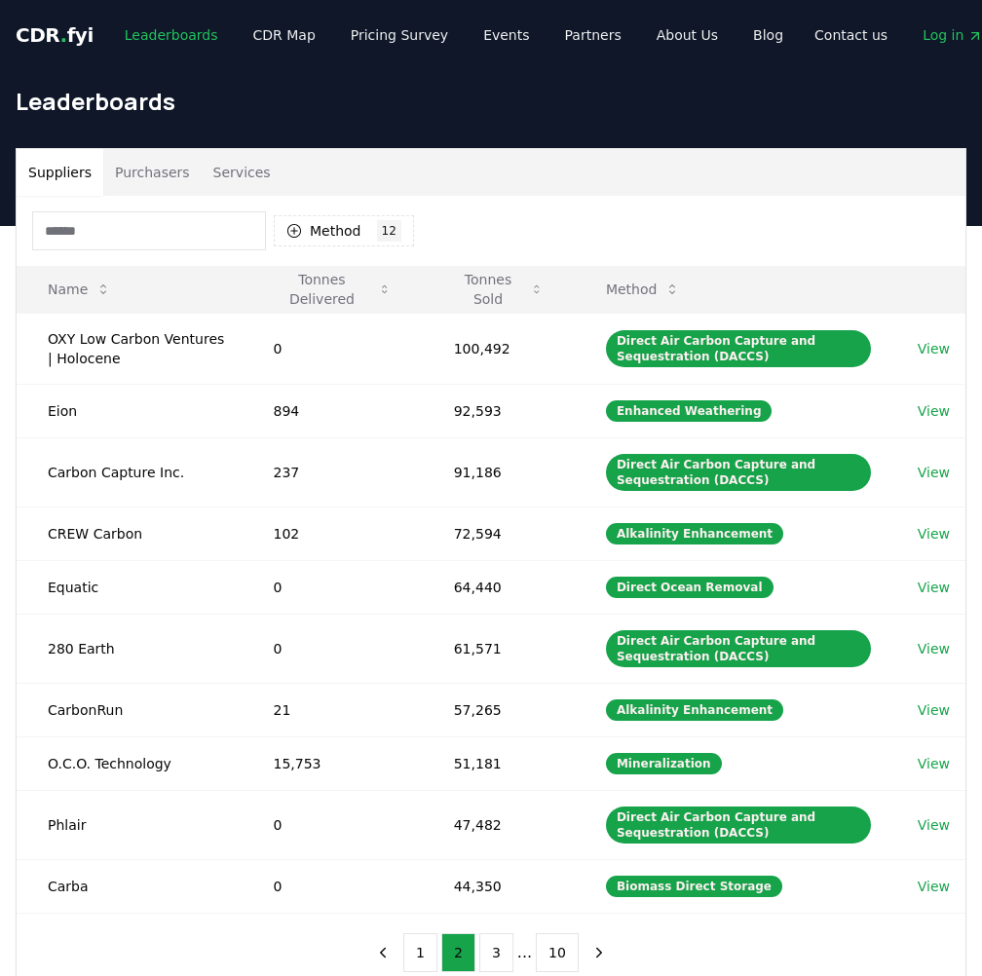
click at [160, 44] on link "Leaderboards" at bounding box center [171, 35] width 125 height 35
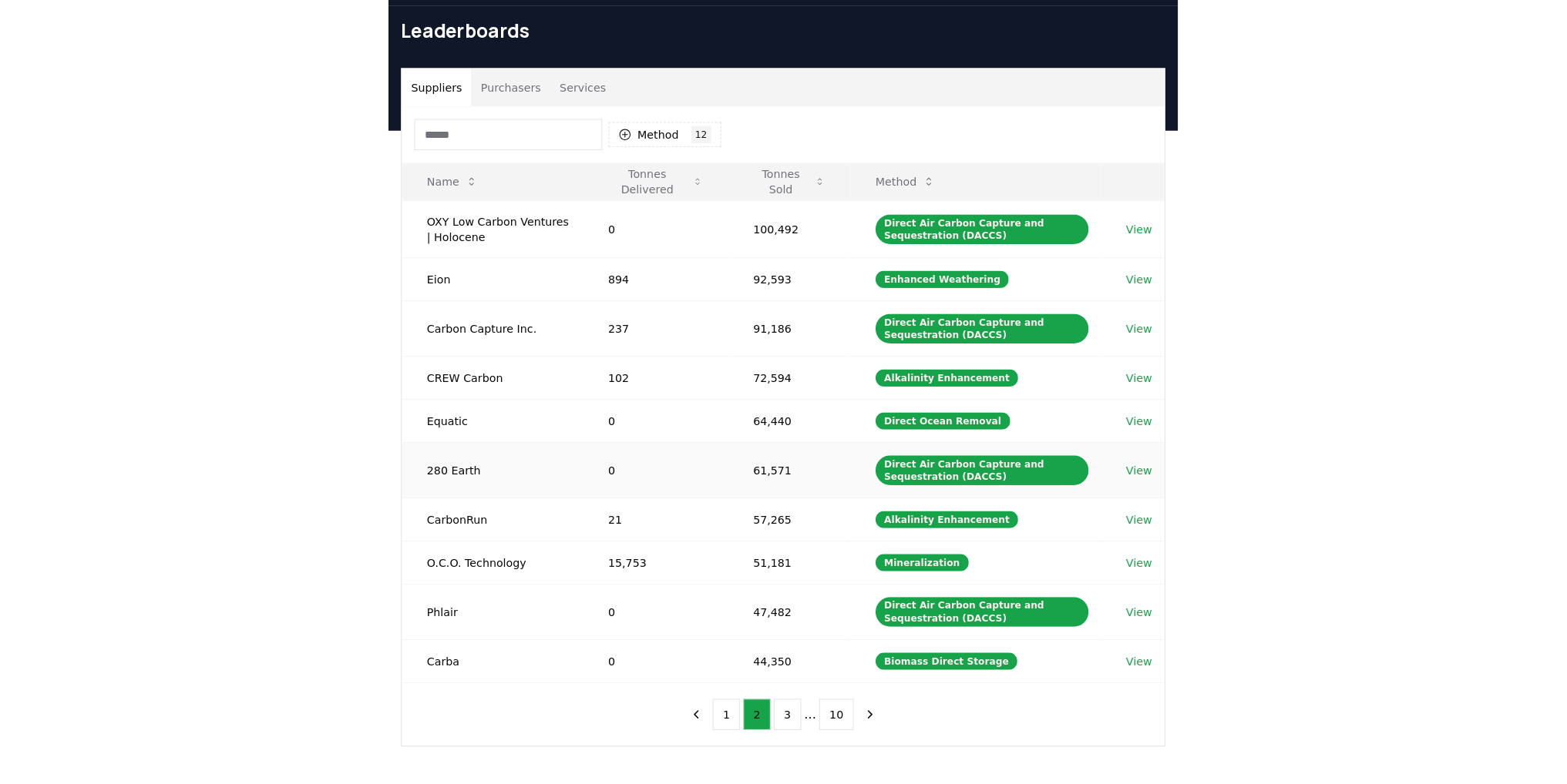
scroll to position [77, 0]
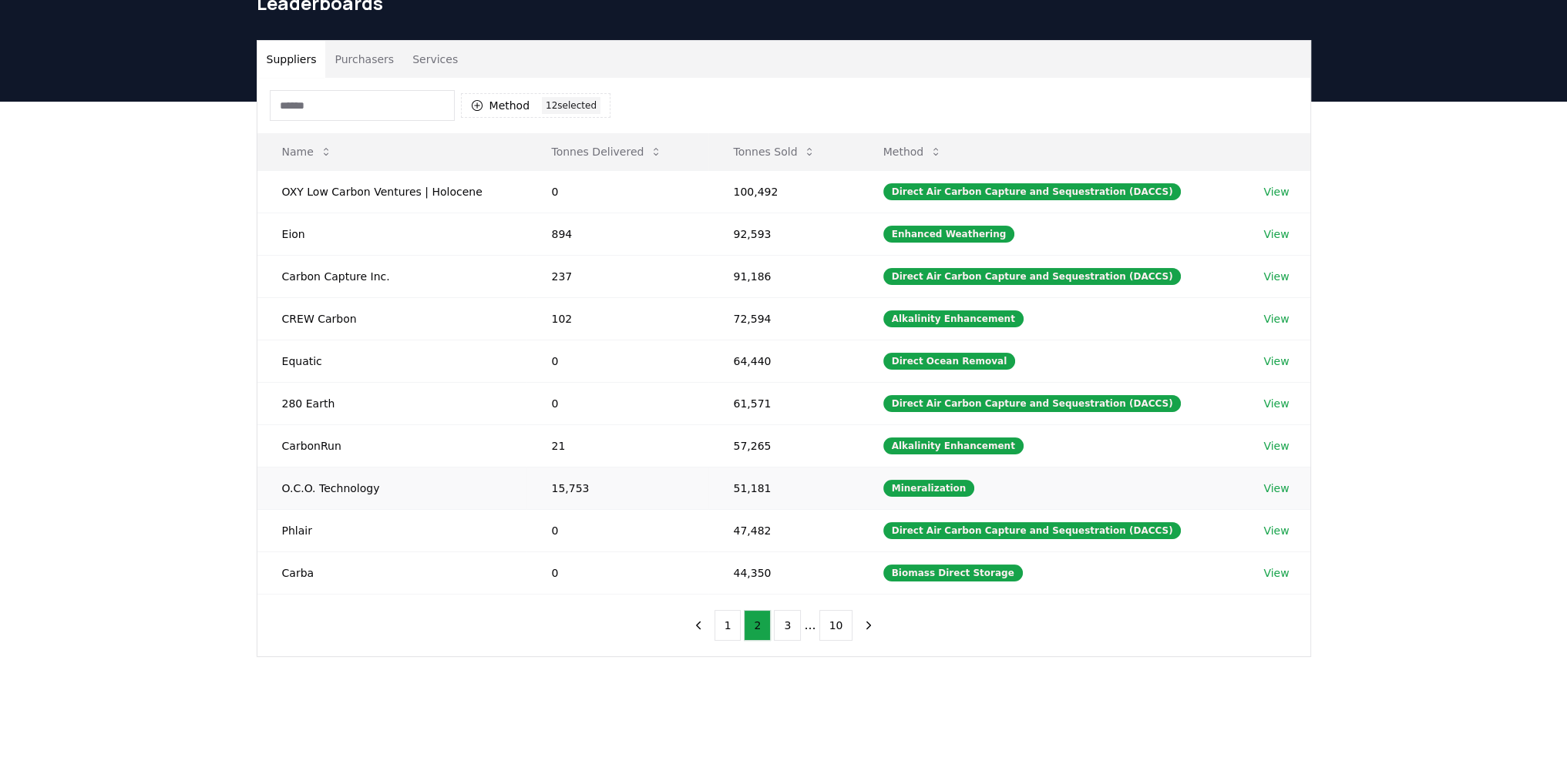
click at [1277, 481] on link "View" at bounding box center [1276, 488] width 25 height 15
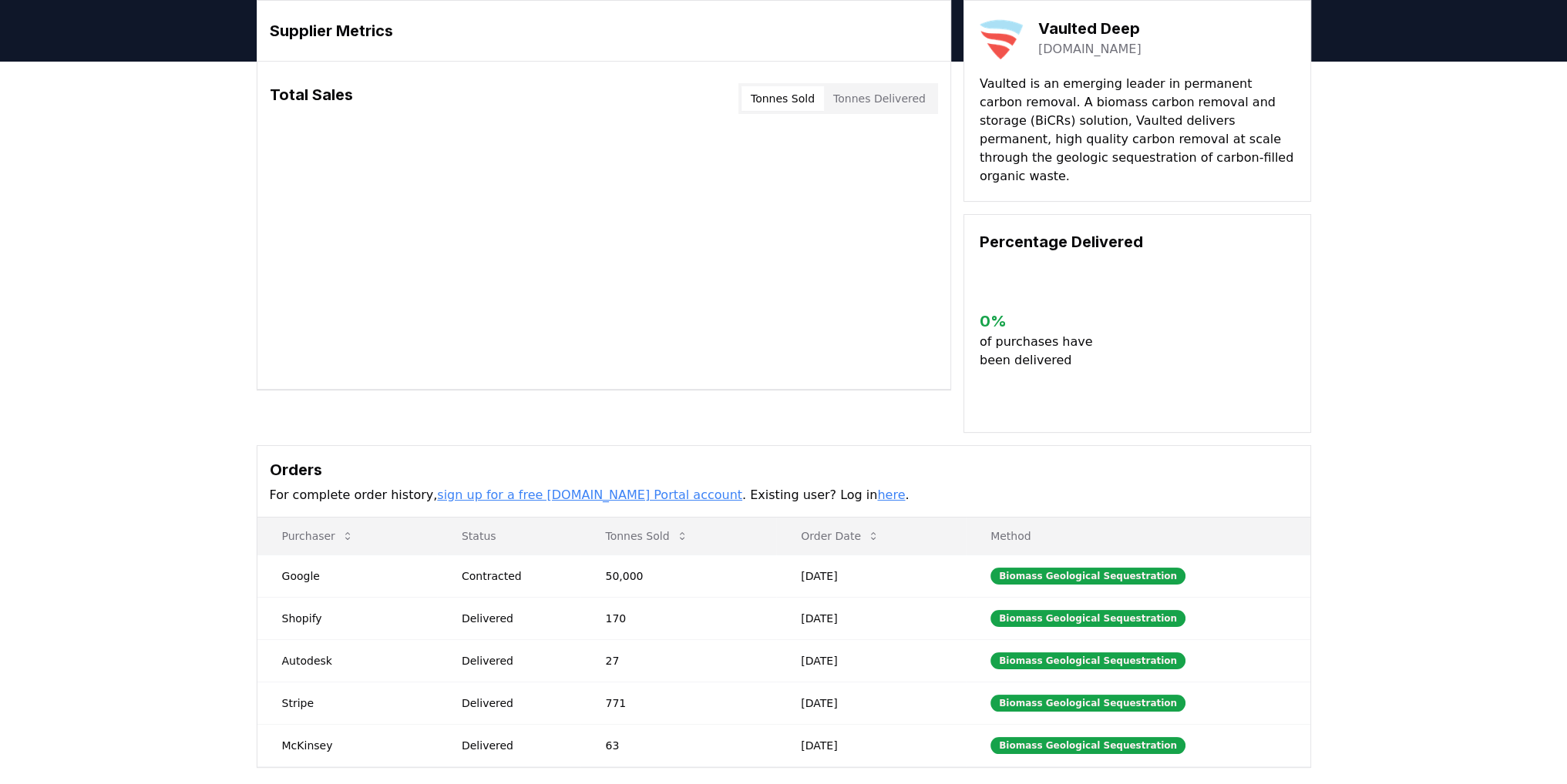
scroll to position [154, 0]
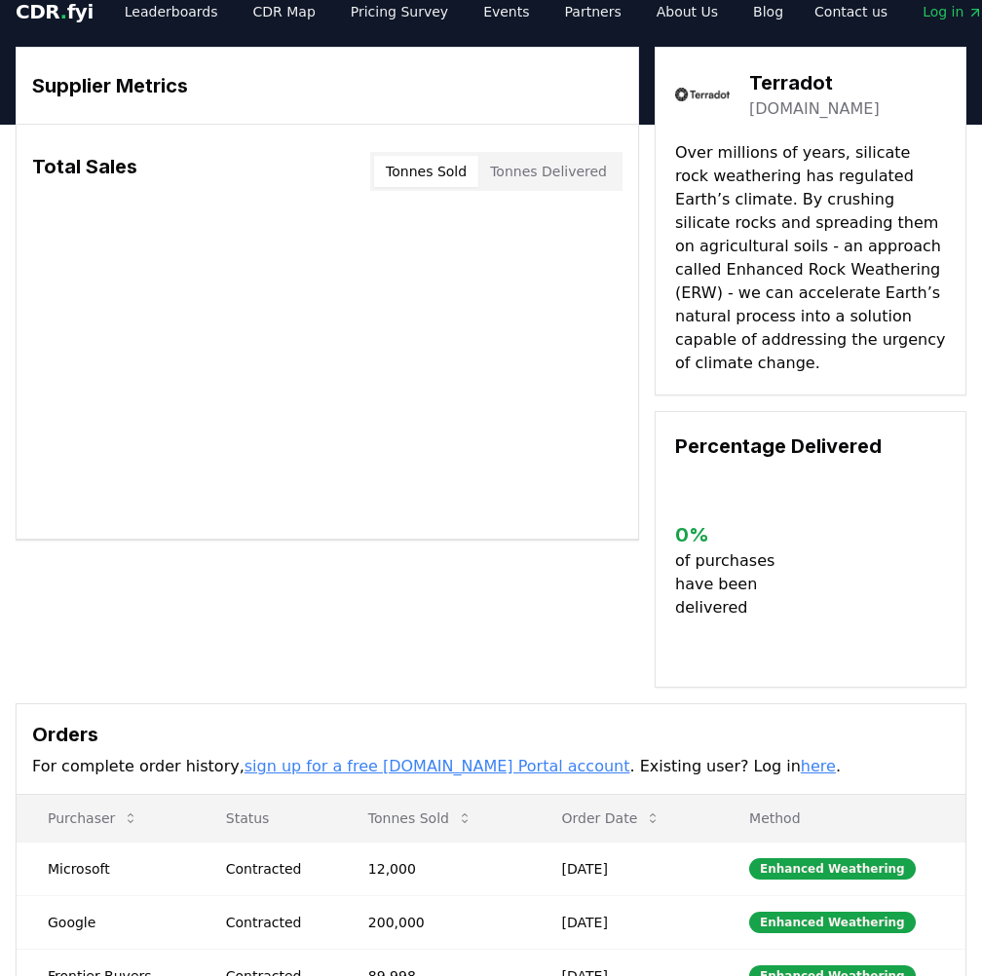
scroll to position [97, 0]
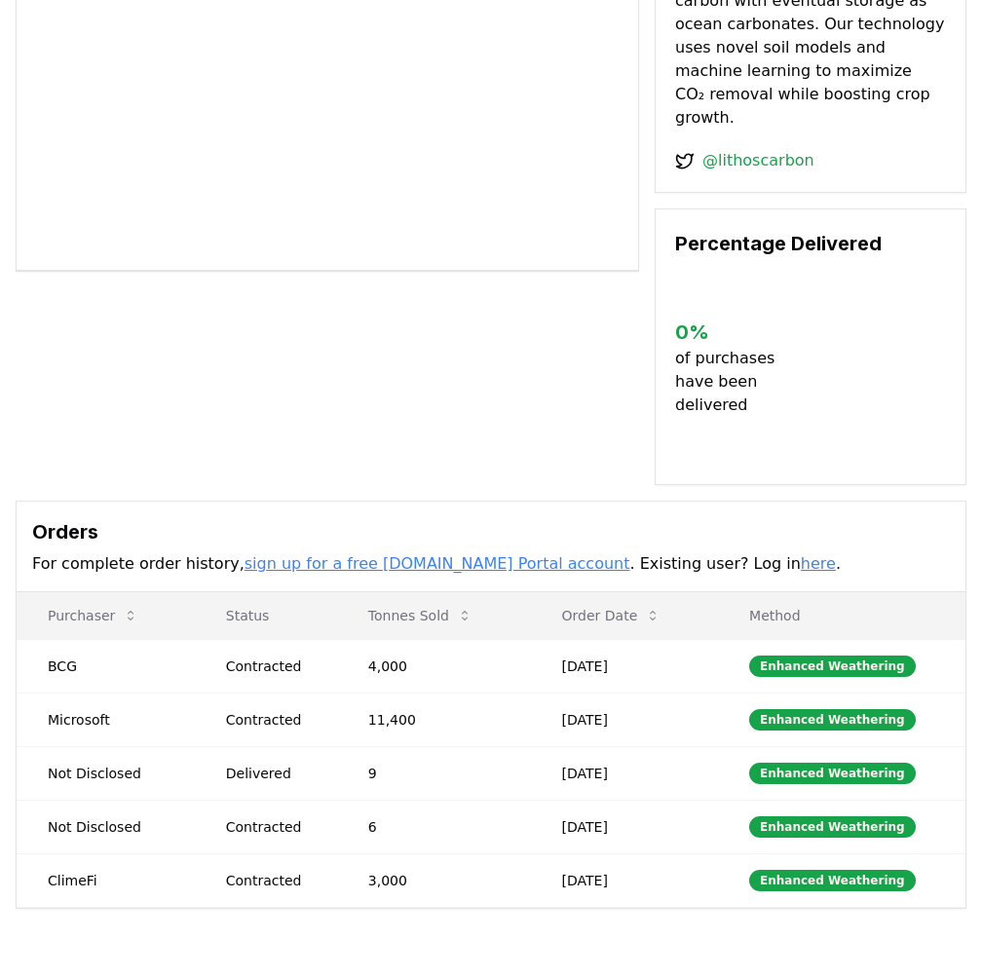
scroll to position [390, 0]
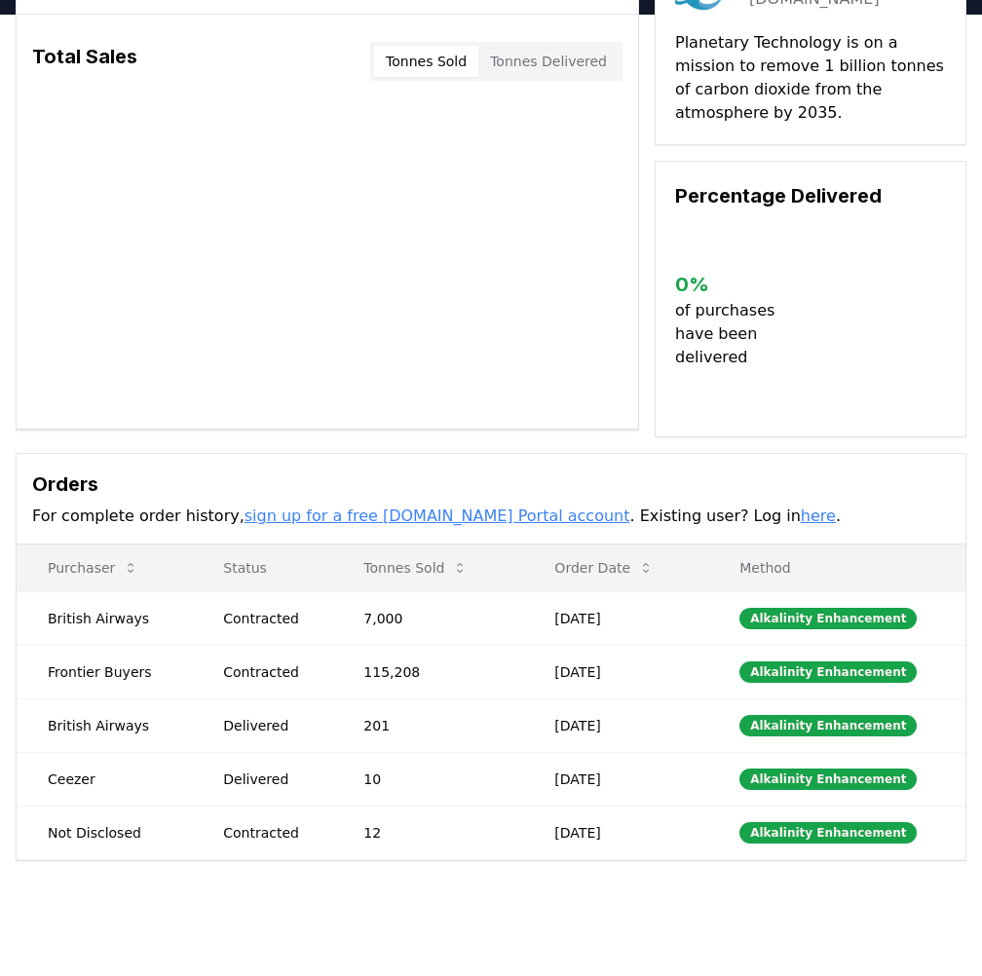
scroll to position [195, 0]
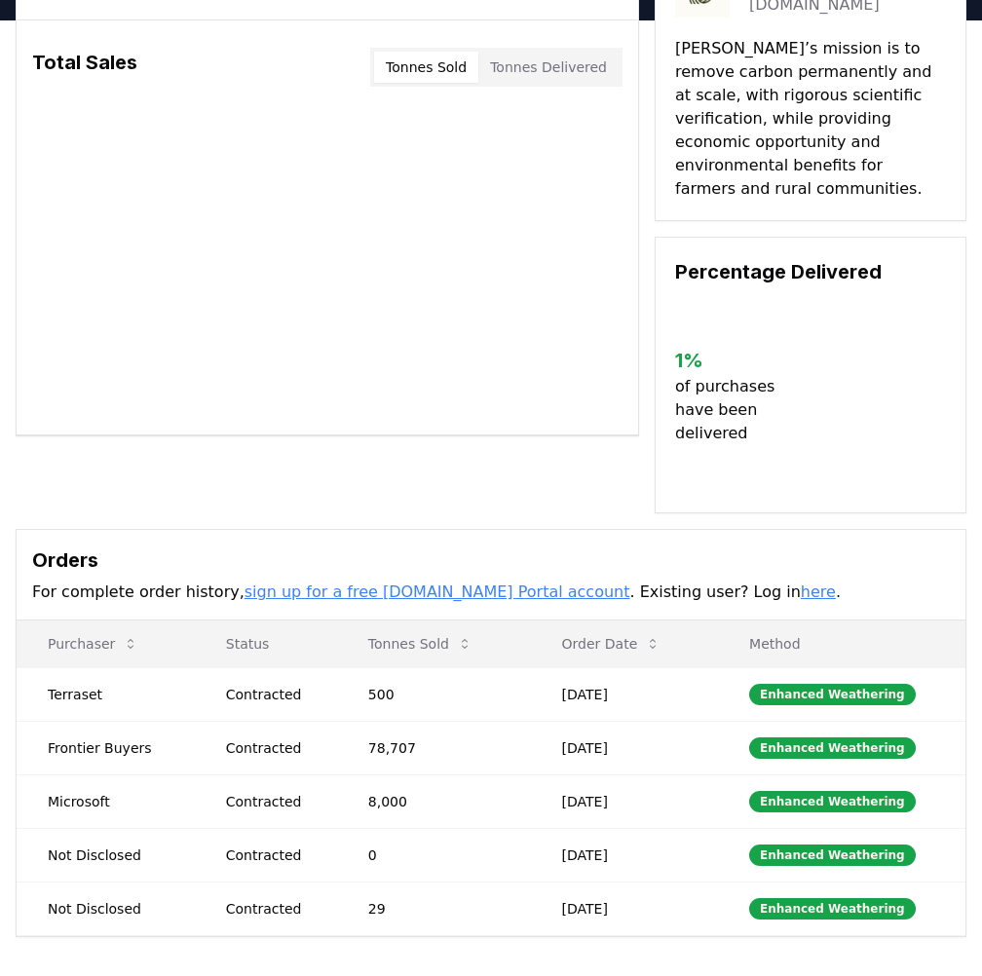
scroll to position [97, 0]
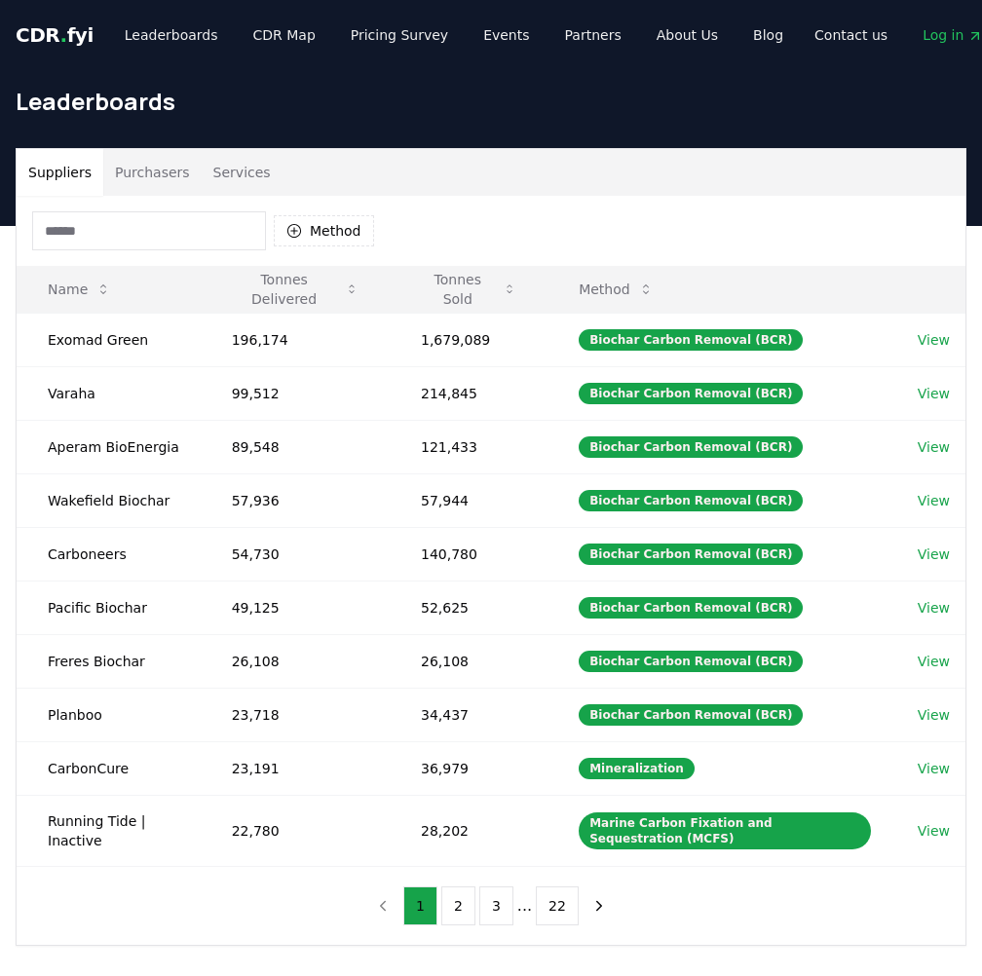
click at [136, 172] on button "Purchasers" at bounding box center [152, 172] width 98 height 47
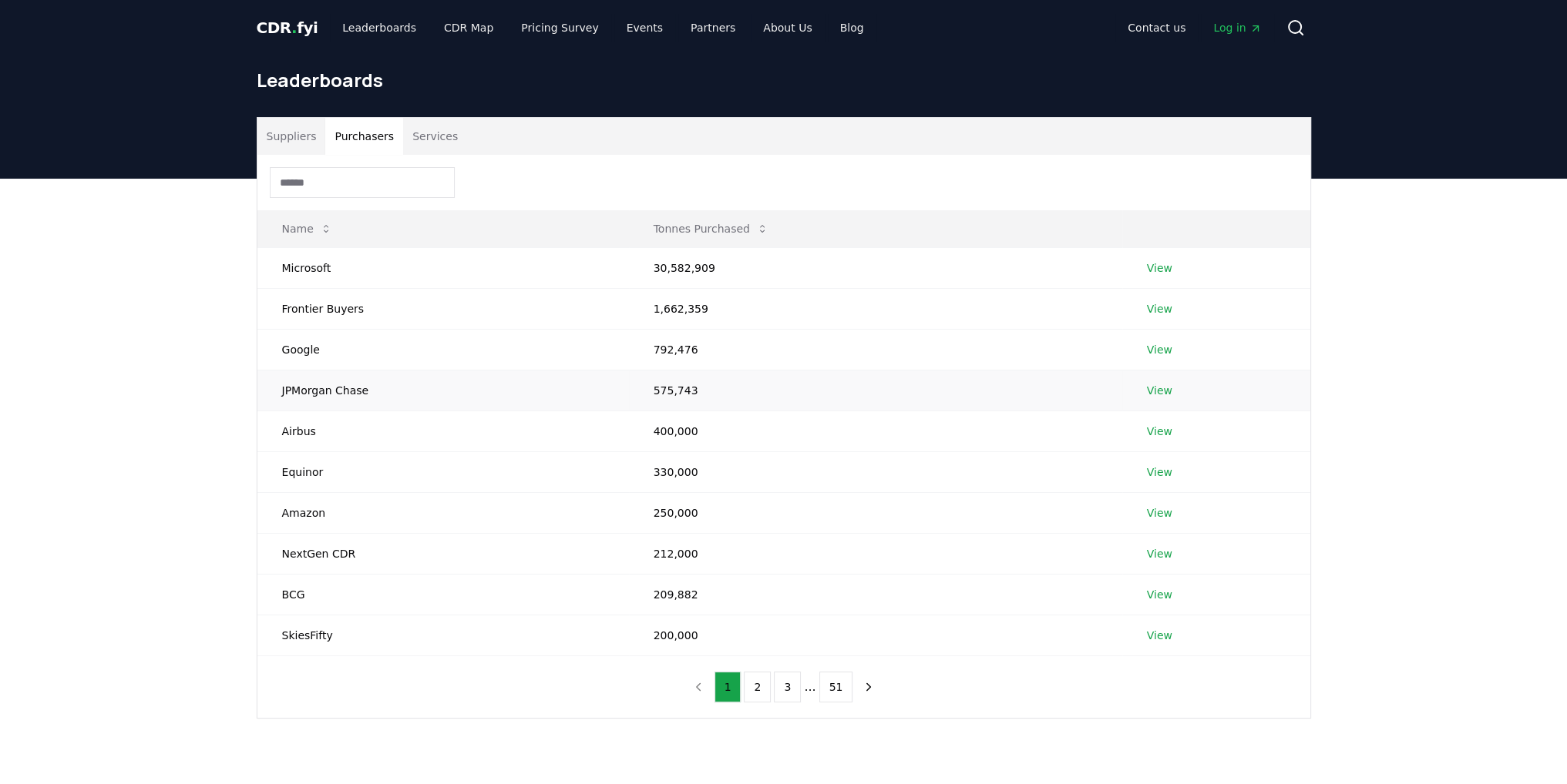
click at [776, 392] on link "View" at bounding box center [1159, 390] width 25 height 15
click at [751, 691] on button "2" at bounding box center [757, 687] width 27 height 31
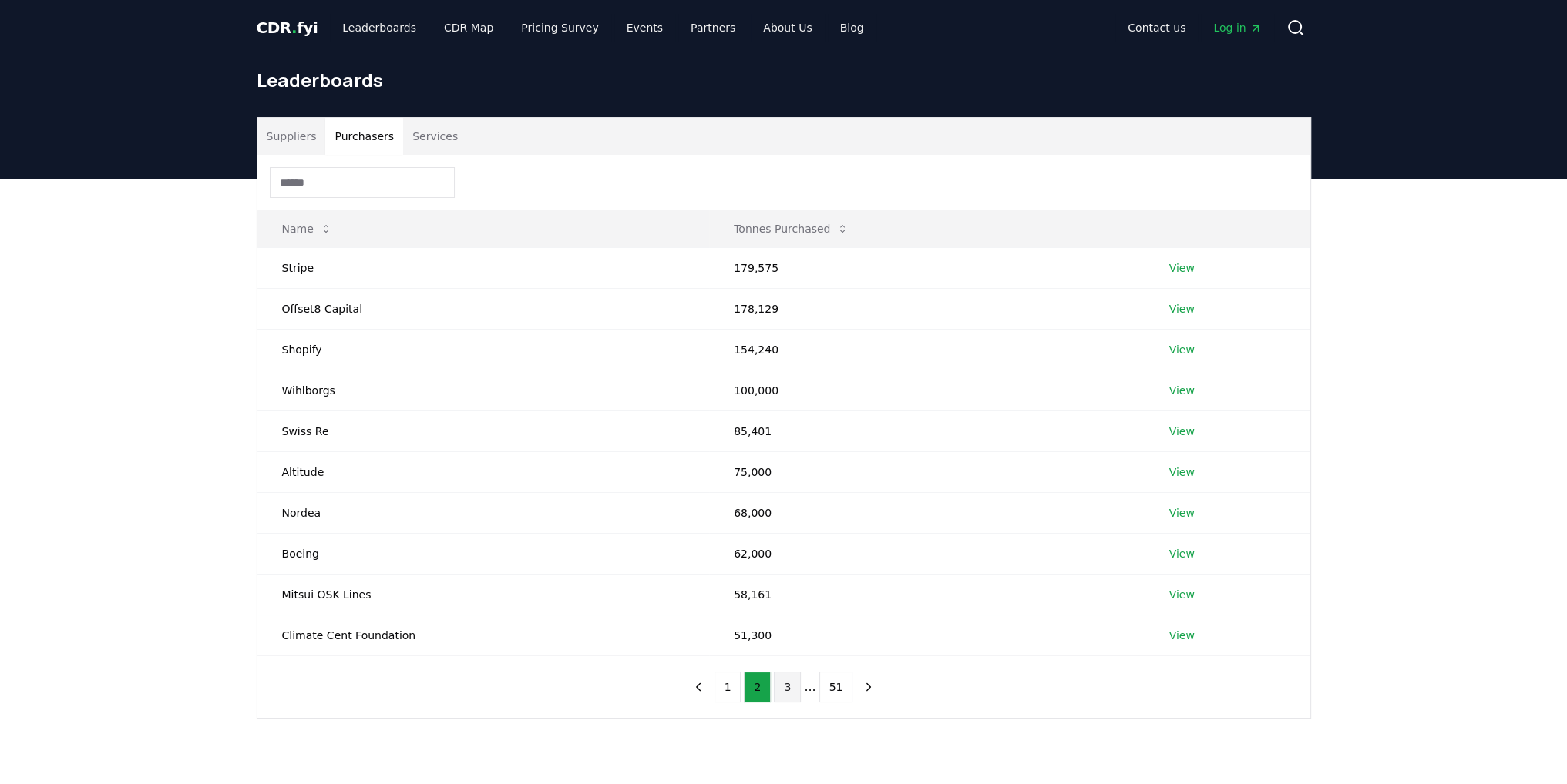
click at [776, 686] on button "3" at bounding box center [787, 687] width 27 height 31
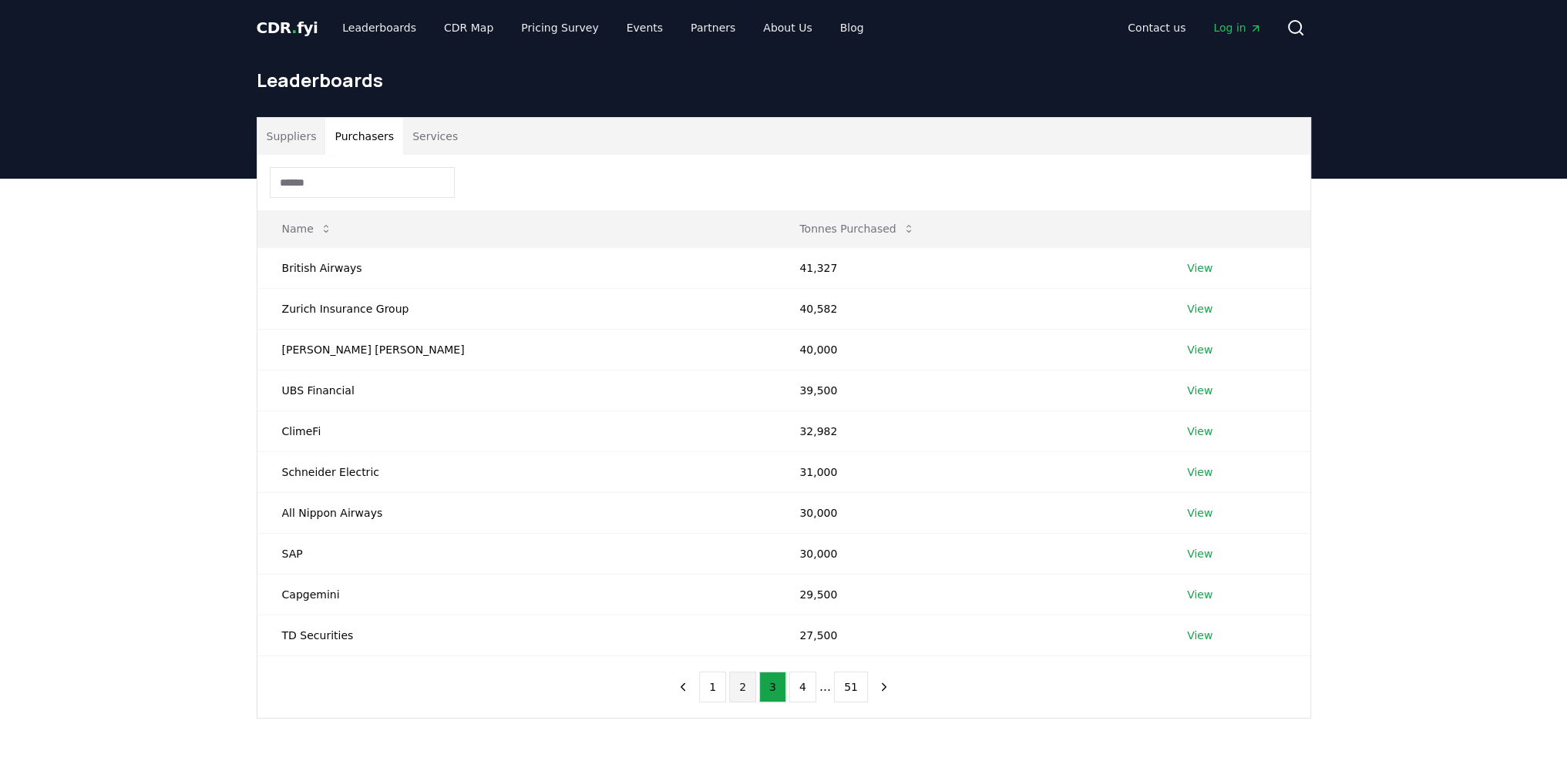
click at [743, 688] on button "2" at bounding box center [742, 687] width 27 height 31
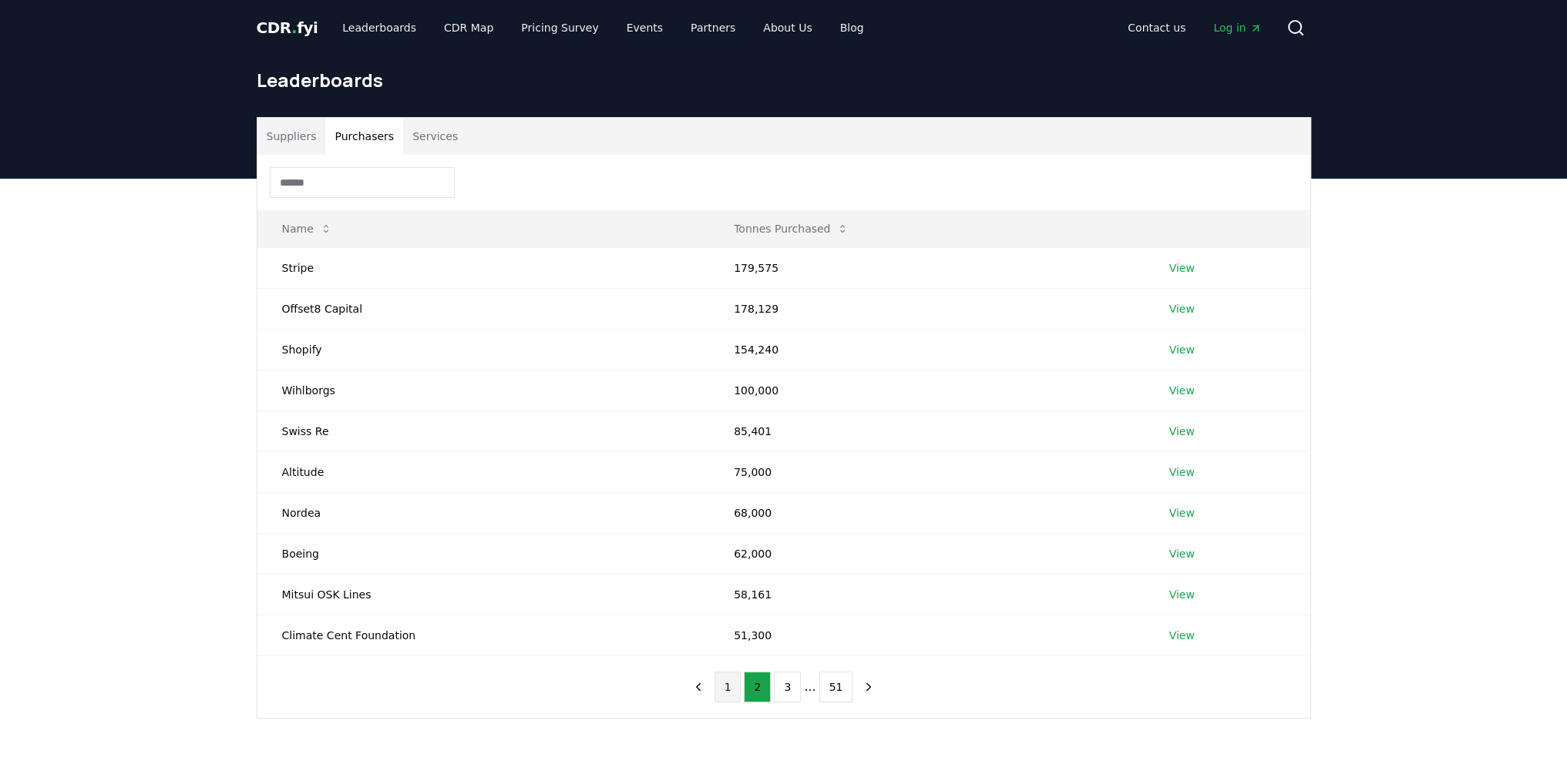
click at [726, 688] on button "1" at bounding box center [728, 687] width 27 height 31
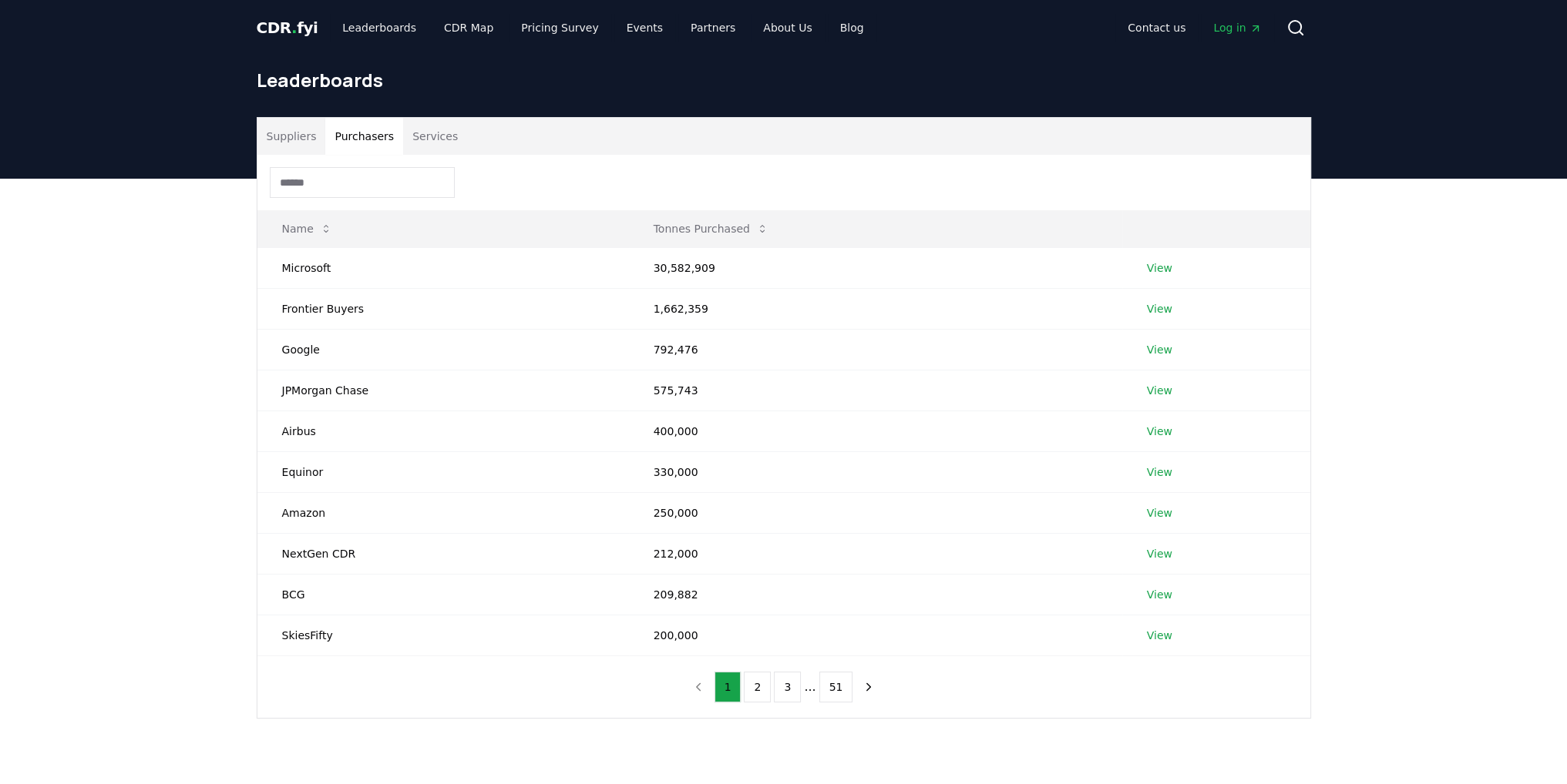
click at [398, 190] on input at bounding box center [362, 182] width 185 height 31
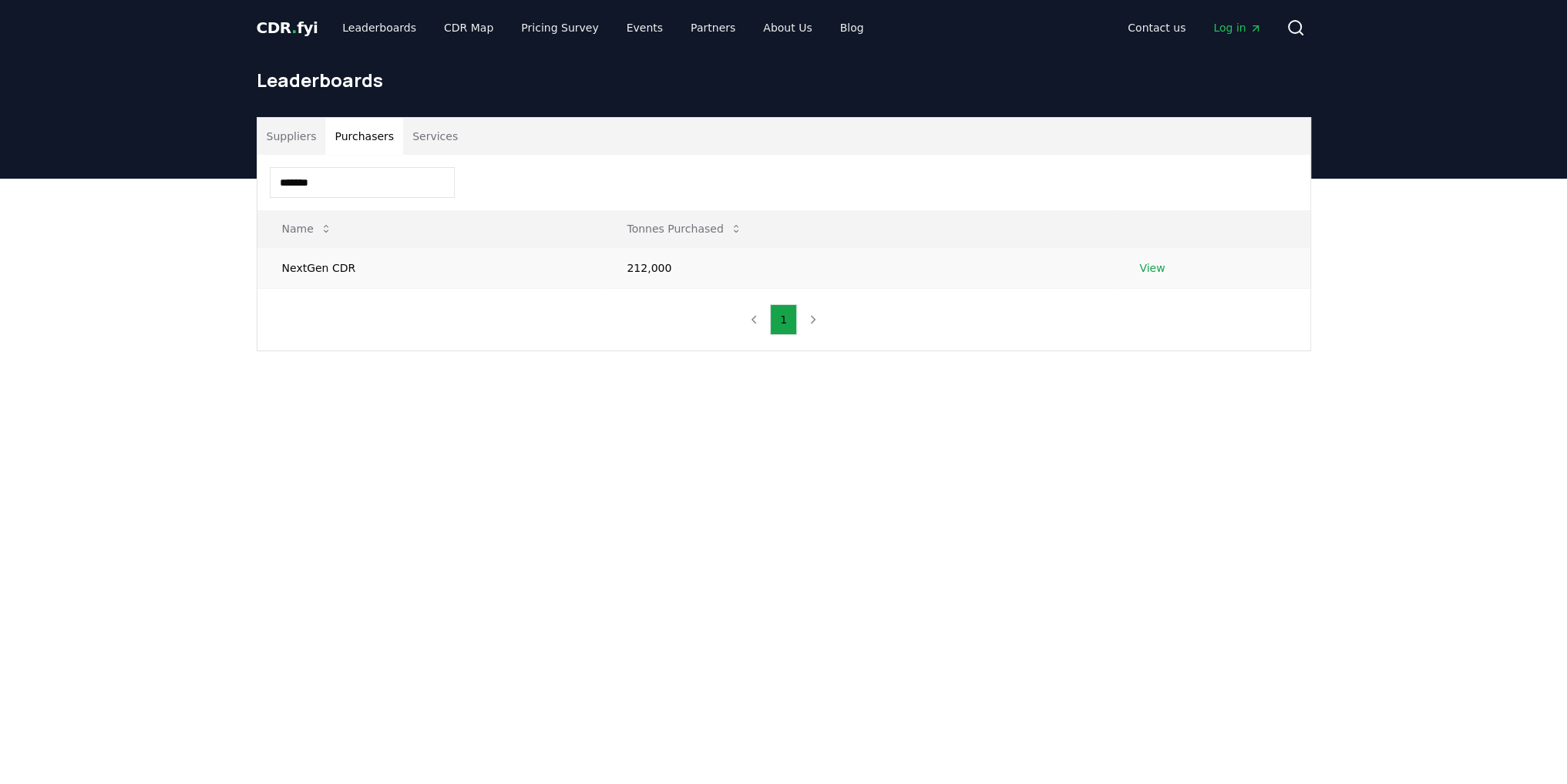
type input "*******"
click at [776, 266] on link "View" at bounding box center [1152, 267] width 25 height 15
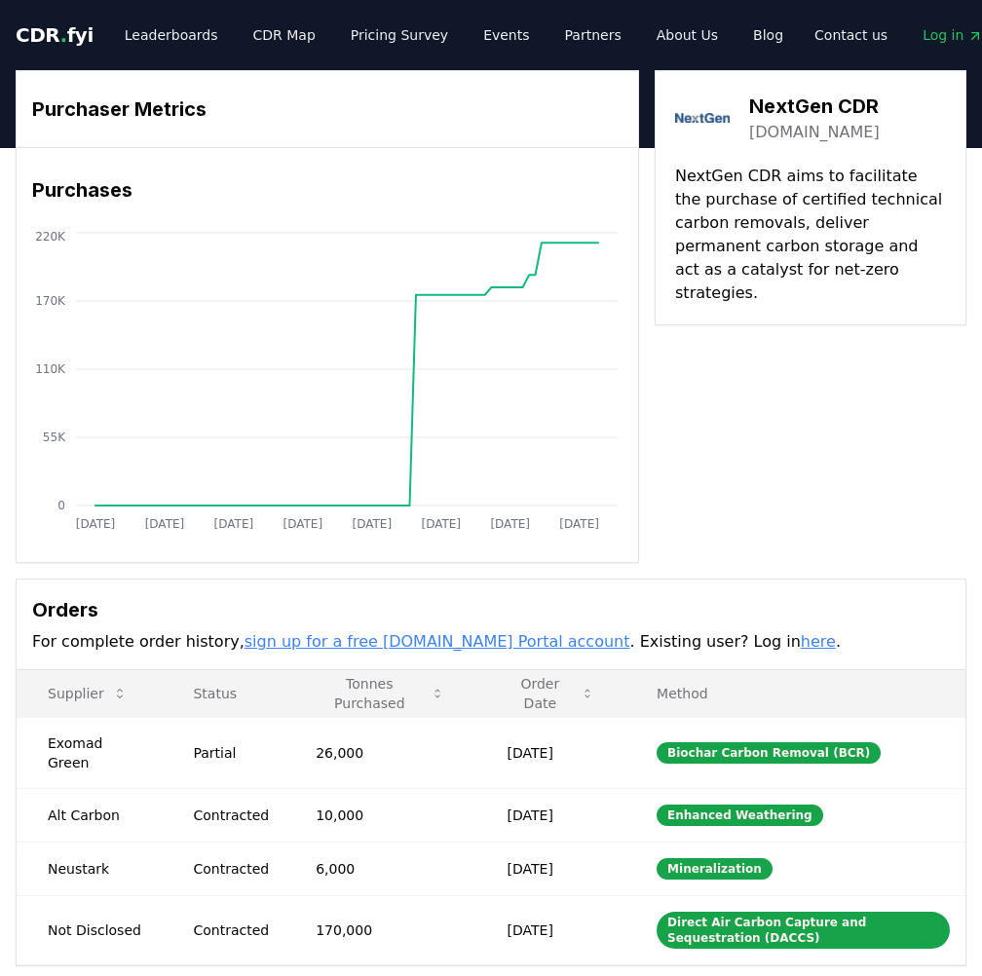
click at [814, 132] on link "nextgencdr.com" at bounding box center [814, 132] width 131 height 23
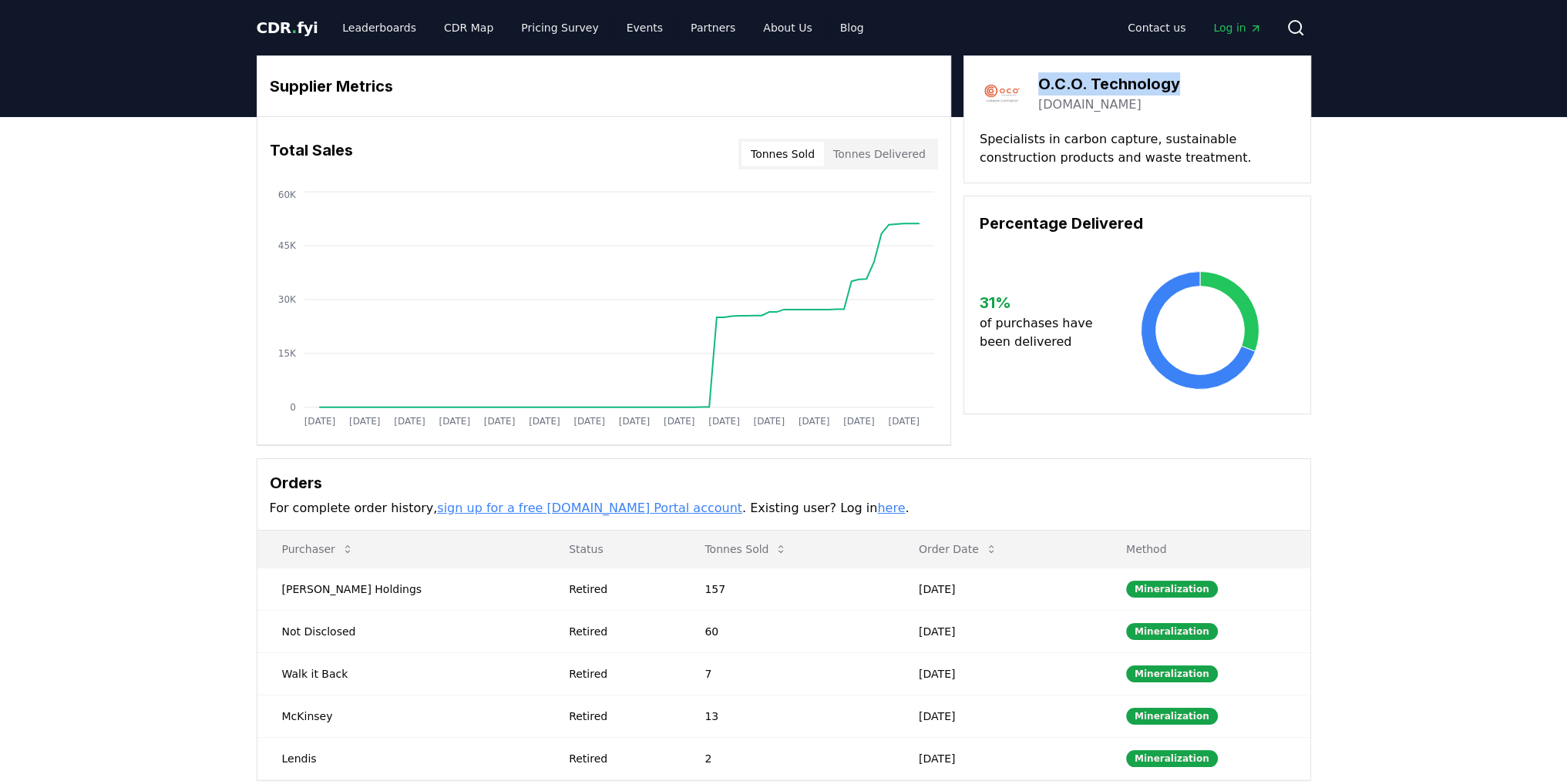
drag, startPoint x: 1038, startPoint y: 77, endPoint x: 1287, endPoint y: 87, distance: 249.2
click at [1287, 87] on div "O.C.O. Technology oco.co.uk" at bounding box center [1137, 93] width 315 height 44
copy h3 "O.C.O. Technology"
click at [345, 36] on link "Leaderboards" at bounding box center [379, 28] width 99 height 28
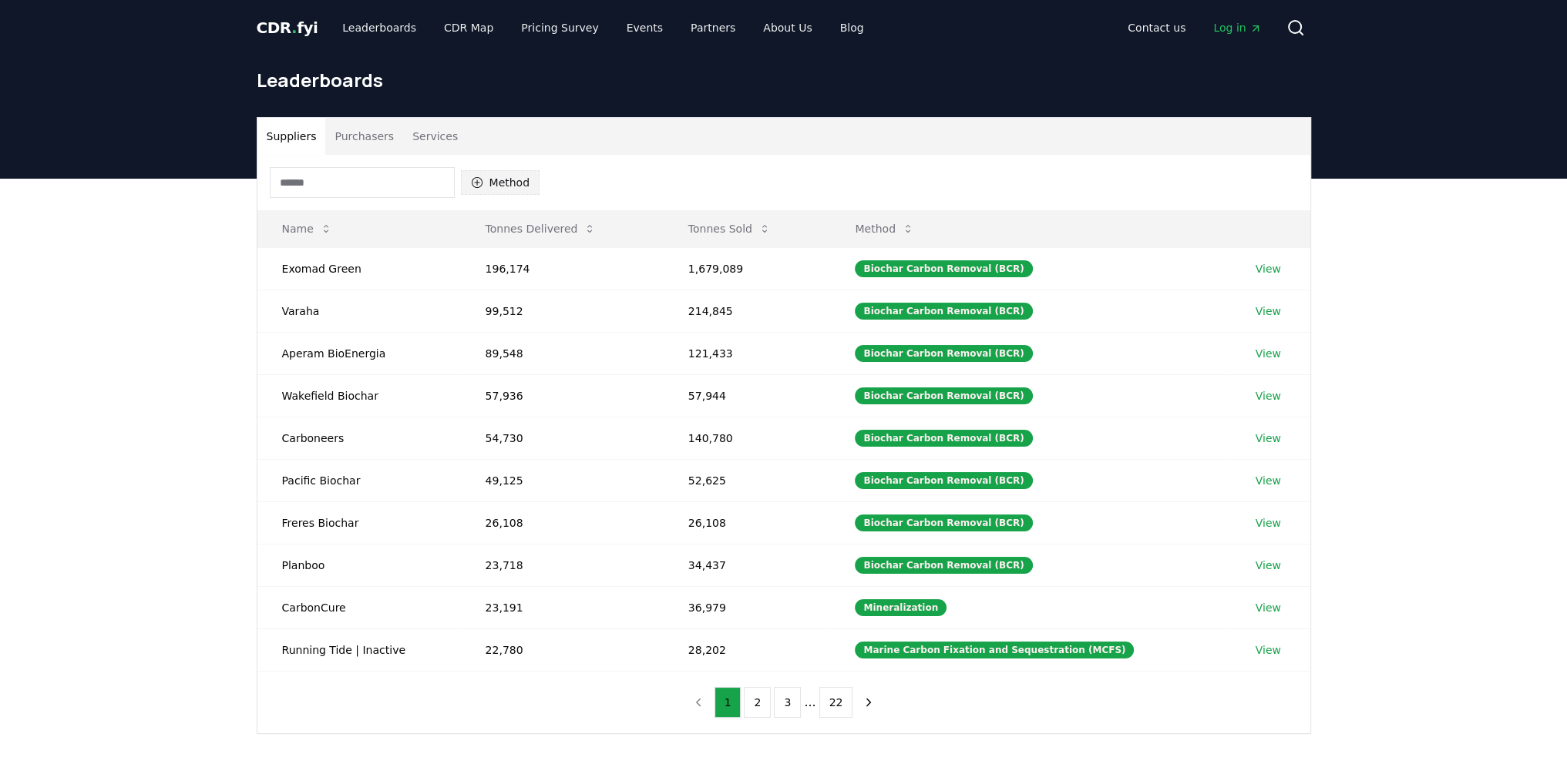
click at [499, 189] on button "Method" at bounding box center [500, 182] width 79 height 25
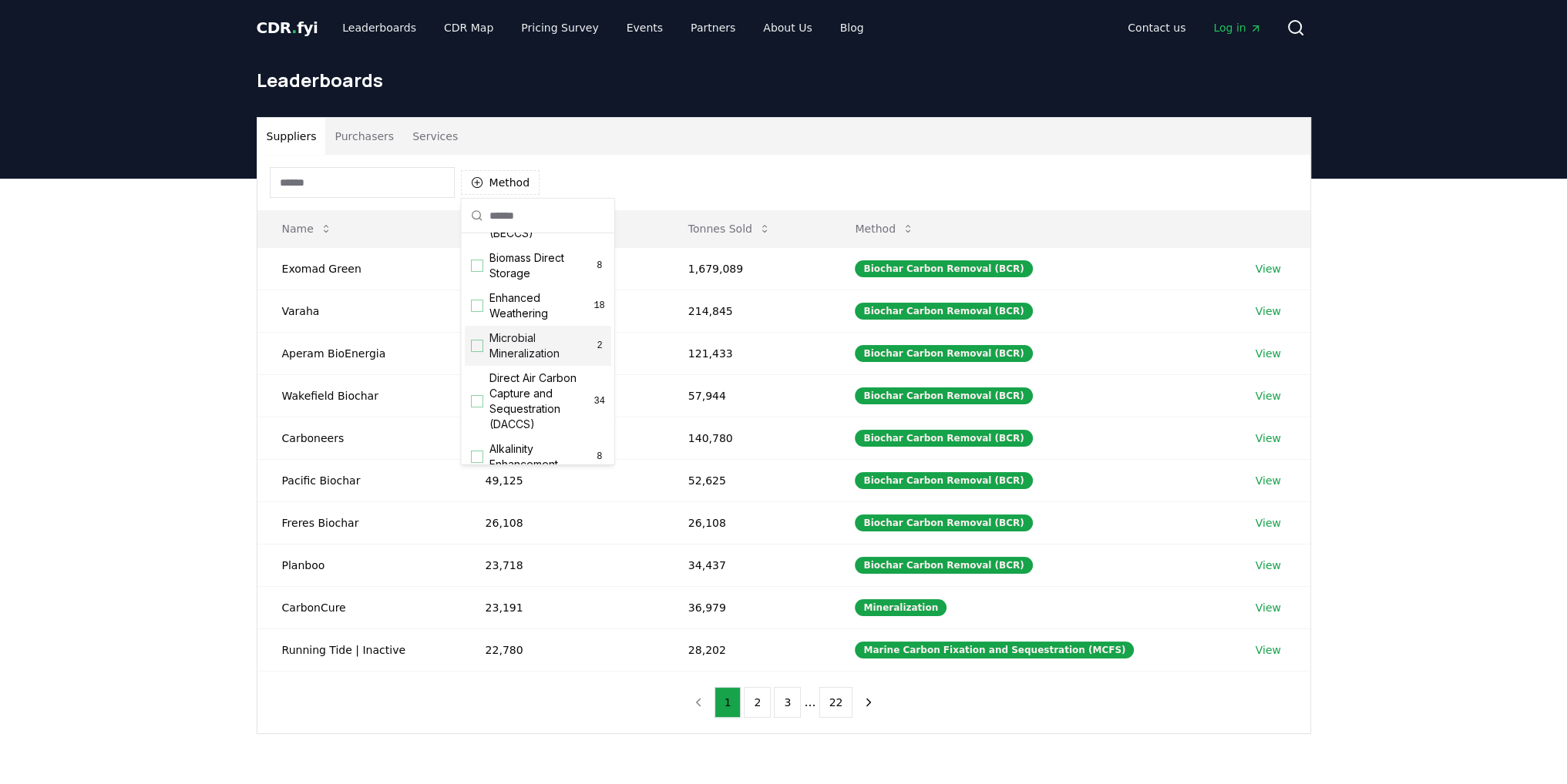
scroll to position [231, 0]
click at [478, 414] on div "Suggestions" at bounding box center [477, 407] width 13 height 13
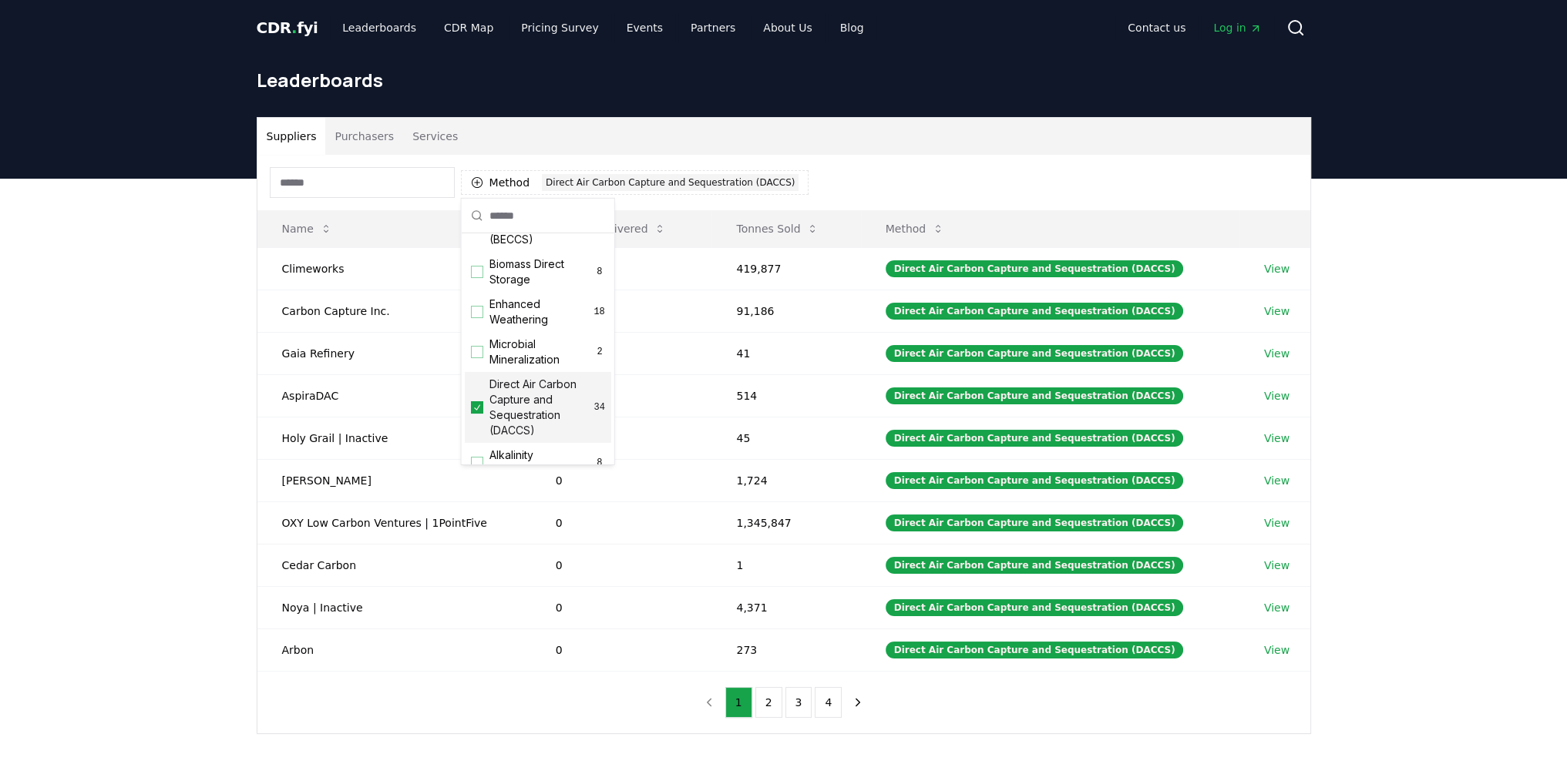
click at [154, 468] on div "Suppliers Purchasers Services Method 1 Direct Air Carbon Capture and Sequestrat…" at bounding box center [784, 487] width 1567 height 617
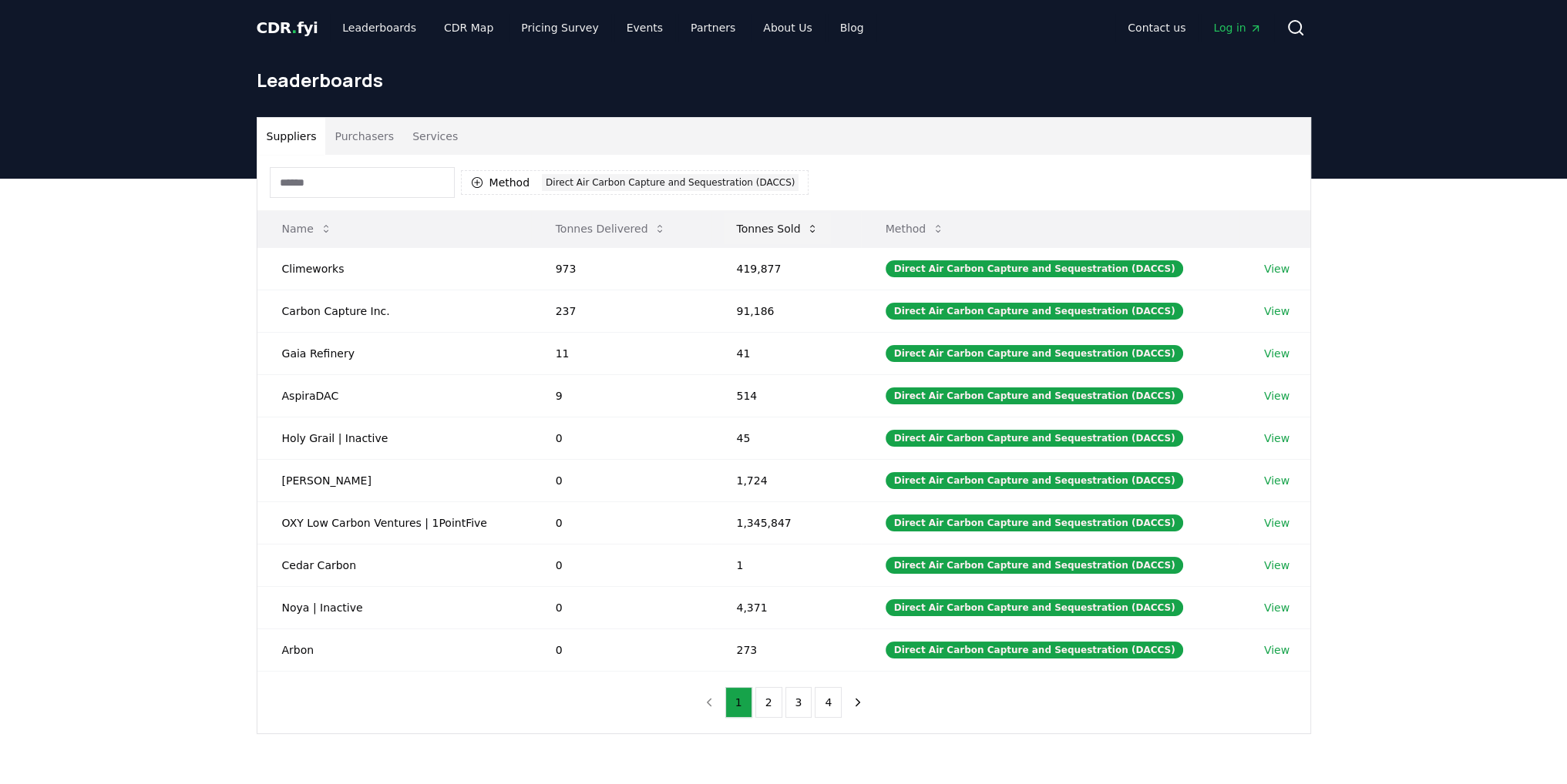
click at [812, 231] on icon at bounding box center [813, 229] width 13 height 13
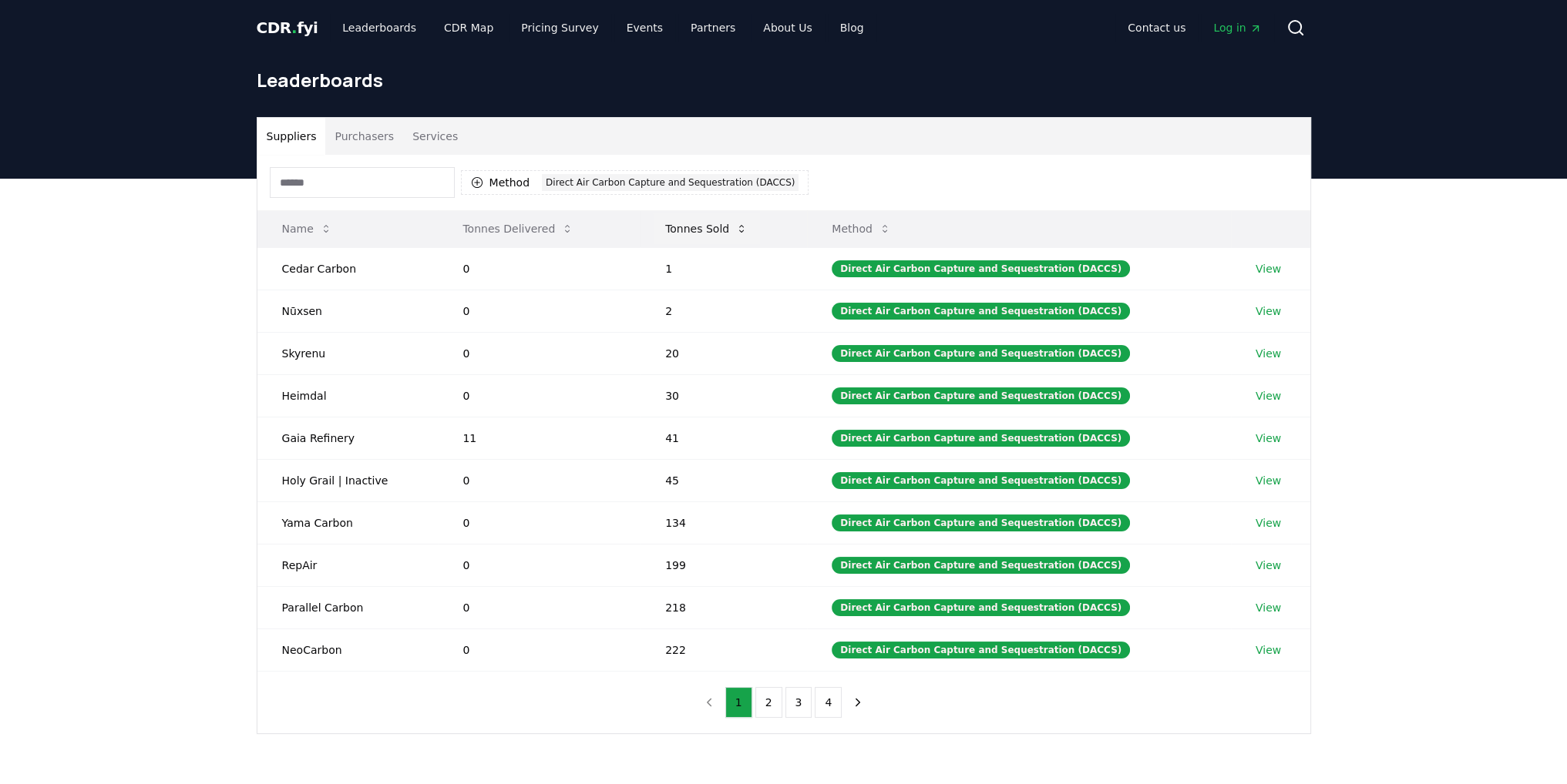
click at [744, 230] on icon at bounding box center [742, 229] width 5 height 8
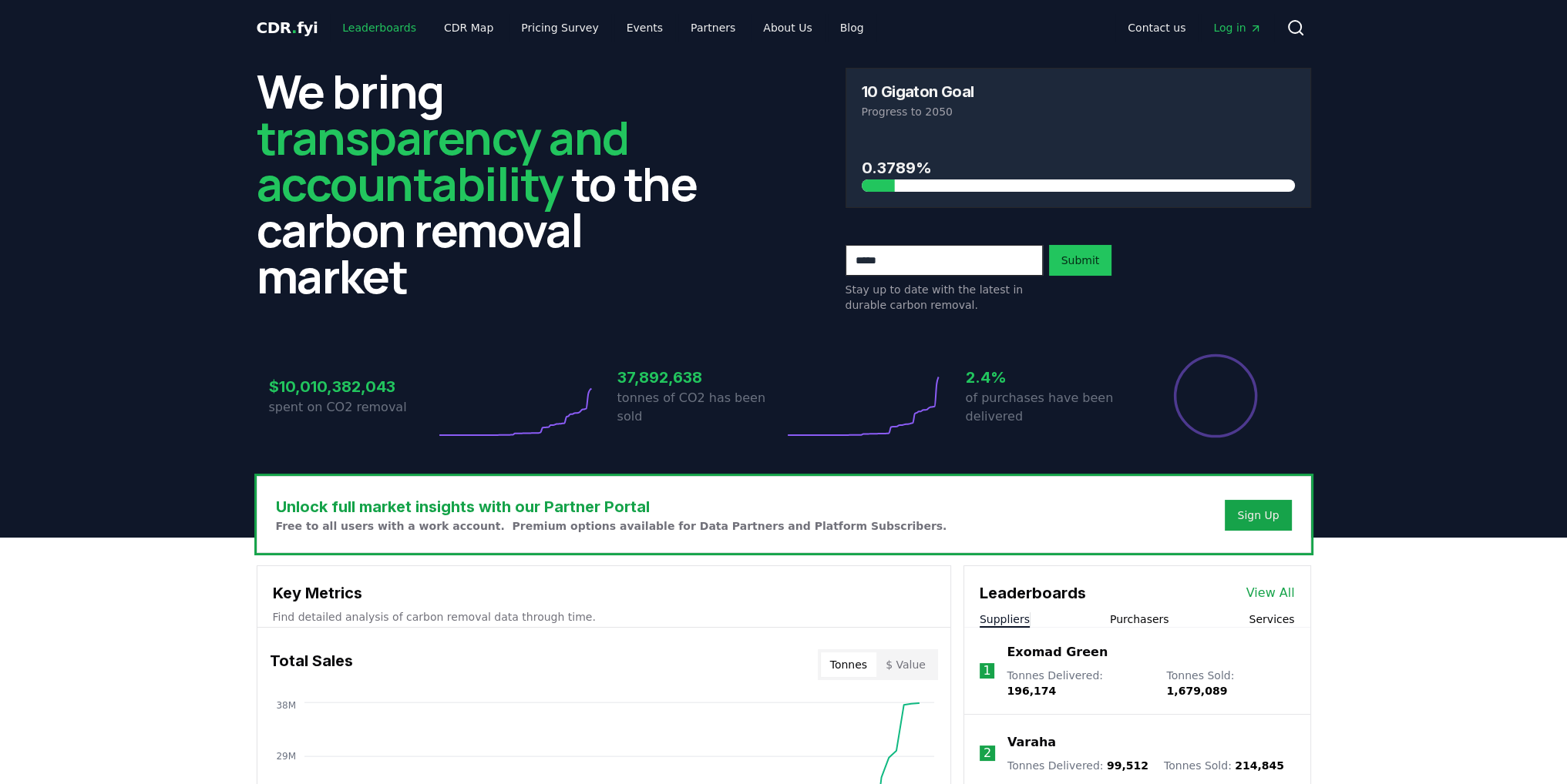
click at [379, 24] on link "Leaderboards" at bounding box center [379, 28] width 99 height 28
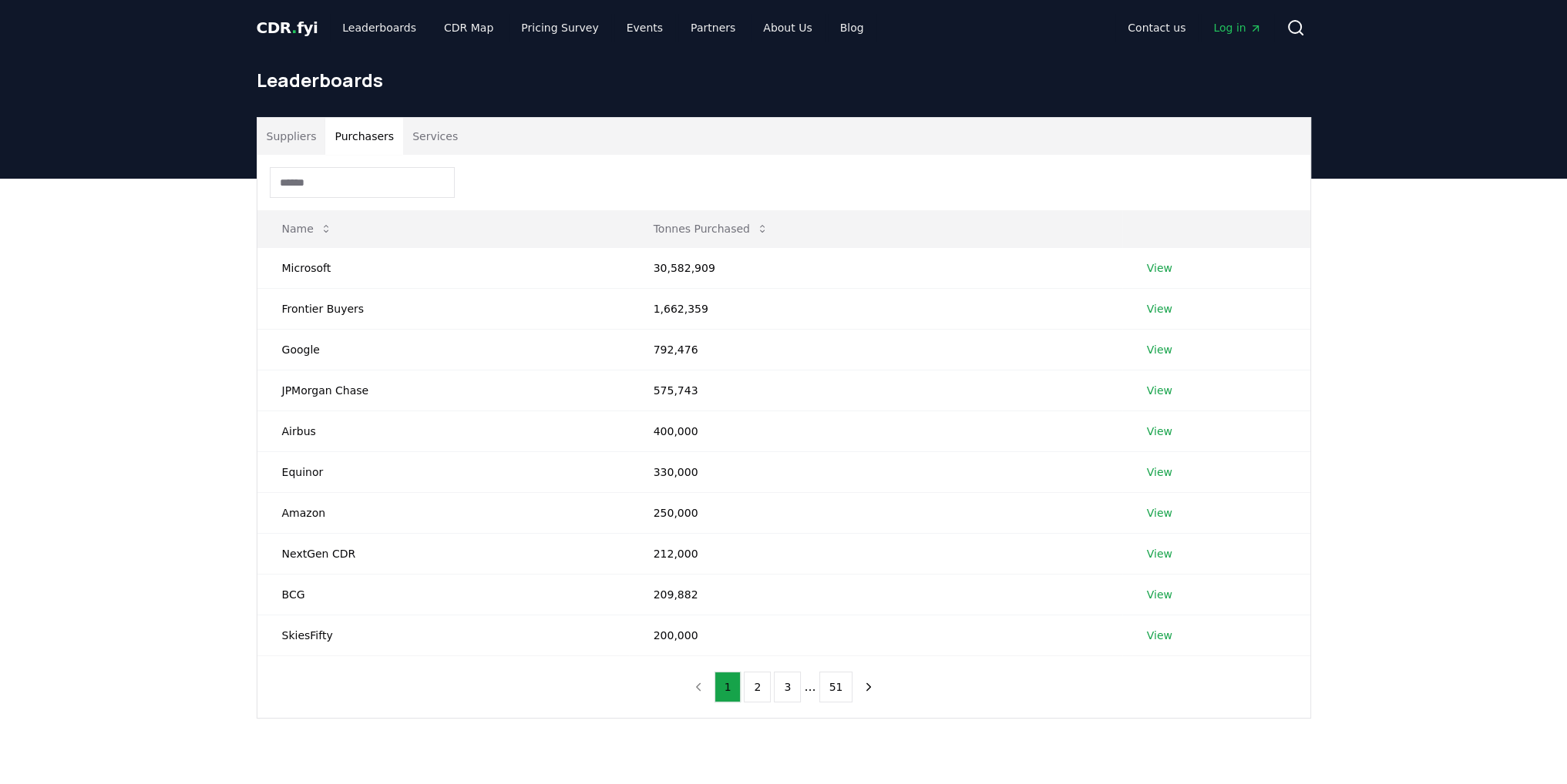
click at [376, 139] on button "Purchasers" at bounding box center [364, 136] width 78 height 37
click at [399, 188] on input at bounding box center [362, 182] width 185 height 31
click at [285, 137] on button "Suppliers" at bounding box center [291, 136] width 69 height 37
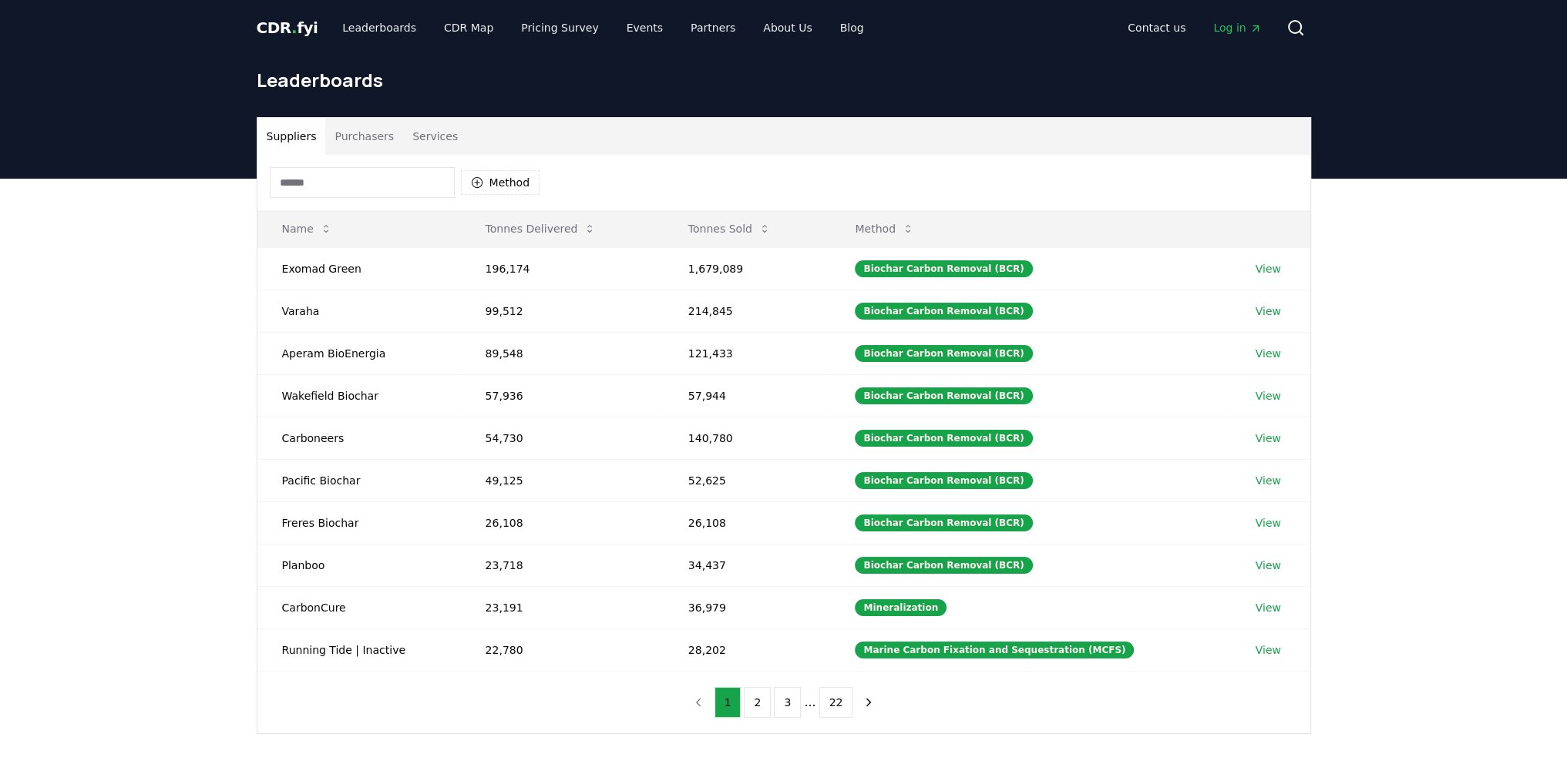
click at [344, 136] on button "Purchasers" at bounding box center [364, 136] width 78 height 37
